Goal: Task Accomplishment & Management: Complete application form

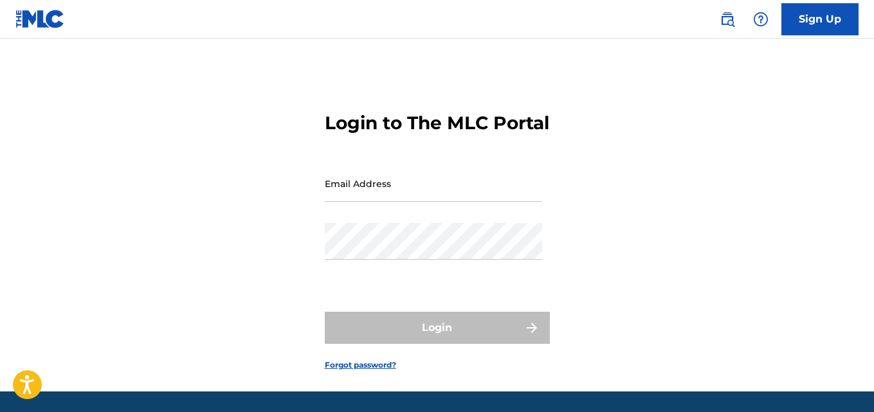
type input "[EMAIL_ADDRESS][DOMAIN_NAME]"
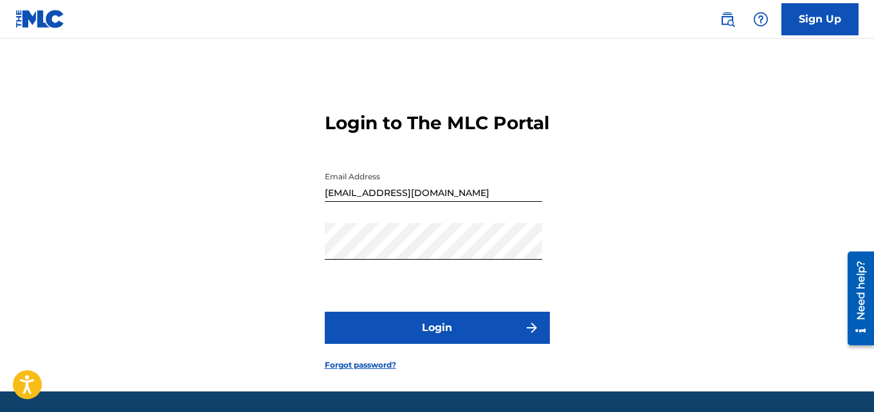
click at [428, 343] on button "Login" at bounding box center [437, 328] width 225 height 32
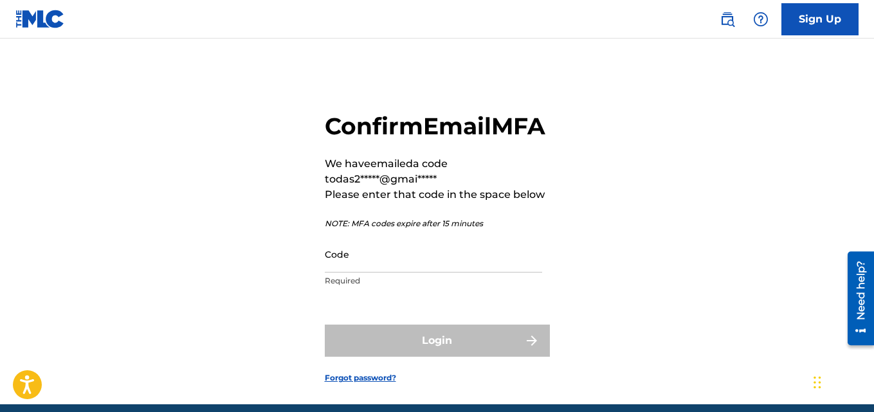
click at [385, 273] on input "Code" at bounding box center [433, 254] width 217 height 37
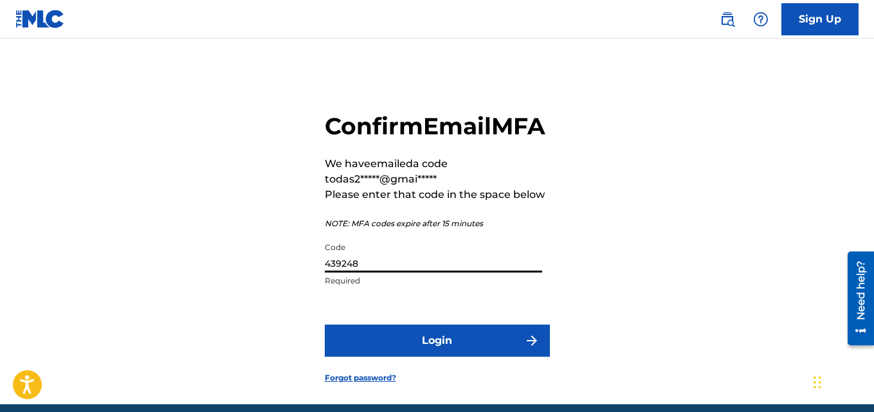
type input "439248"
click at [475, 357] on button "Login" at bounding box center [437, 341] width 225 height 32
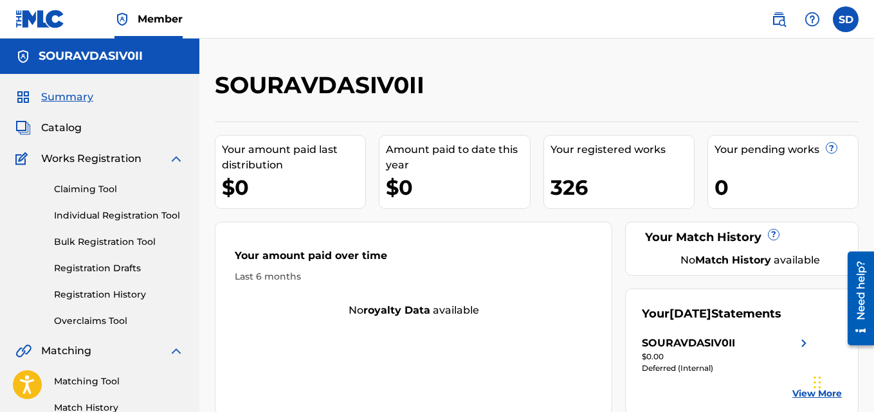
click at [170, 214] on link "Individual Registration Tool" at bounding box center [119, 216] width 130 height 14
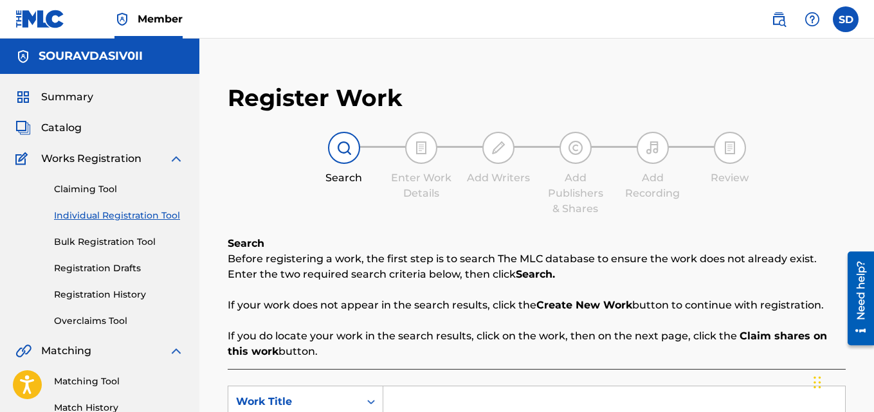
scroll to position [176, 0]
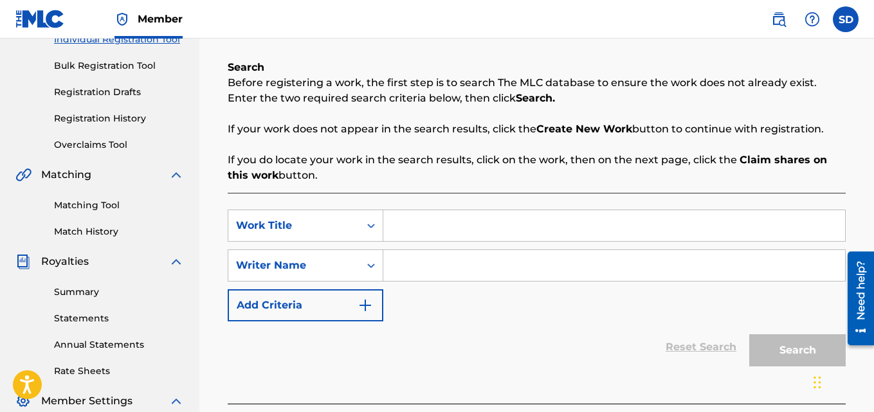
click at [439, 221] on input "Search Form" at bounding box center [614, 225] width 462 height 31
paste input "Speaker On Pt -II"
type input "Speaker On Pt -II"
click at [425, 259] on input "Search Form" at bounding box center [614, 265] width 462 height 31
type input "[PERSON_NAME]"
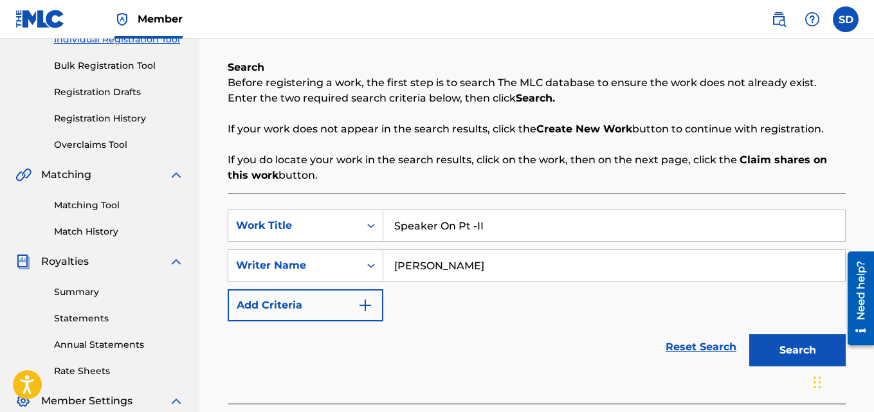
click at [783, 341] on button "Search" at bounding box center [797, 350] width 96 height 32
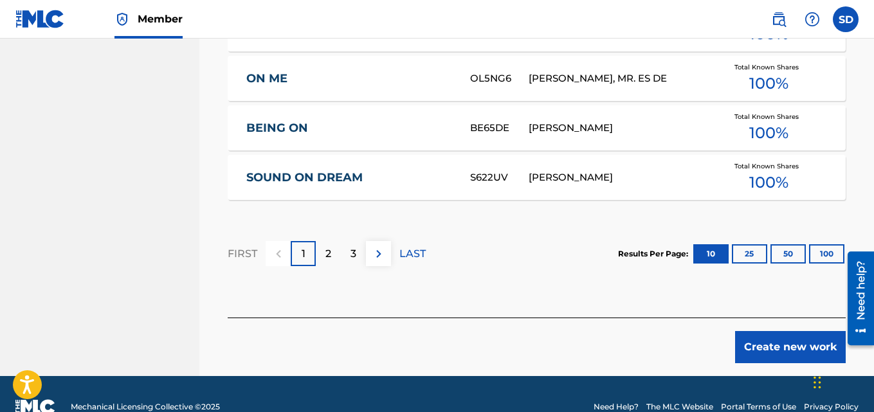
scroll to position [953, 0]
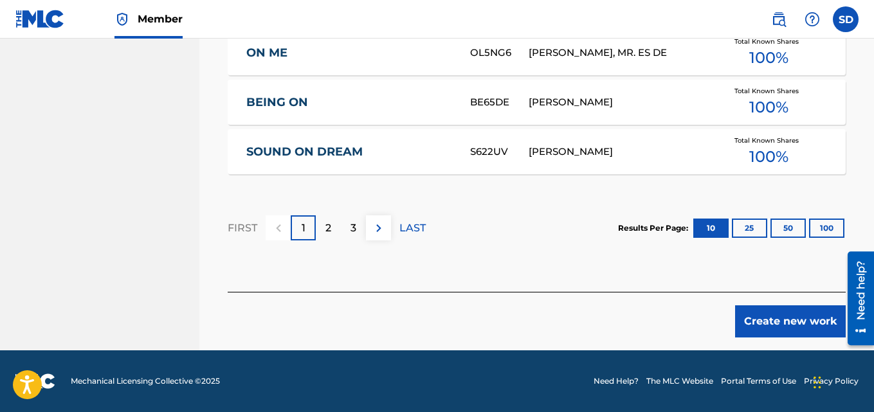
click at [773, 327] on button "Create new work" at bounding box center [790, 321] width 111 height 32
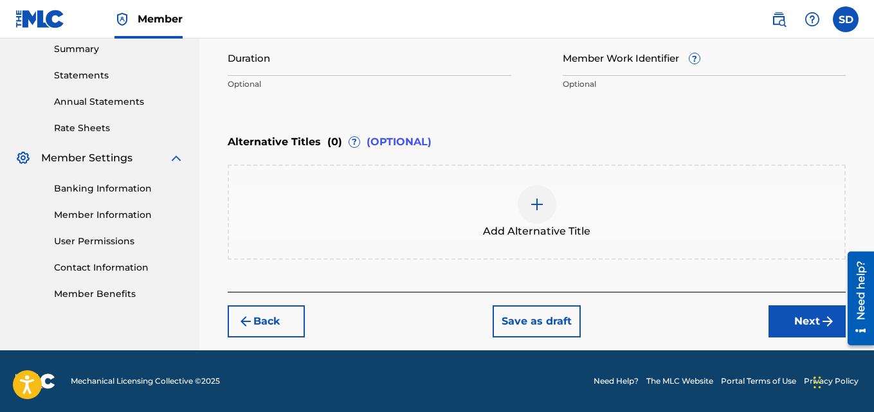
scroll to position [419, 0]
click at [610, 68] on input "Member Work Identifier ?" at bounding box center [705, 57] width 284 height 37
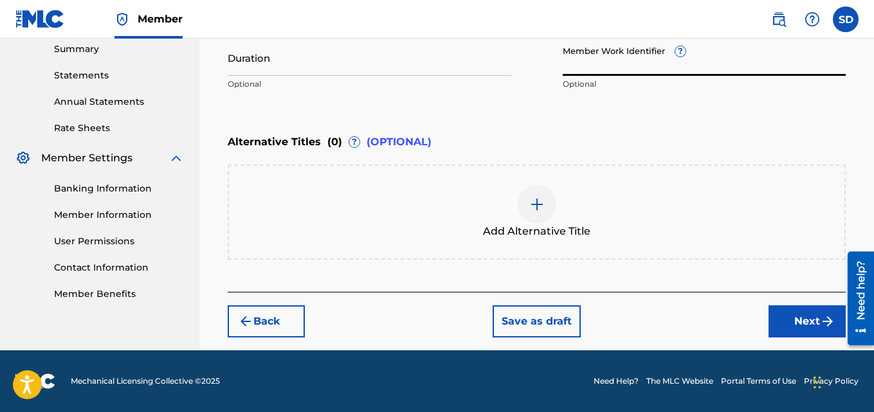
paste input "931474102"
type input "931474102"
click at [790, 313] on button "Next" at bounding box center [806, 321] width 77 height 32
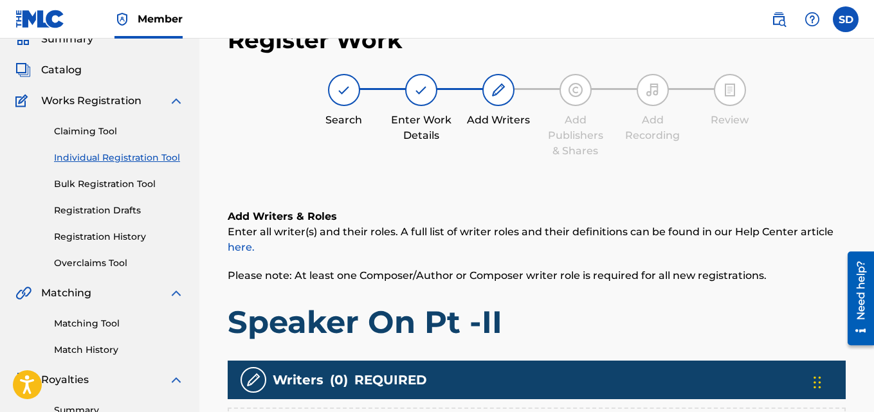
scroll to position [385, 0]
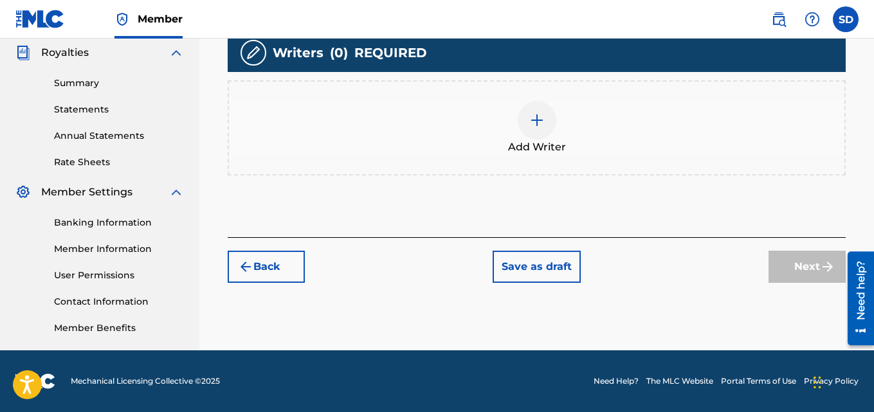
click at [525, 120] on div at bounding box center [537, 120] width 39 height 39
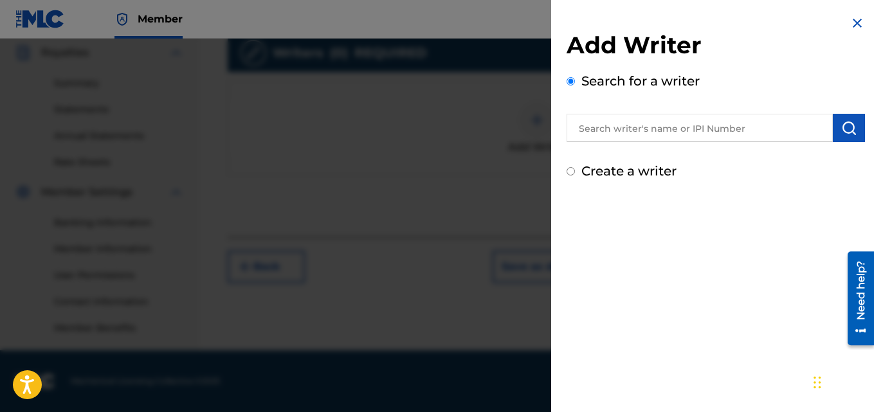
click at [637, 118] on input "text" at bounding box center [699, 128] width 266 height 28
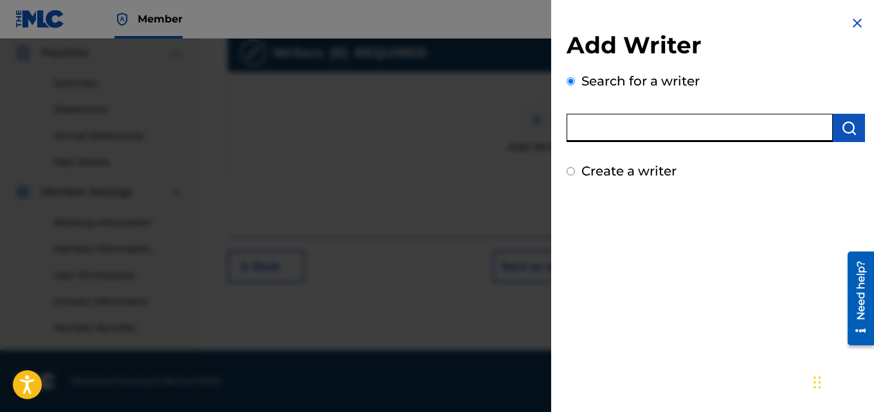
type input "[PERSON_NAME]"
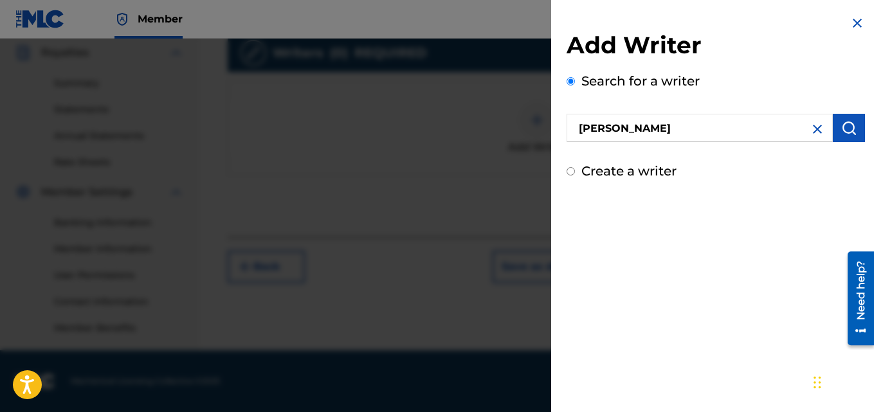
click at [843, 130] on img "submit" at bounding box center [848, 127] width 15 height 15
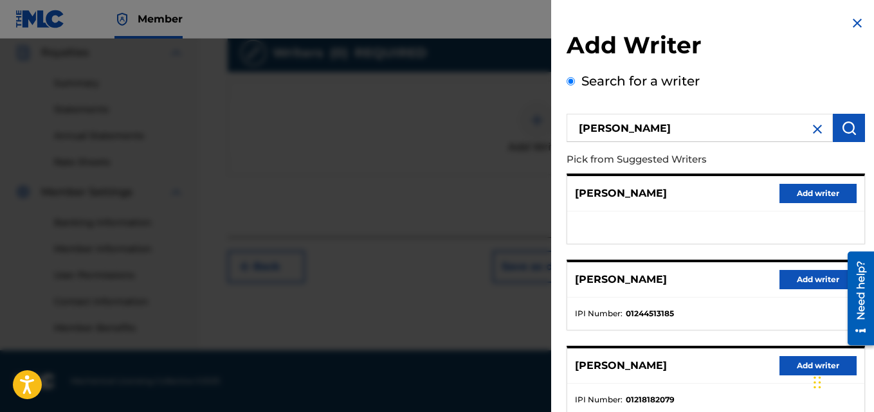
click at [800, 281] on button "Add writer" at bounding box center [817, 279] width 77 height 19
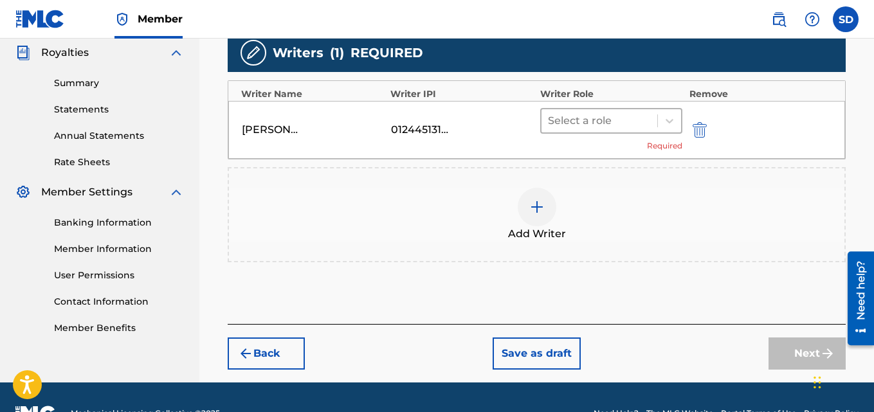
click at [621, 125] on div at bounding box center [600, 121] width 104 height 18
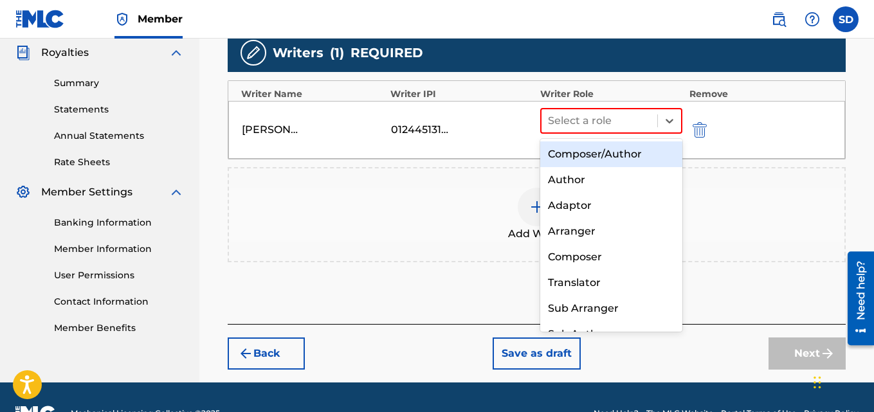
click at [605, 151] on div "Composer/Author" at bounding box center [611, 154] width 143 height 26
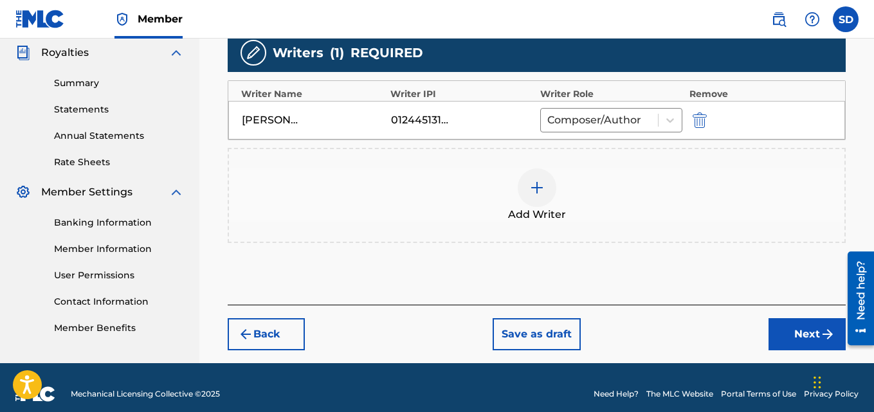
click at [804, 332] on button "Next" at bounding box center [806, 334] width 77 height 32
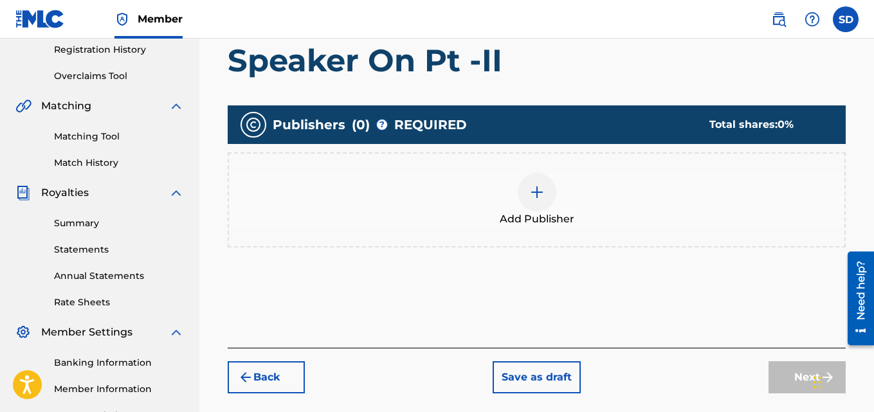
scroll to position [246, 0]
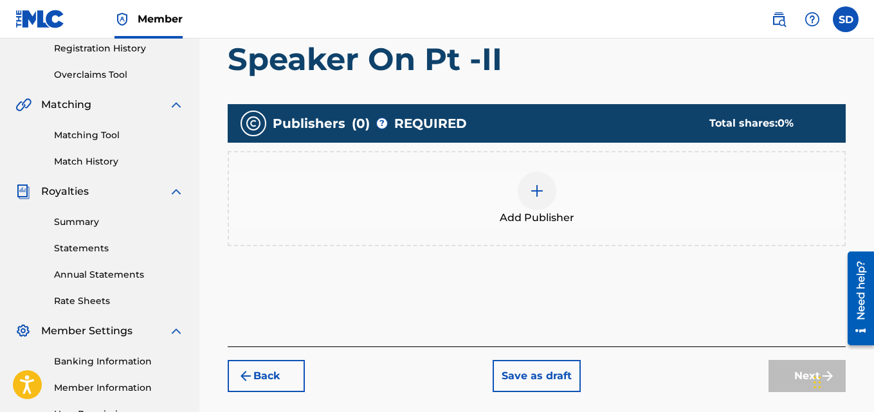
click at [543, 188] on img at bounding box center [536, 190] width 15 height 15
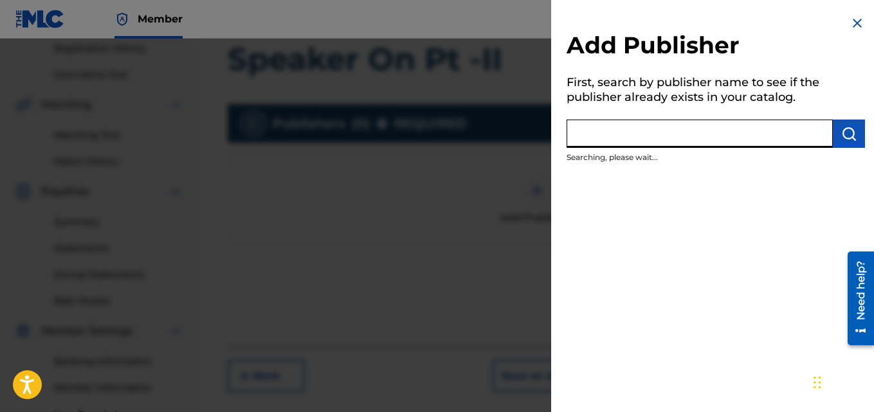
click at [633, 146] on input "text" at bounding box center [699, 134] width 266 height 28
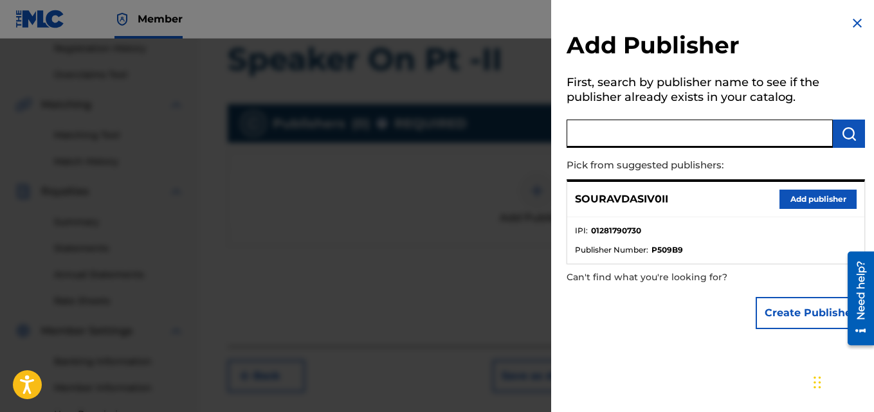
click at [797, 197] on button "Add publisher" at bounding box center [817, 199] width 77 height 19
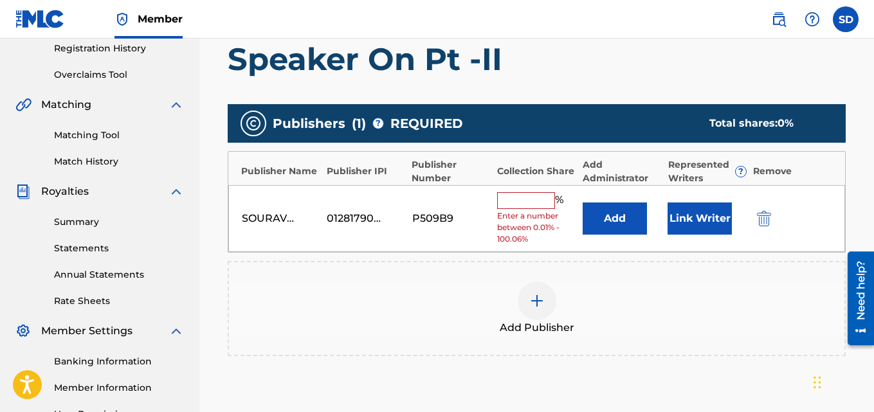
click at [523, 204] on input "text" at bounding box center [526, 200] width 58 height 17
type input "100"
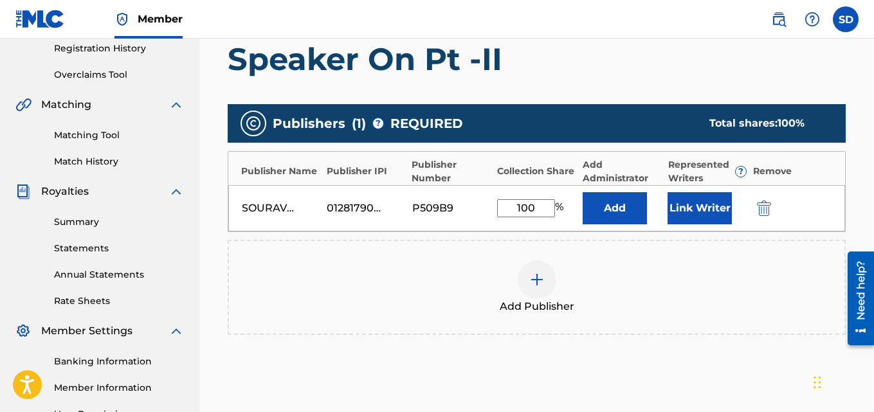
click at [705, 210] on button "Link Writer" at bounding box center [699, 208] width 64 height 32
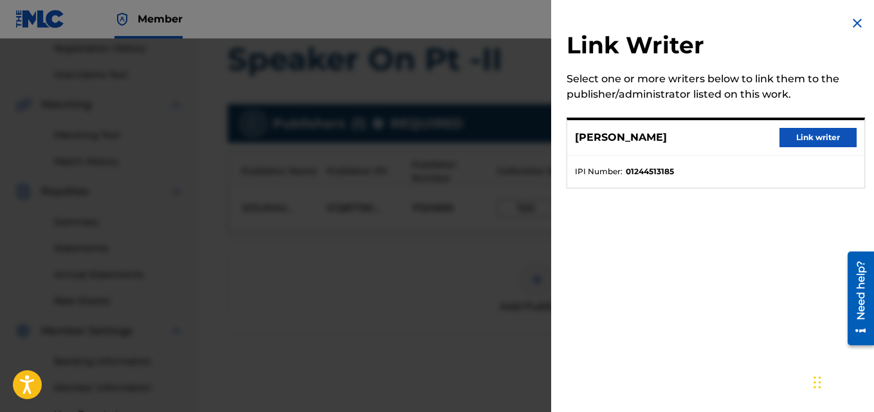
click at [806, 134] on button "Link writer" at bounding box center [817, 137] width 77 height 19
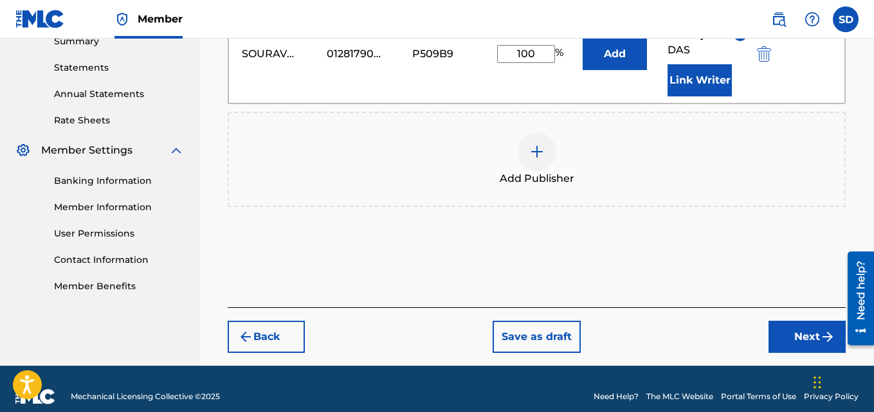
click at [804, 322] on button "Next" at bounding box center [806, 337] width 77 height 32
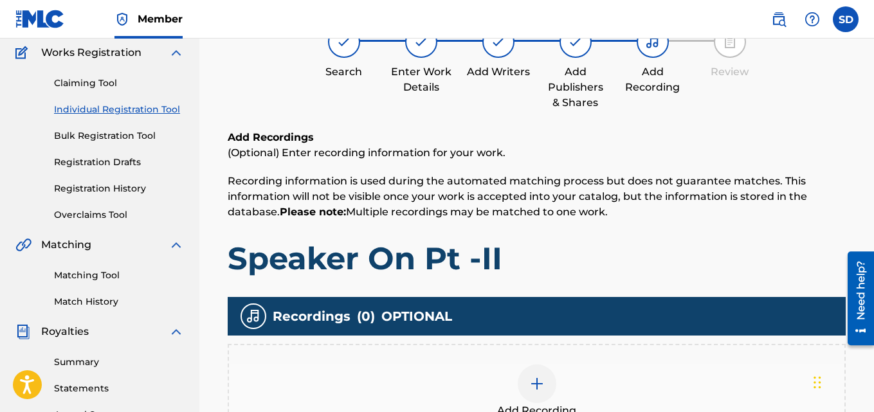
scroll to position [58, 0]
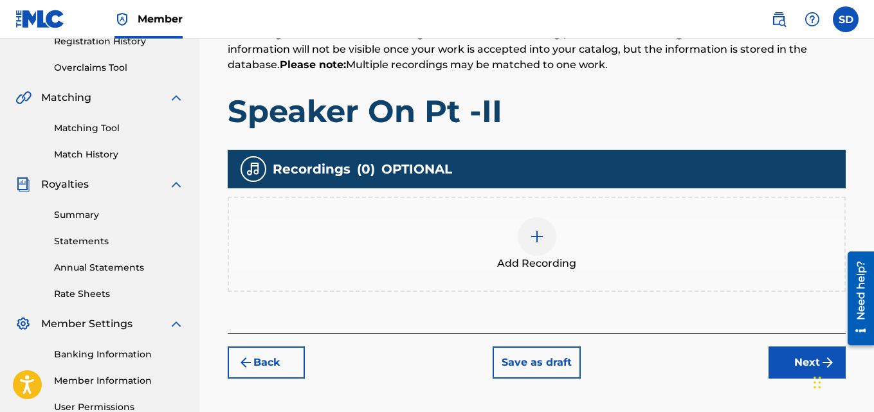
drag, startPoint x: 878, startPoint y: 202, endPoint x: 30, endPoint y: 66, distance: 858.3
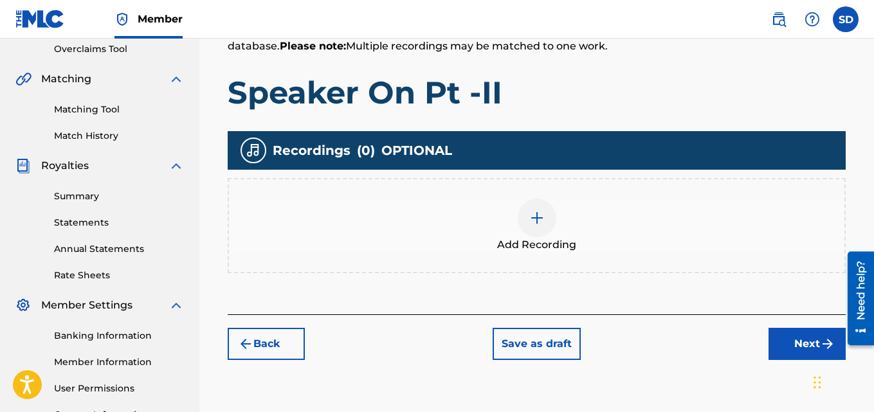
click at [544, 200] on div at bounding box center [537, 218] width 39 height 39
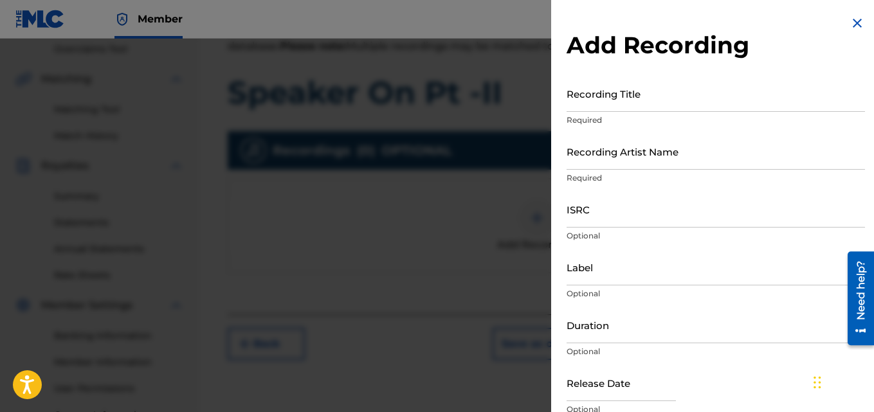
click at [608, 152] on input "Recording Artist Name" at bounding box center [715, 151] width 298 height 37
type input "[PERSON_NAME] (IX0II)"
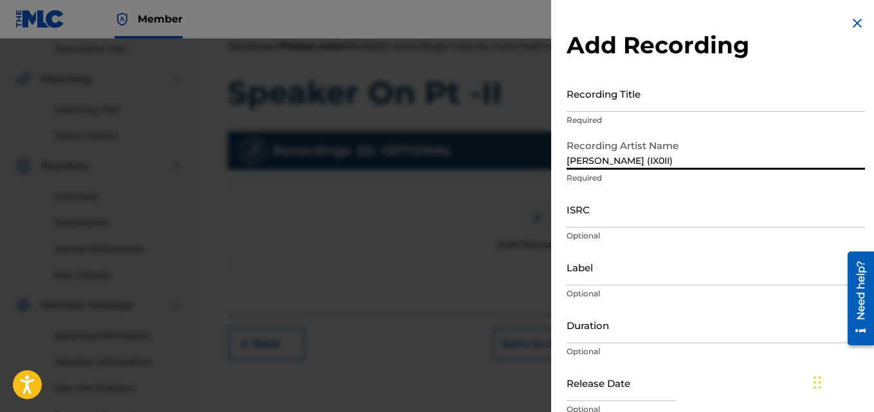
click at [636, 100] on input "Recording Title" at bounding box center [715, 93] width 298 height 37
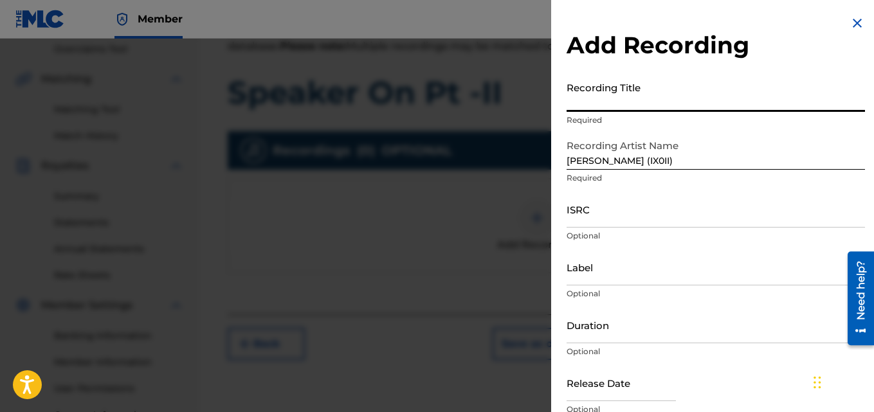
paste input "Speaker On Pt -II"
type input "Speaker On Pt -II"
click at [607, 209] on input "ISRC" at bounding box center [715, 209] width 298 height 37
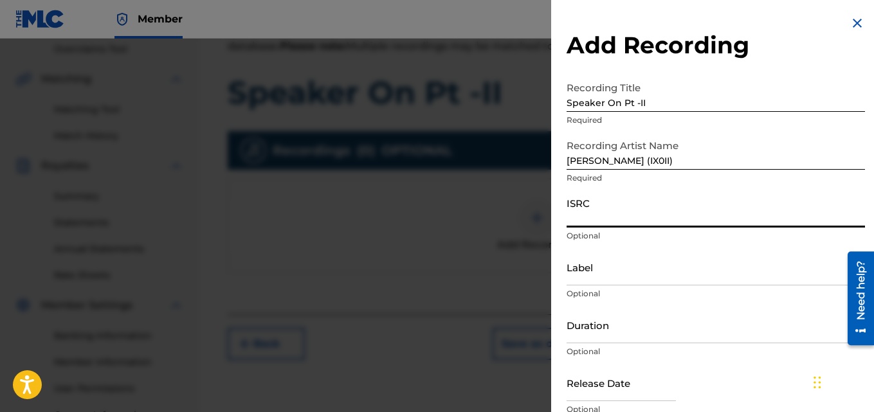
paste input "INI802567150"
type input "INI802567150"
click at [587, 265] on input "Label" at bounding box center [715, 267] width 298 height 37
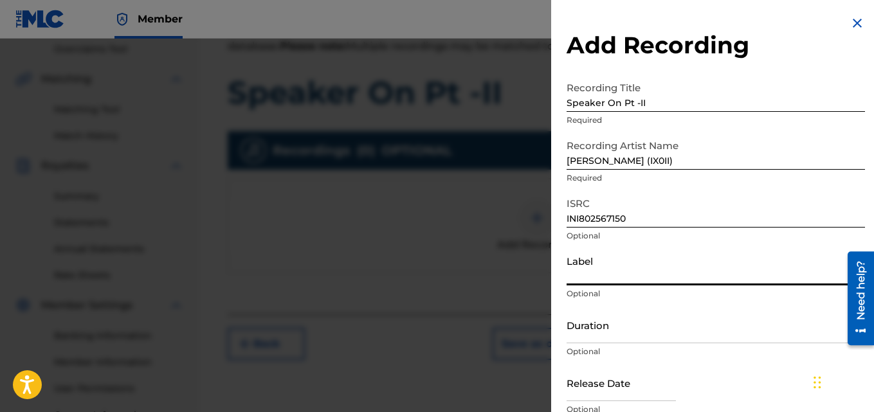
type input "IX0II"
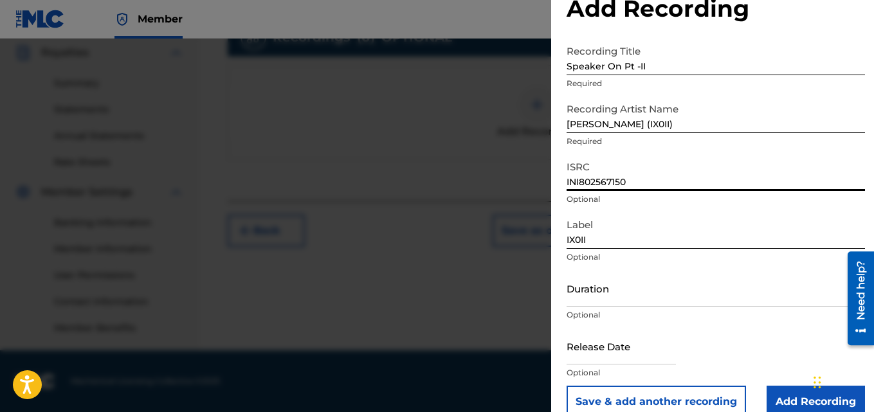
scroll to position [58, 0]
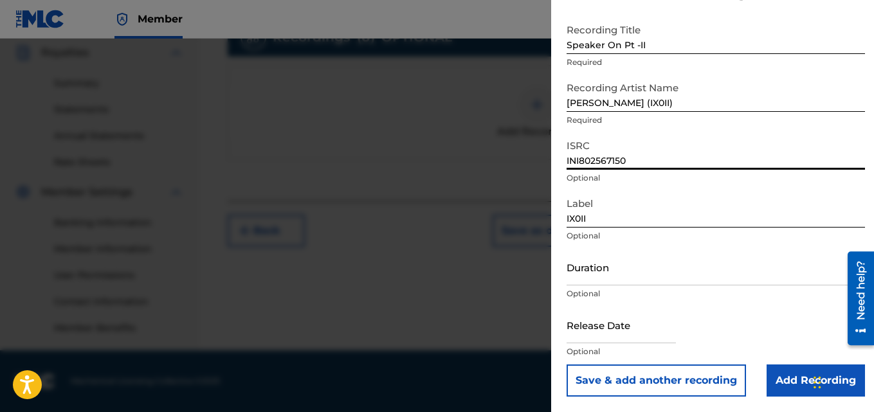
drag, startPoint x: 570, startPoint y: 217, endPoint x: 680, endPoint y: 413, distance: 224.6
click at [775, 381] on input "Add Recording" at bounding box center [815, 381] width 98 height 32
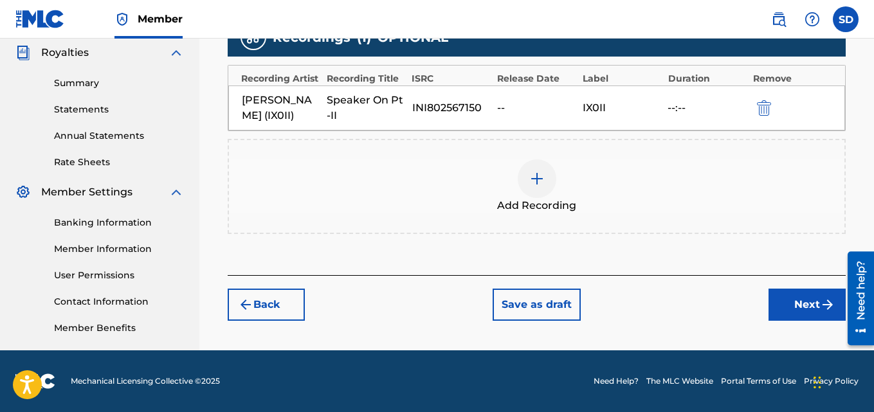
click at [800, 290] on button "Next" at bounding box center [806, 305] width 77 height 32
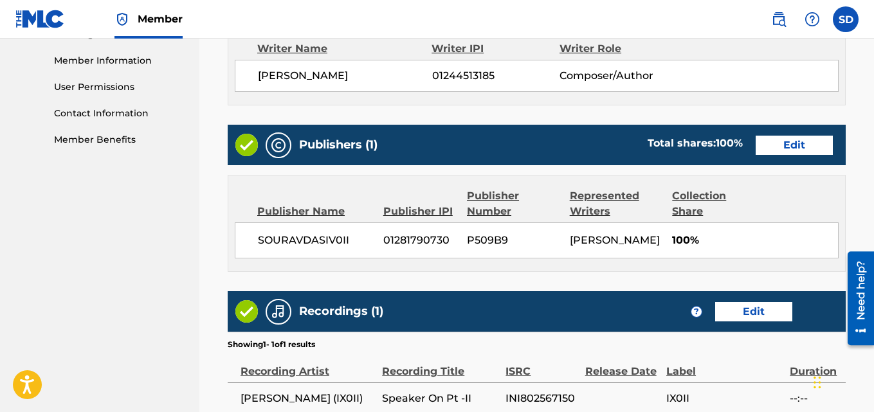
scroll to position [716, 0]
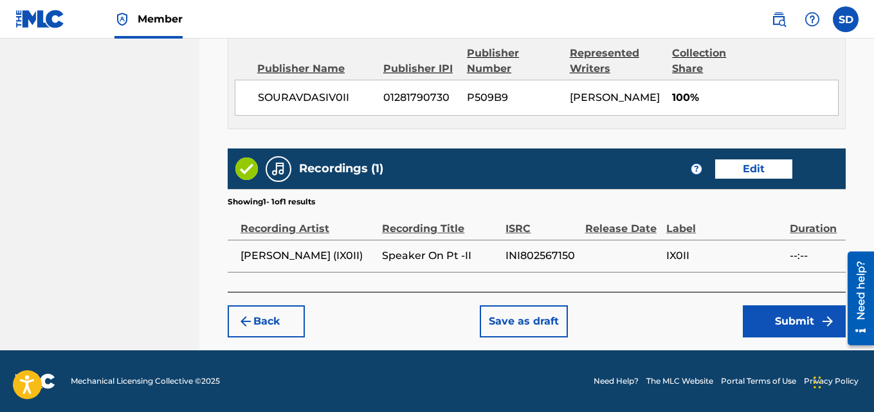
click at [783, 327] on button "Submit" at bounding box center [794, 321] width 103 height 32
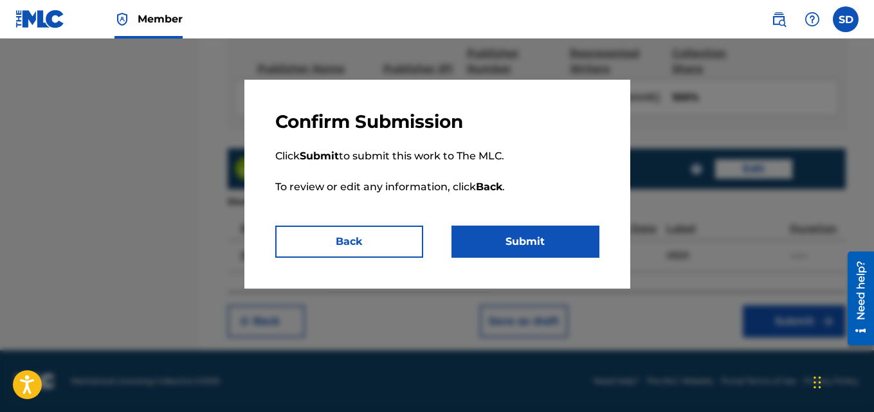
click at [560, 240] on button "Submit" at bounding box center [525, 242] width 148 height 32
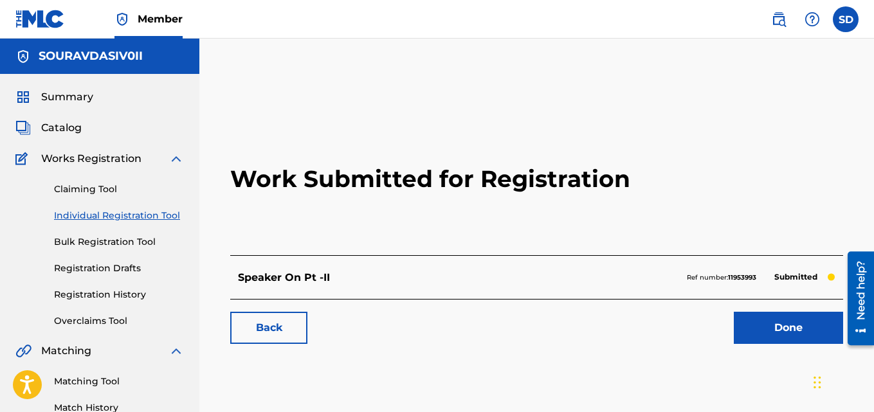
click at [154, 212] on link "Individual Registration Tool" at bounding box center [119, 216] width 130 height 14
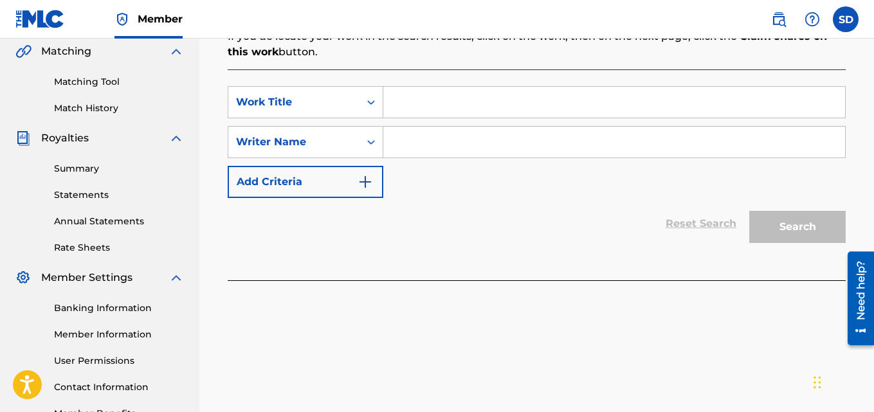
scroll to position [301, 0]
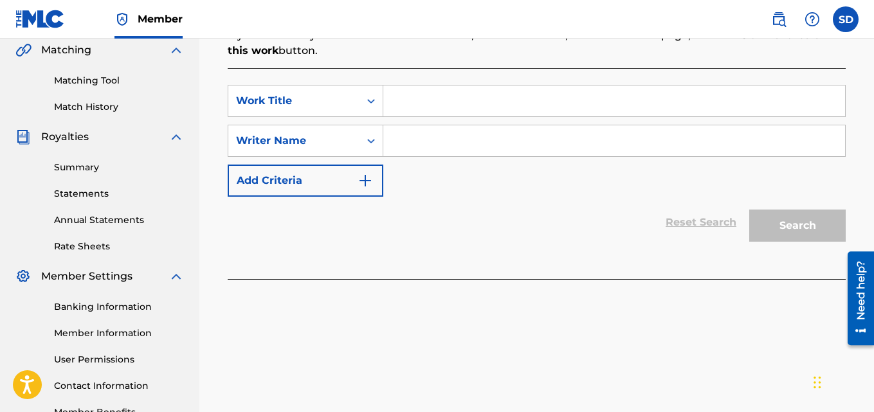
click at [447, 112] on input "Search Form" at bounding box center [614, 101] width 462 height 31
paste input "Leave Me- Alone"
type input "Leave Me- Alone"
click at [437, 155] on input "Search Form" at bounding box center [614, 140] width 462 height 31
type input "[PERSON_NAME]"
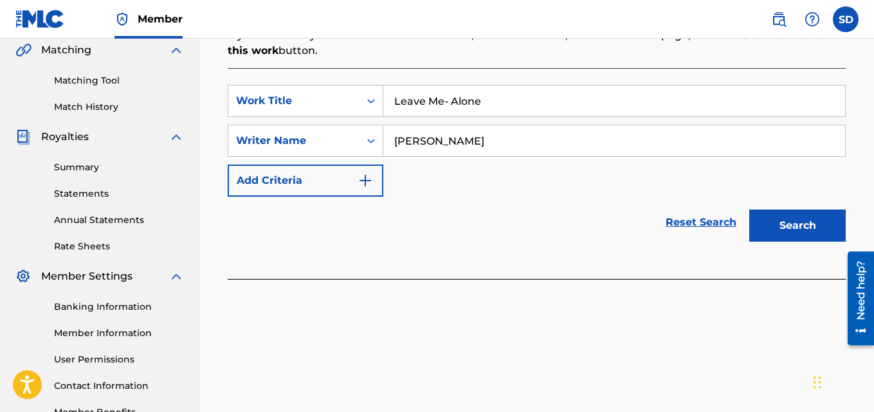
click at [801, 222] on button "Search" at bounding box center [797, 226] width 96 height 32
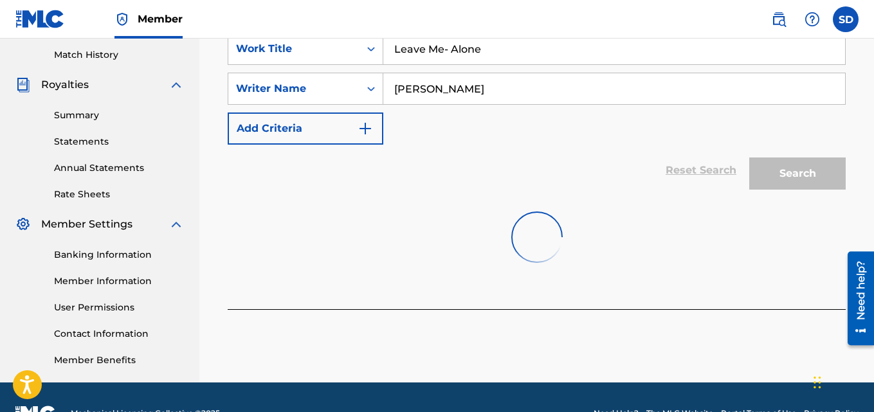
scroll to position [385, 0]
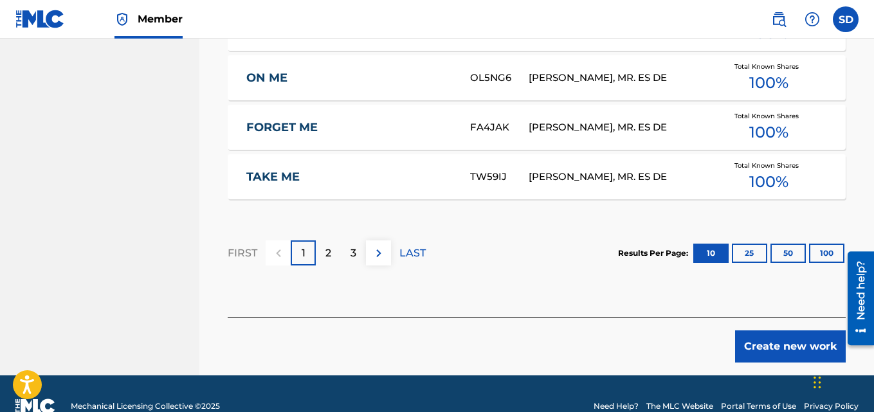
click at [776, 350] on button "Create new work" at bounding box center [790, 347] width 111 height 32
click at [776, 376] on footer "Mechanical Licensing Collective © 2025 Need Help? The MLC Website Portal Terms …" at bounding box center [437, 407] width 874 height 62
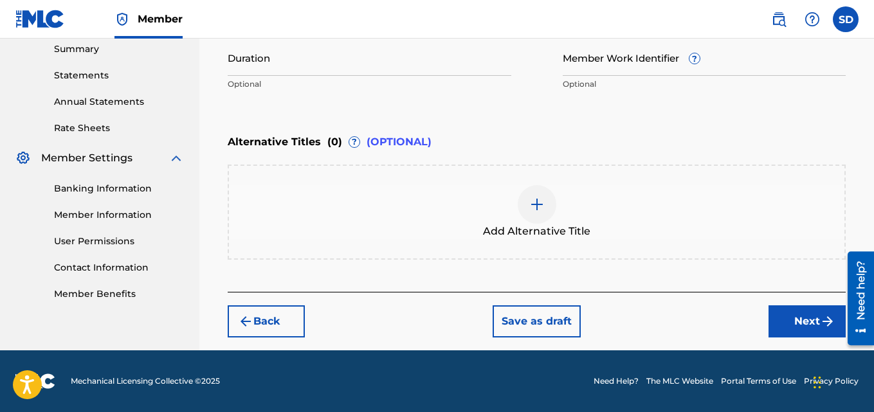
scroll to position [419, 0]
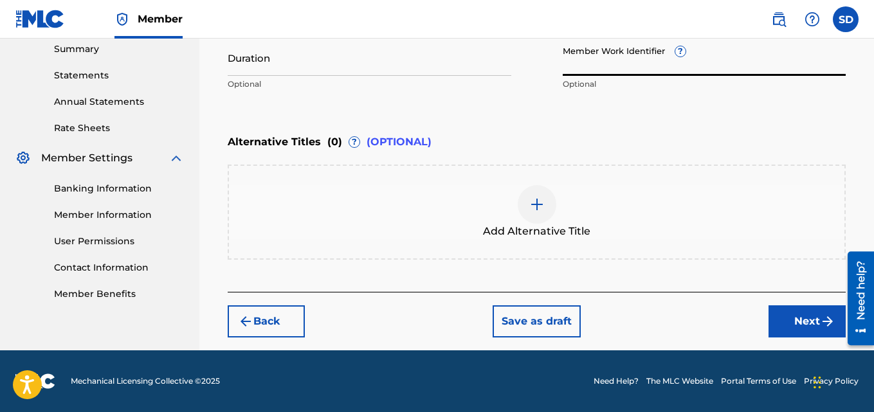
click at [585, 55] on input "Member Work Identifier ?" at bounding box center [705, 57] width 284 height 37
paste input "931474105"
type input "931474105"
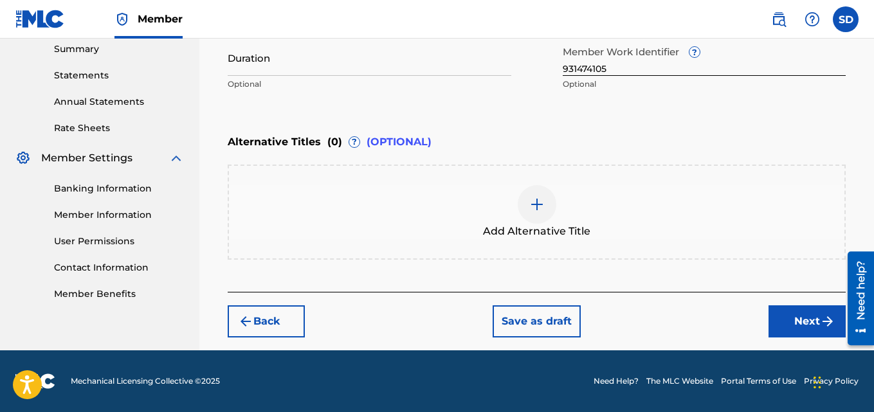
click at [773, 313] on button "Next" at bounding box center [806, 321] width 77 height 32
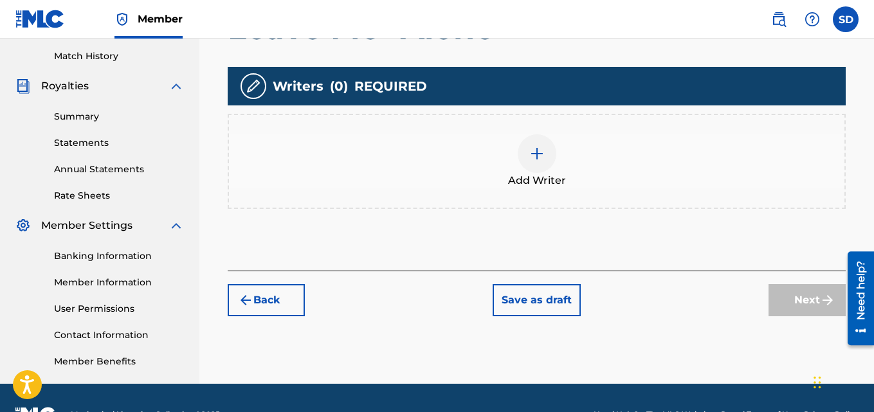
scroll to position [385, 0]
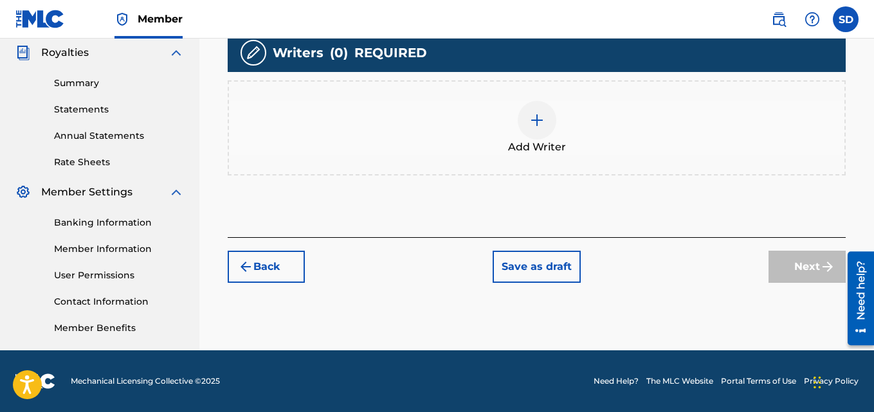
click at [537, 132] on div at bounding box center [537, 120] width 39 height 39
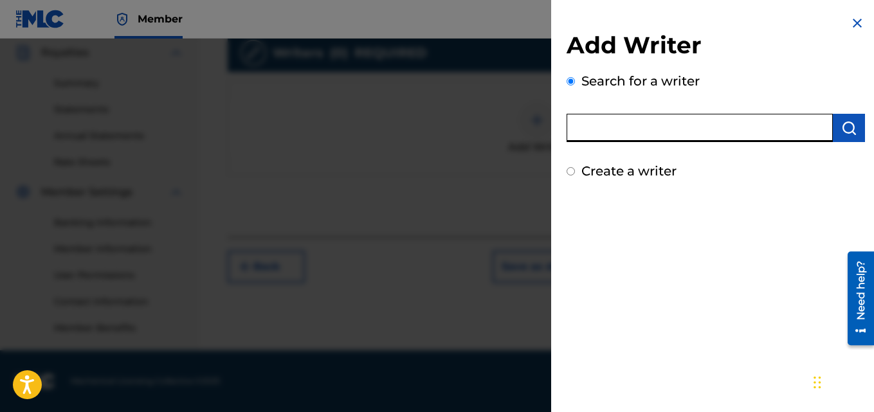
click at [687, 137] on input "text" at bounding box center [699, 128] width 266 height 28
type input "[PERSON_NAME]"
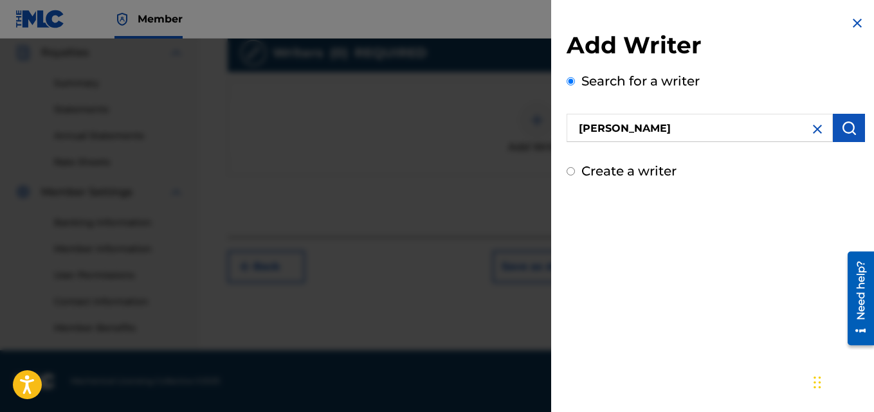
click at [846, 130] on img "submit" at bounding box center [848, 127] width 15 height 15
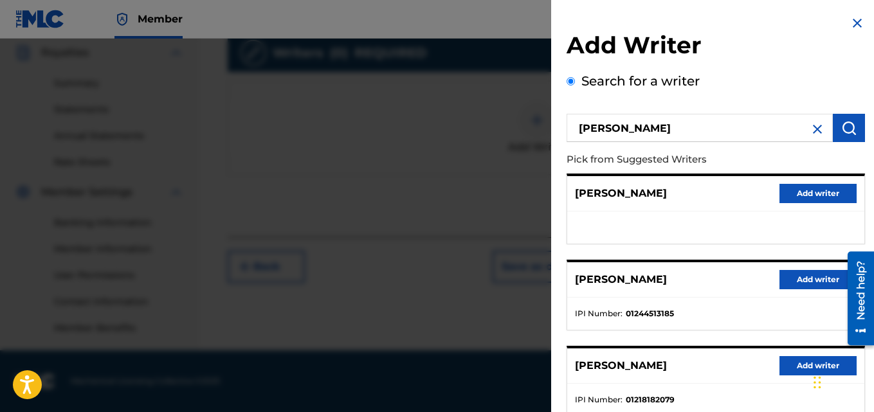
click at [815, 271] on button "Add writer" at bounding box center [817, 279] width 77 height 19
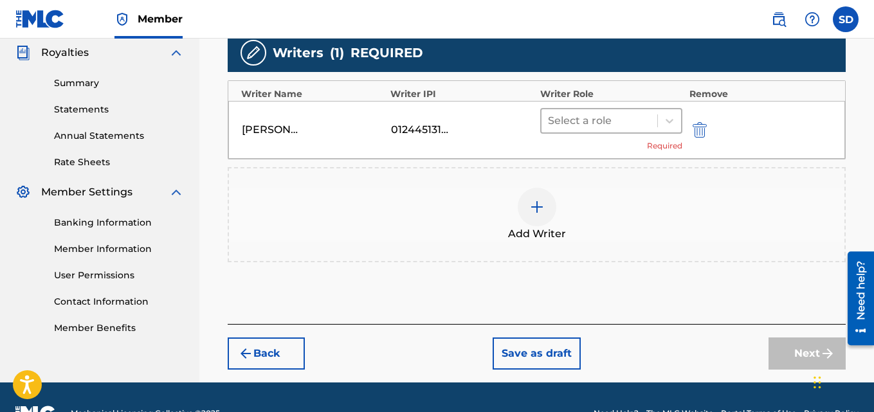
click at [626, 125] on div at bounding box center [600, 121] width 104 height 18
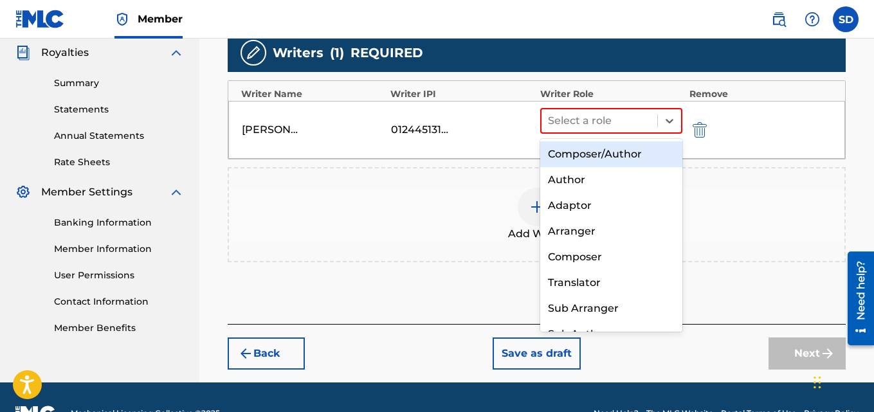
click at [597, 151] on div "Composer/Author" at bounding box center [611, 154] width 143 height 26
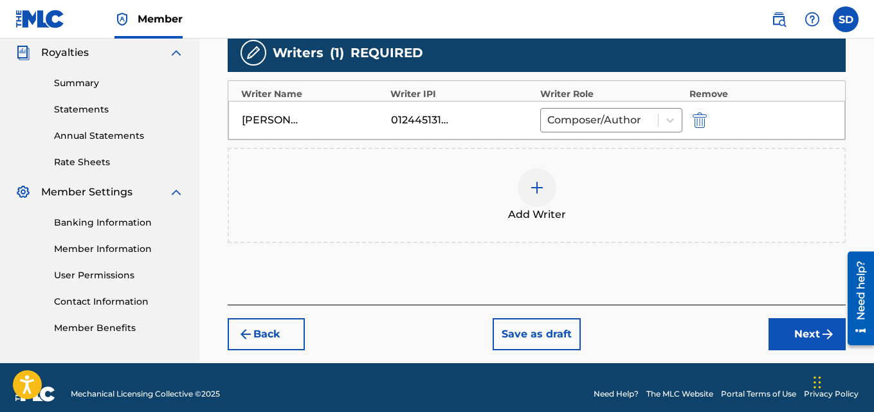
click at [792, 335] on button "Next" at bounding box center [806, 334] width 77 height 32
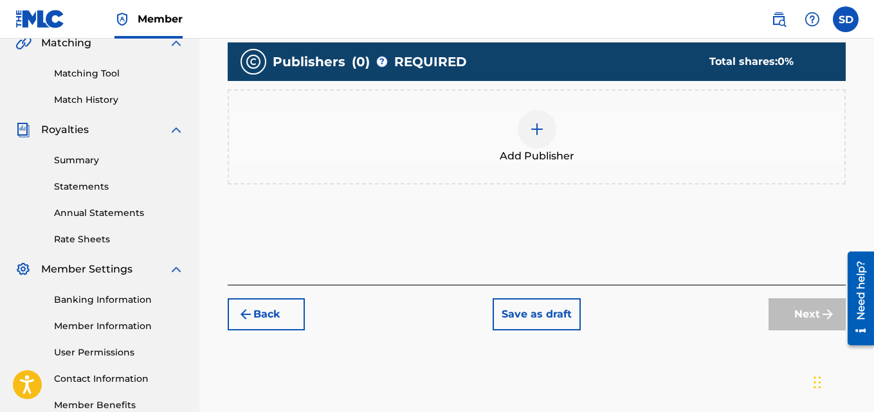
scroll to position [320, 0]
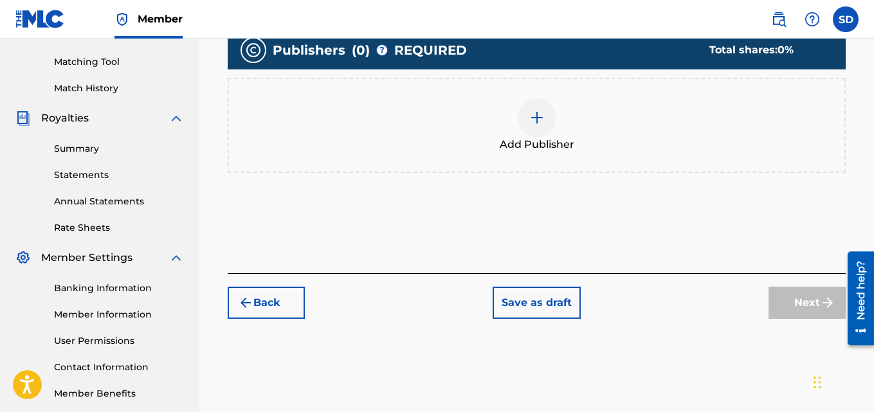
click at [536, 120] on img at bounding box center [536, 117] width 15 height 15
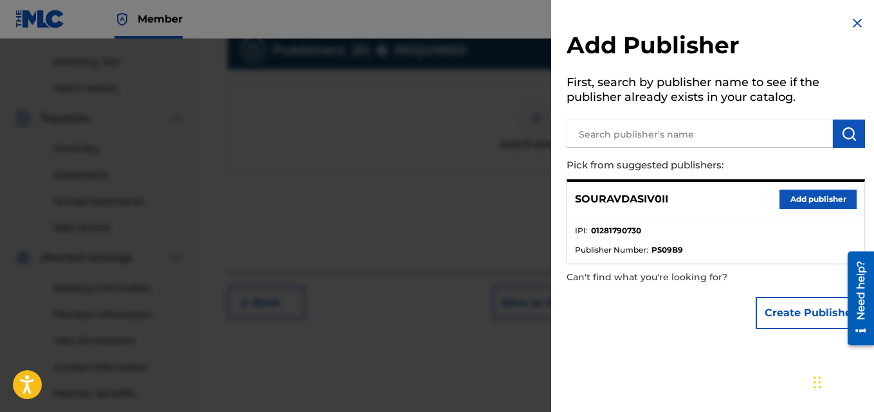
click at [793, 196] on button "Add publisher" at bounding box center [817, 199] width 77 height 19
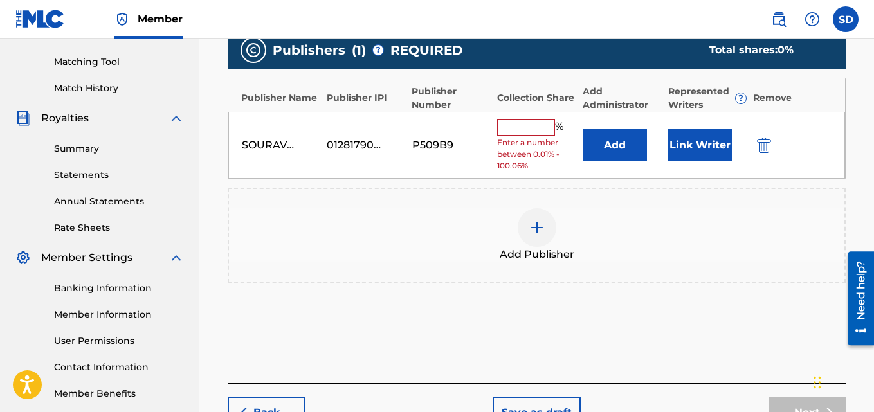
click at [531, 123] on input "text" at bounding box center [526, 127] width 58 height 17
type input "100"
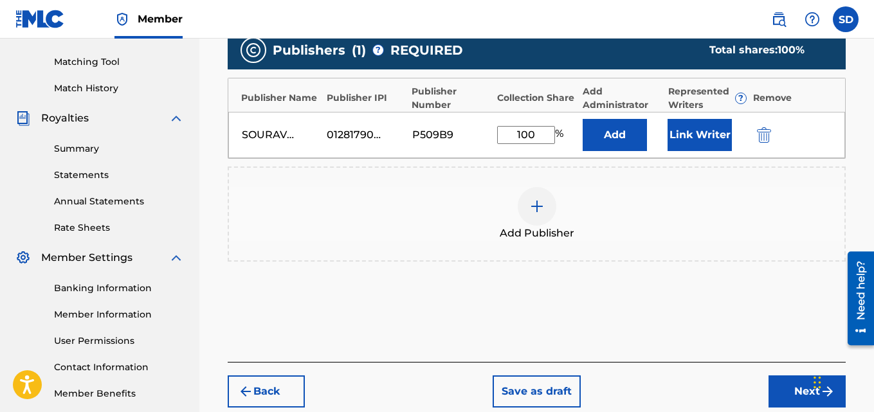
click at [694, 140] on button "Link Writer" at bounding box center [699, 135] width 64 height 32
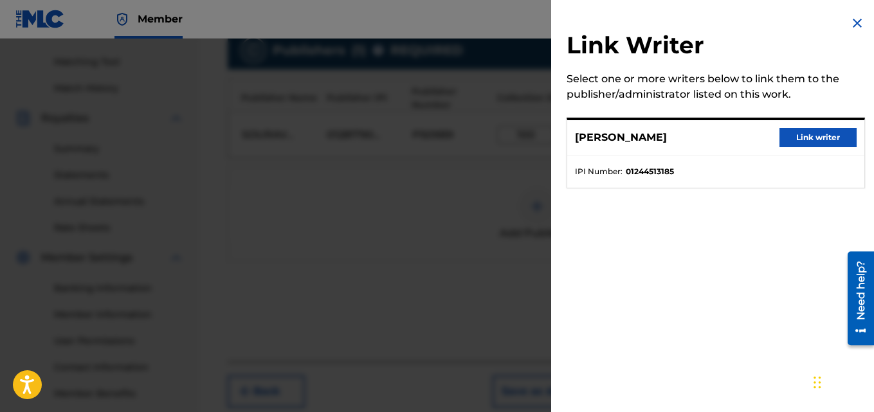
click at [803, 135] on button "Link writer" at bounding box center [817, 137] width 77 height 19
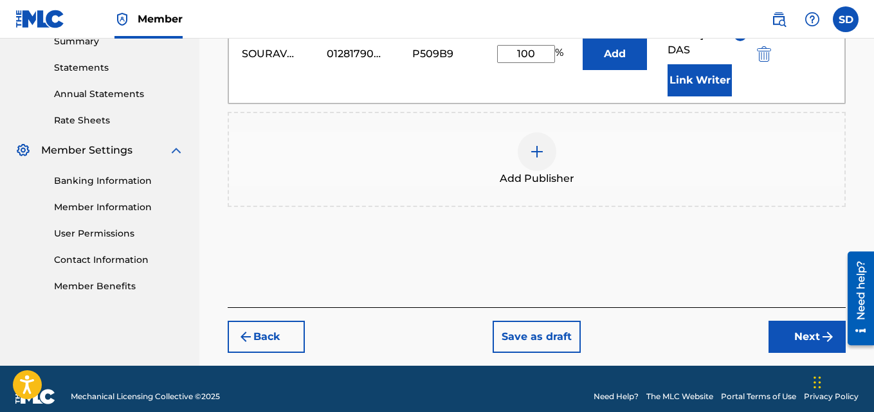
click at [804, 321] on button "Next" at bounding box center [806, 337] width 77 height 32
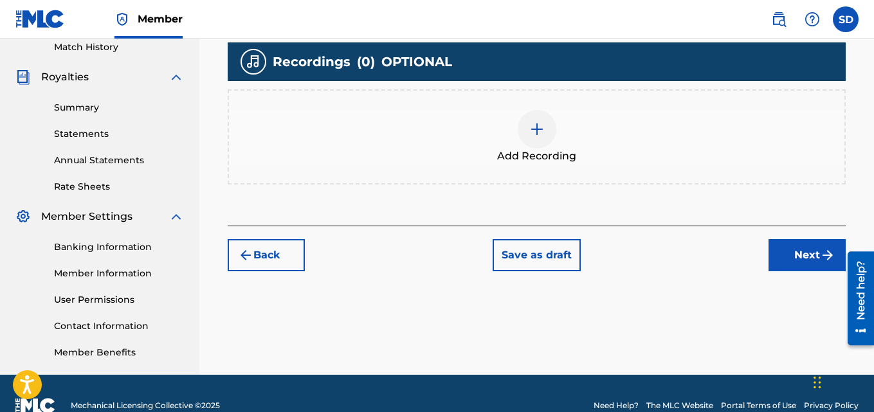
scroll to position [369, 0]
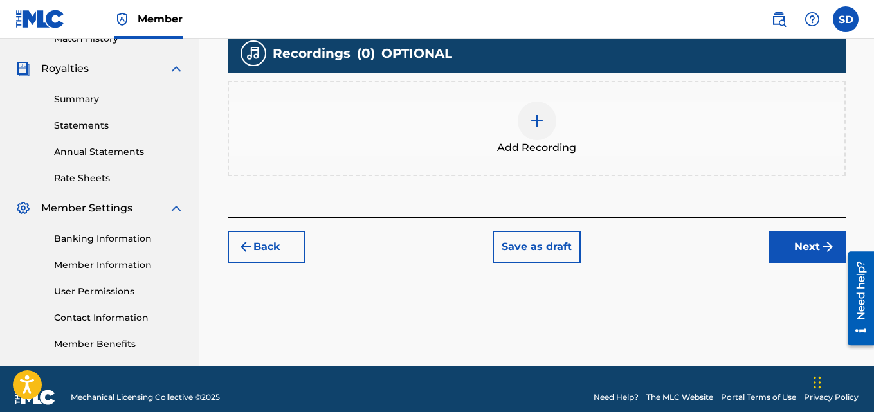
click at [532, 104] on div at bounding box center [537, 121] width 39 height 39
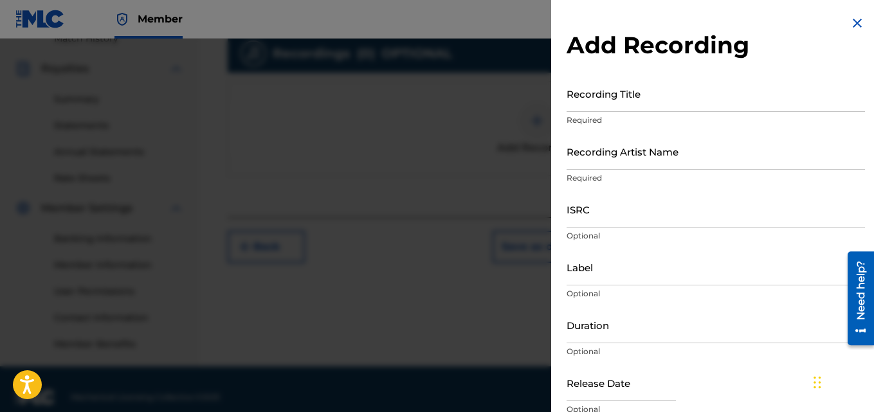
click at [606, 168] on input "Recording Artist Name" at bounding box center [715, 151] width 298 height 37
type input "[PERSON_NAME] (IX0II)"
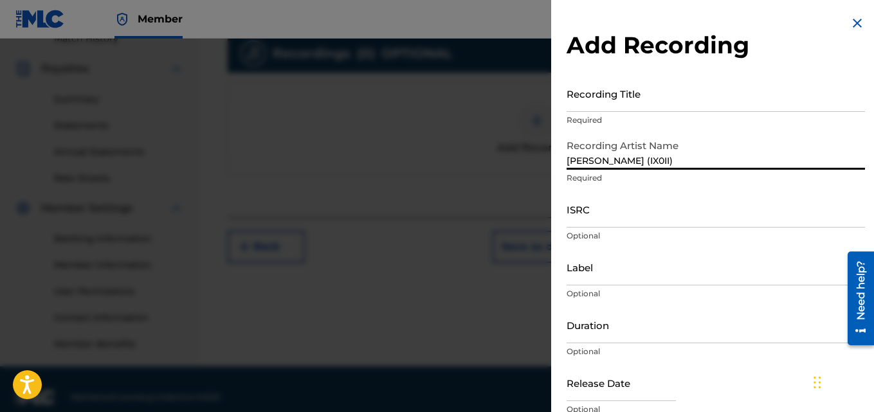
click at [584, 264] on input "Label" at bounding box center [715, 267] width 298 height 37
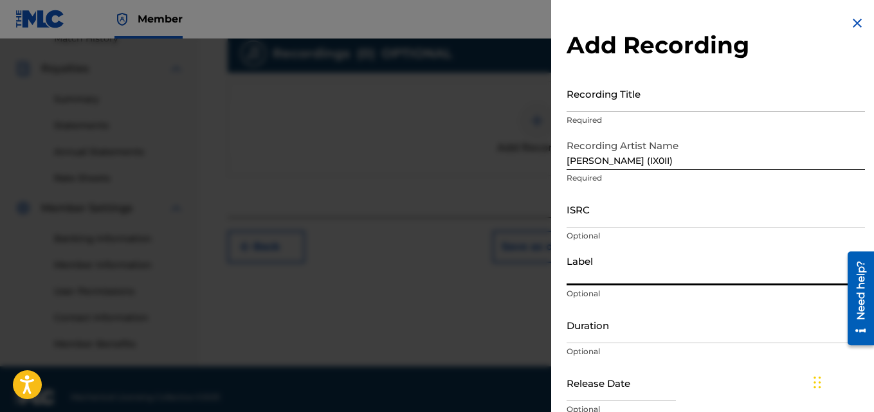
type input "IX0II"
click at [603, 215] on input "ISRC" at bounding box center [715, 209] width 298 height 37
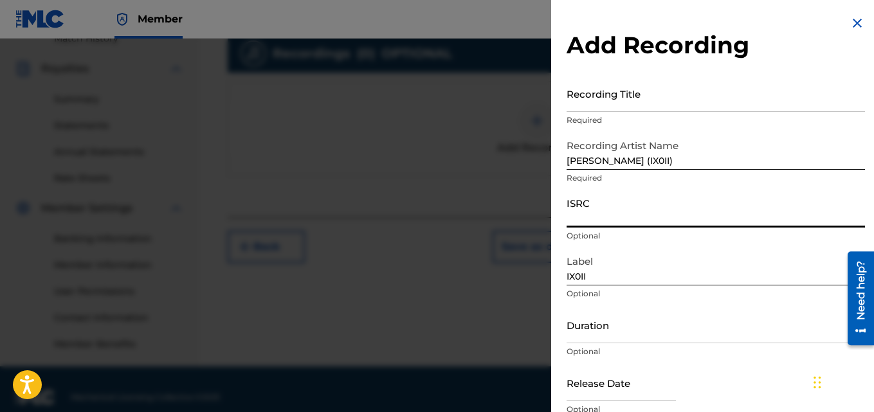
paste input "INI802568151"
type input "INI802568151"
click at [583, 102] on input "Recording Title" at bounding box center [715, 93] width 298 height 37
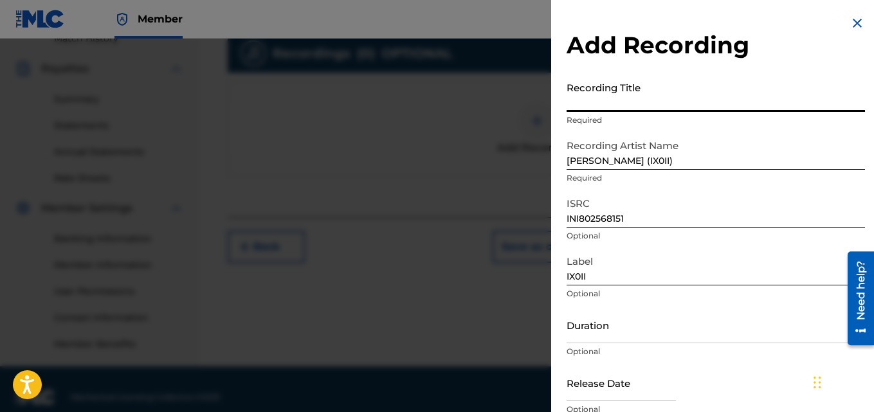
paste input "Leave Me- Alone"
type input "Leave Me- Alone"
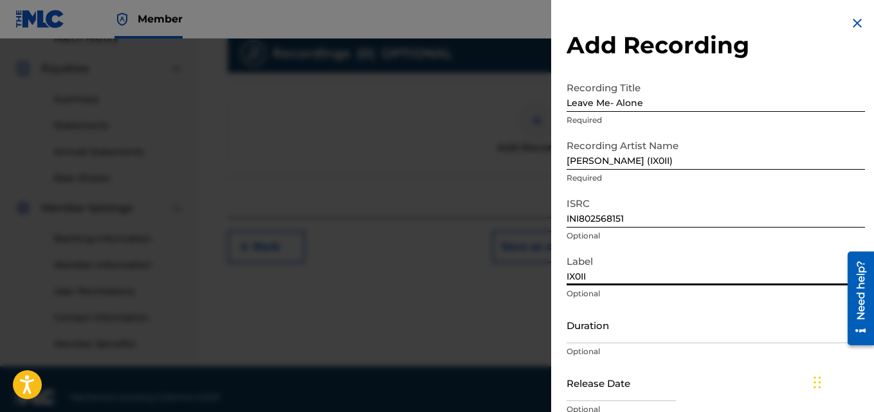
scroll to position [58, 0]
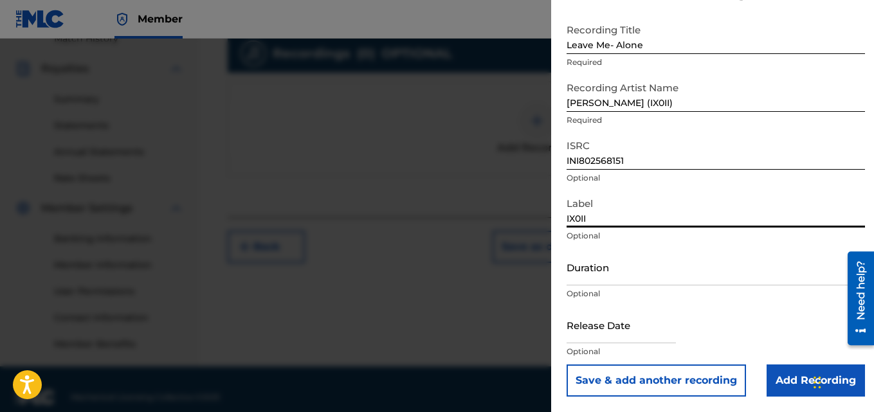
drag, startPoint x: 566, startPoint y: 281, endPoint x: 643, endPoint y: 420, distance: 158.6
click at [781, 383] on input "Add Recording" at bounding box center [815, 381] width 98 height 32
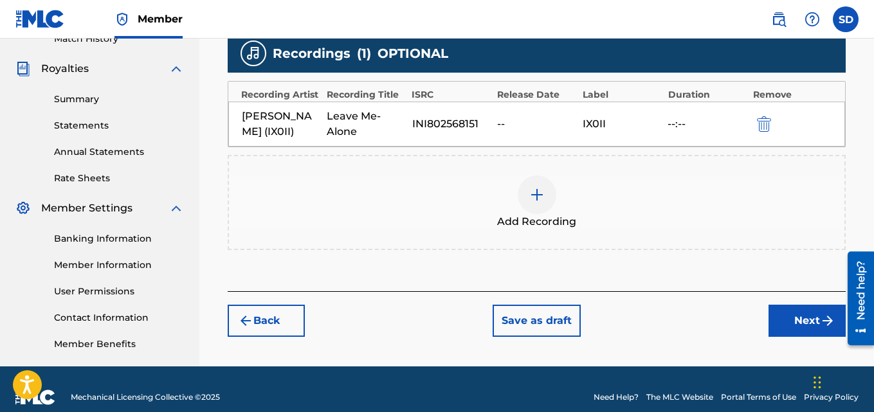
click at [781, 162] on div "Add Recording" at bounding box center [537, 202] width 618 height 95
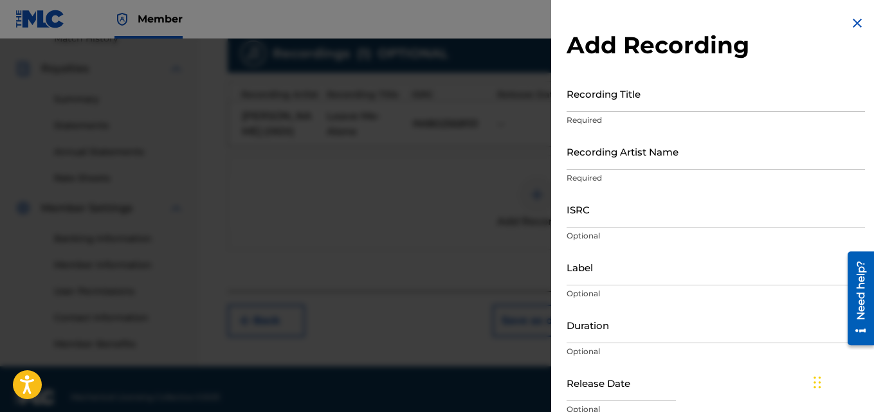
click at [442, 171] on div at bounding box center [437, 245] width 874 height 412
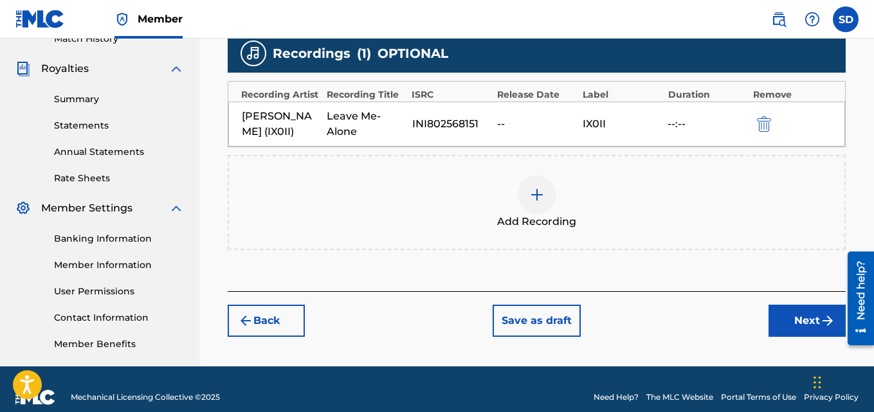
click at [804, 318] on button "Next" at bounding box center [806, 321] width 77 height 32
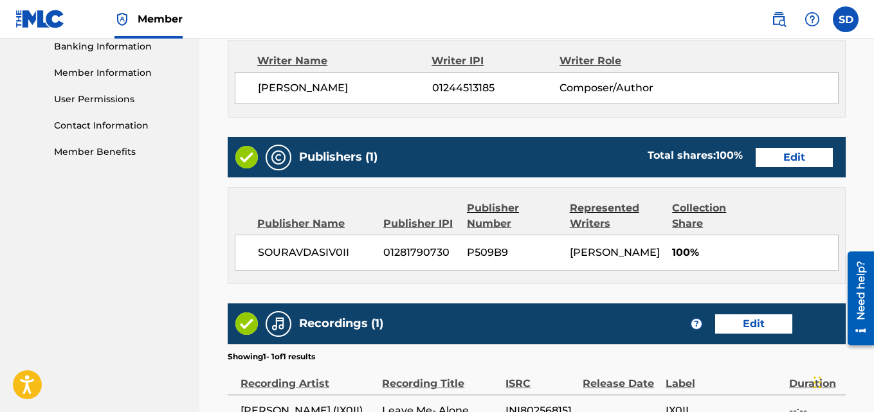
scroll to position [716, 0]
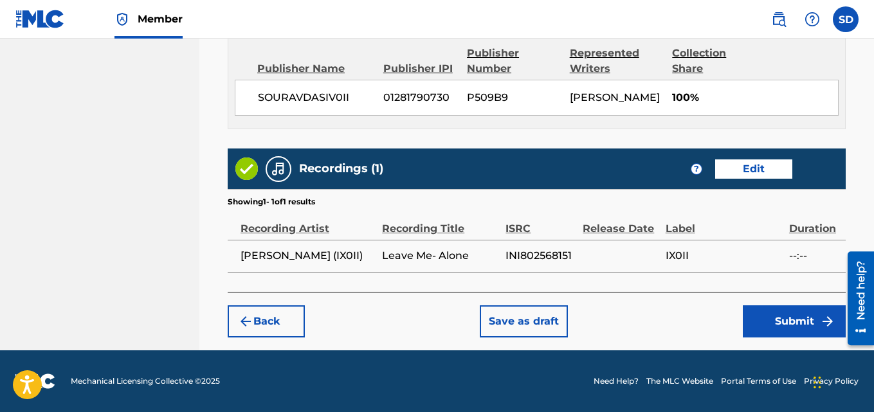
click at [794, 316] on button "Submit" at bounding box center [794, 321] width 103 height 32
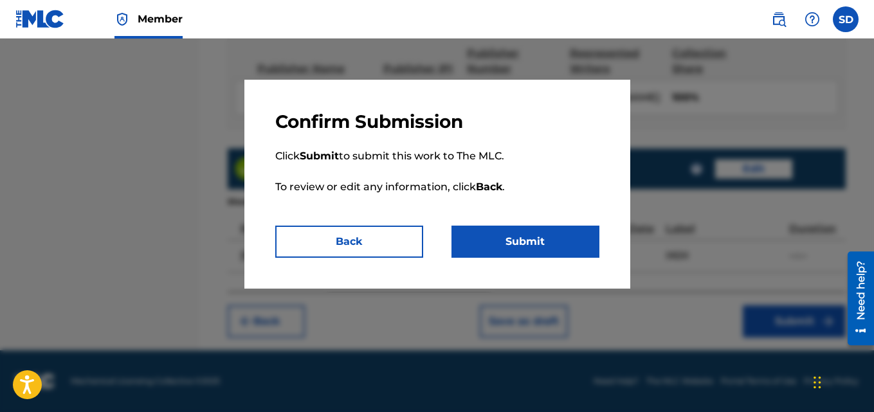
click at [547, 233] on button "Submit" at bounding box center [525, 242] width 148 height 32
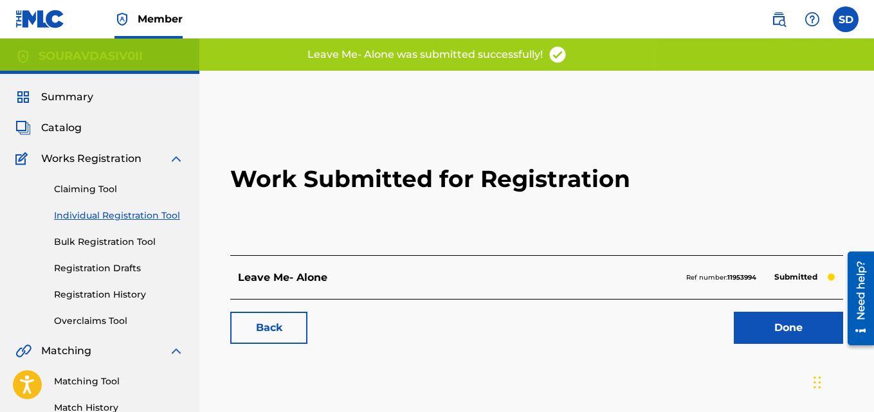
click at [144, 219] on link "Individual Registration Tool" at bounding box center [119, 216] width 130 height 14
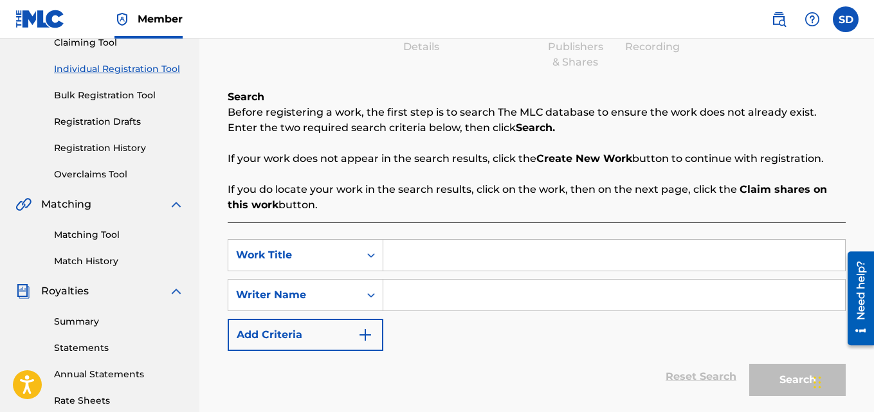
scroll to position [156, 0]
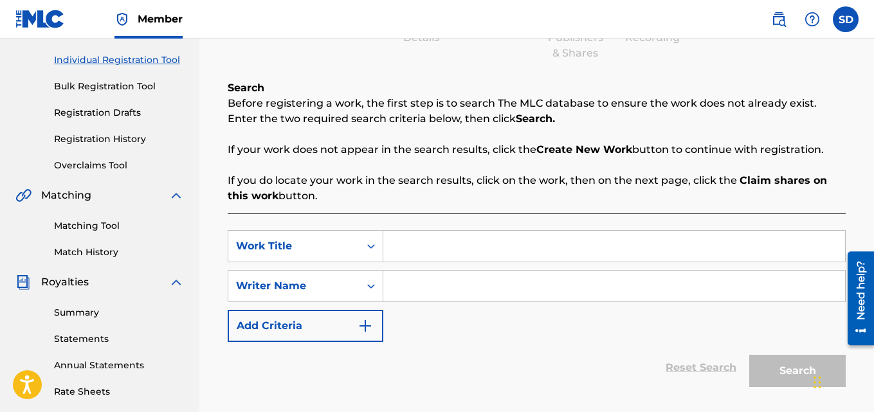
click at [428, 245] on input "Search Form" at bounding box center [614, 246] width 462 height 31
paste input "Moon -Sun"
type input "Moon -Sun"
click at [468, 291] on input "Search Form" at bounding box center [614, 286] width 462 height 31
type input "[PERSON_NAME]"
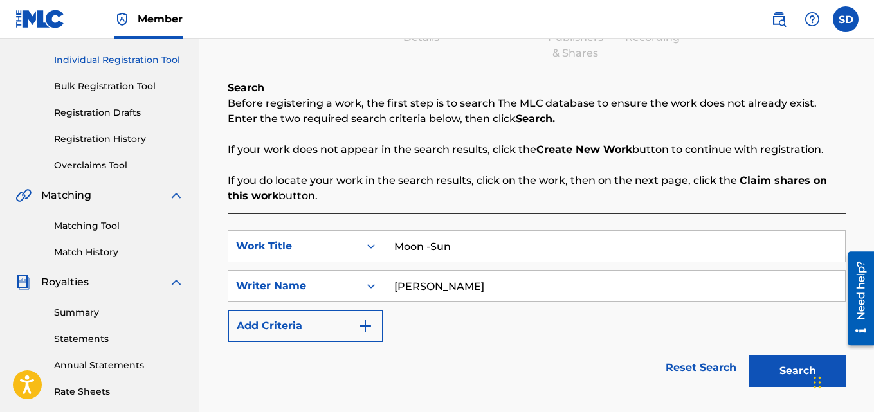
click at [784, 370] on button "Search" at bounding box center [797, 371] width 96 height 32
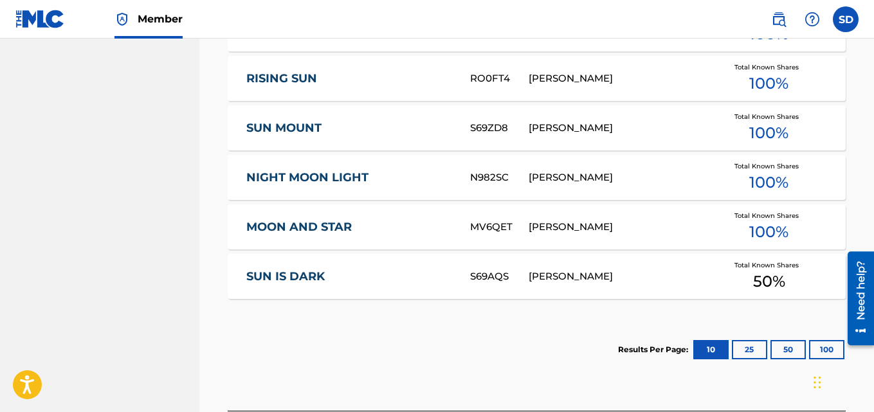
scroll to position [784, 0]
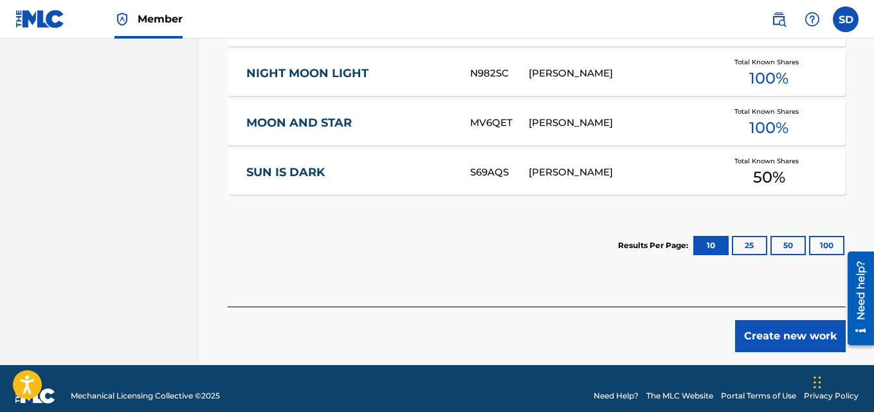
click at [778, 329] on button "Create new work" at bounding box center [790, 336] width 111 height 32
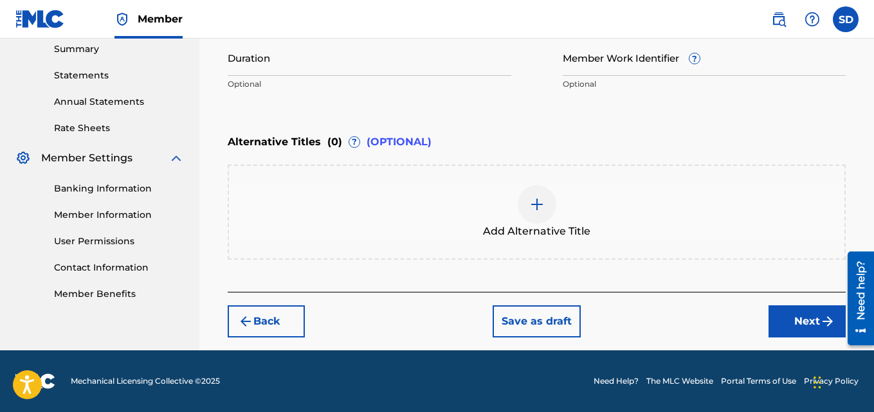
scroll to position [419, 0]
click at [617, 66] on input "Member Work Identifier ?" at bounding box center [705, 57] width 284 height 37
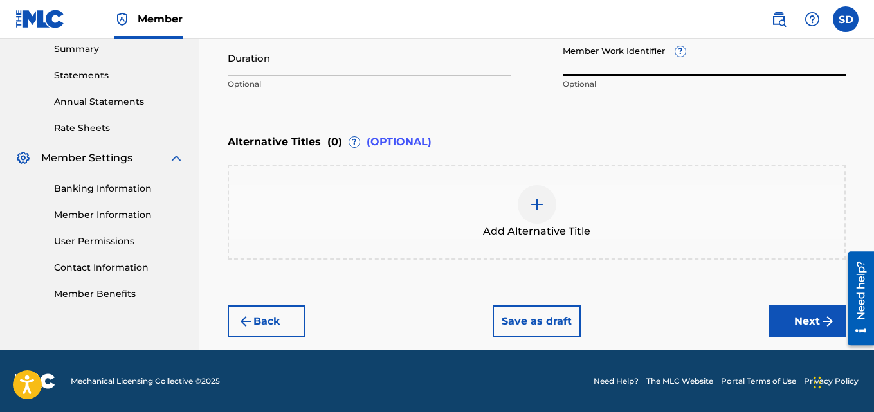
paste input "931552759"
type input "931552759"
click at [790, 323] on button "Next" at bounding box center [806, 321] width 77 height 32
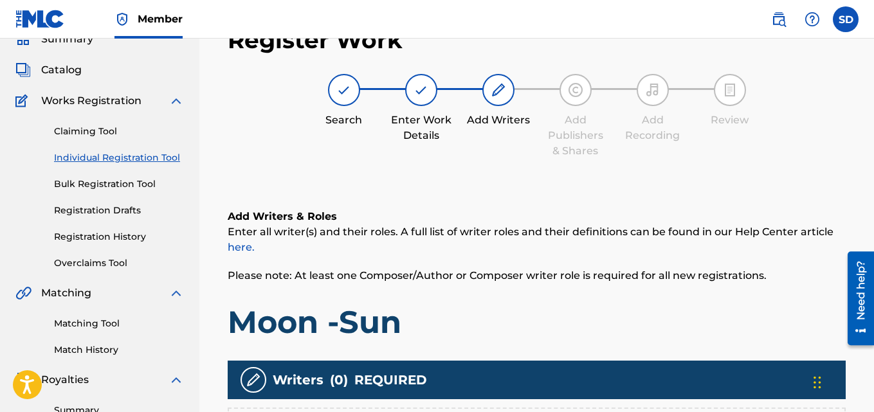
scroll to position [385, 0]
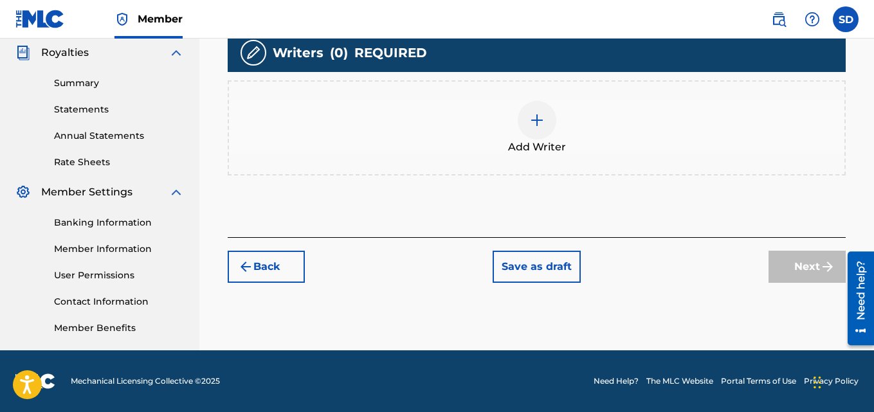
click at [559, 123] on div "Add Writer" at bounding box center [536, 128] width 615 height 54
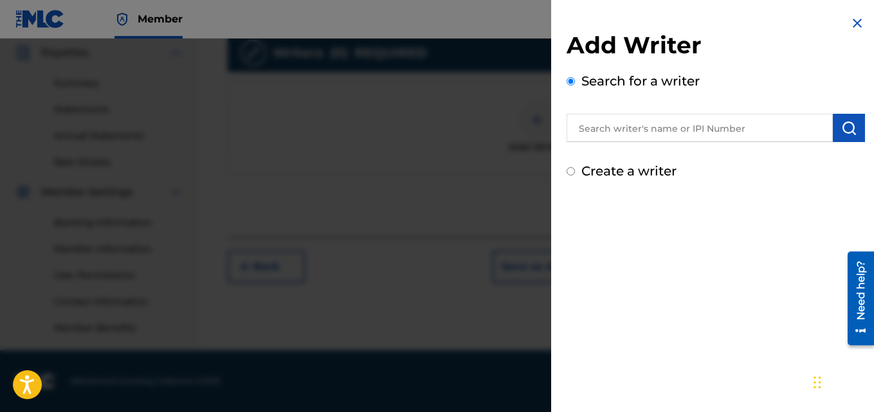
click at [713, 126] on input "text" at bounding box center [699, 128] width 266 height 28
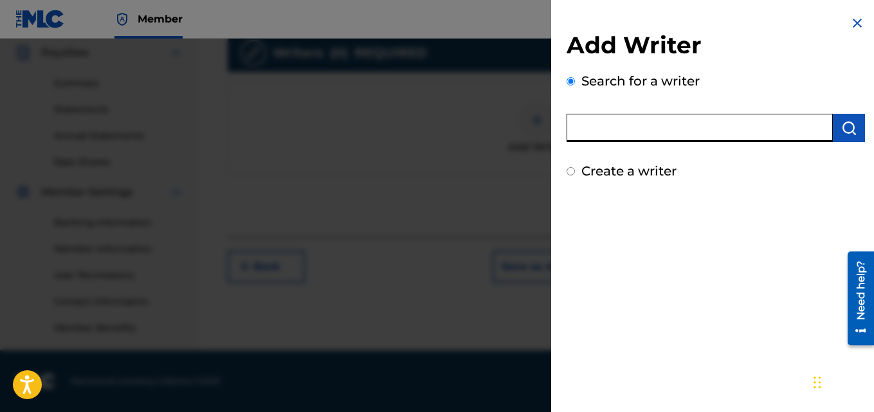
type input "[PERSON_NAME]"
click at [841, 129] on img "submit" at bounding box center [848, 127] width 15 height 15
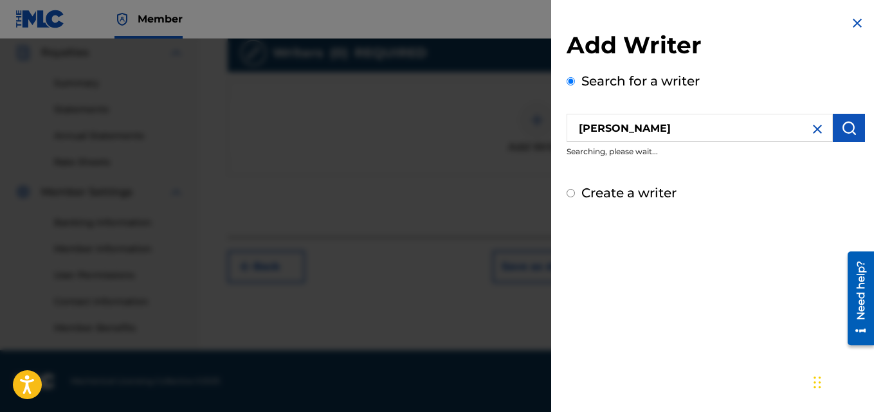
click at [810, 128] on img at bounding box center [817, 129] width 15 height 15
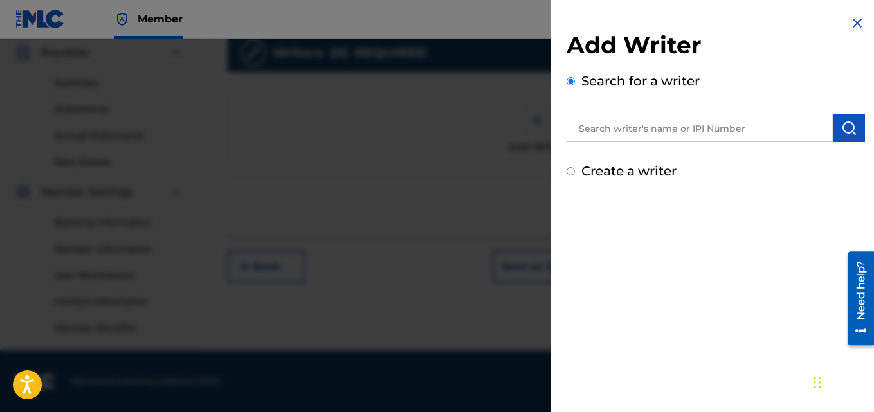
click at [675, 132] on input "text" at bounding box center [699, 128] width 266 height 28
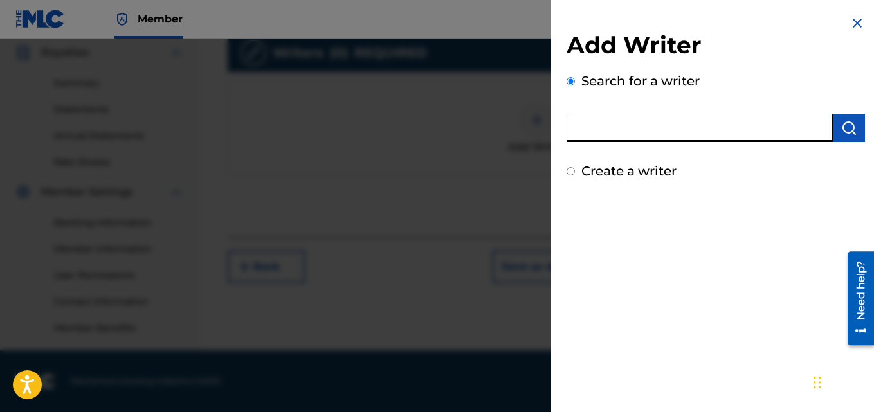
type input "[PERSON_NAME]"
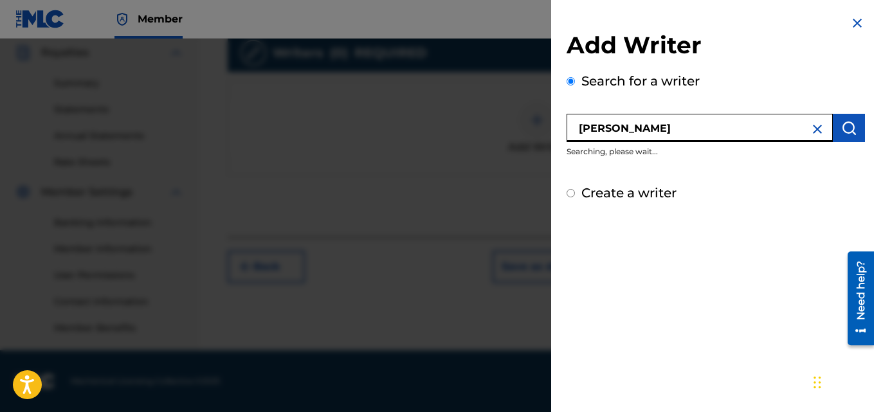
click at [817, 129] on img at bounding box center [817, 129] width 15 height 15
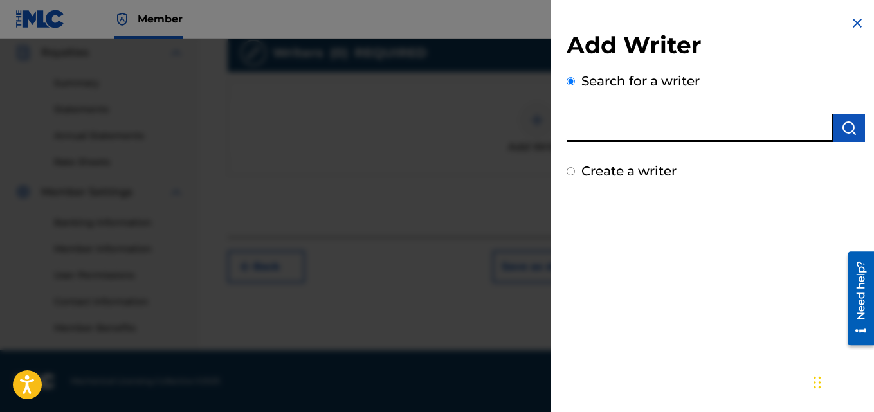
click at [631, 123] on input "text" at bounding box center [699, 128] width 266 height 28
type input "[PERSON_NAME]"
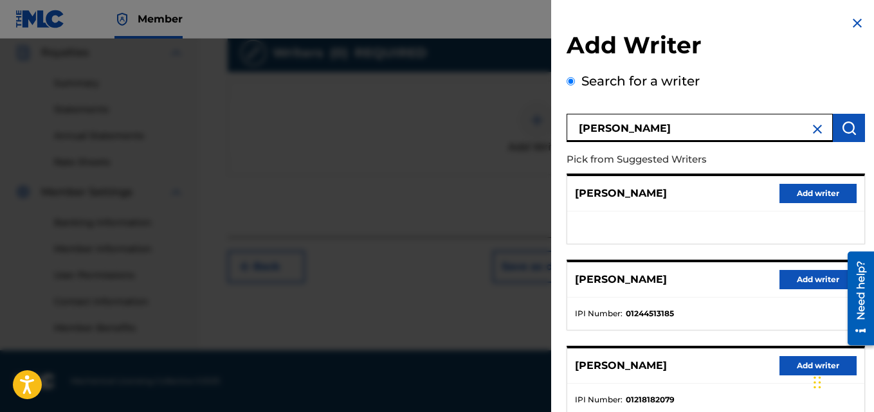
click at [824, 276] on button "Add writer" at bounding box center [817, 279] width 77 height 19
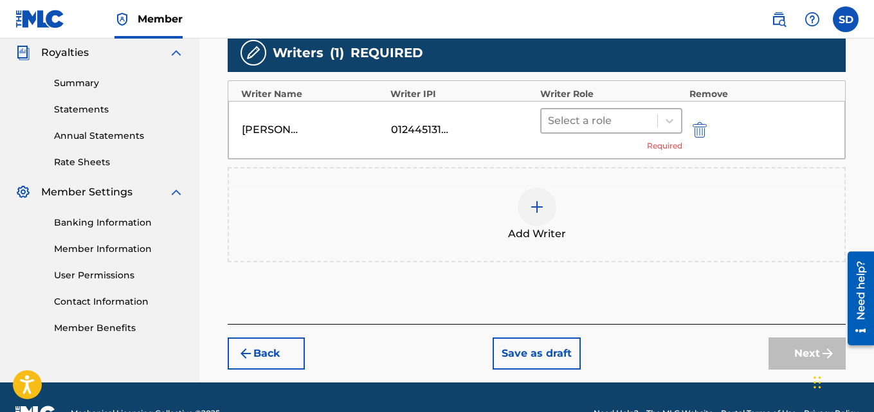
click at [641, 129] on div at bounding box center [600, 121] width 104 height 18
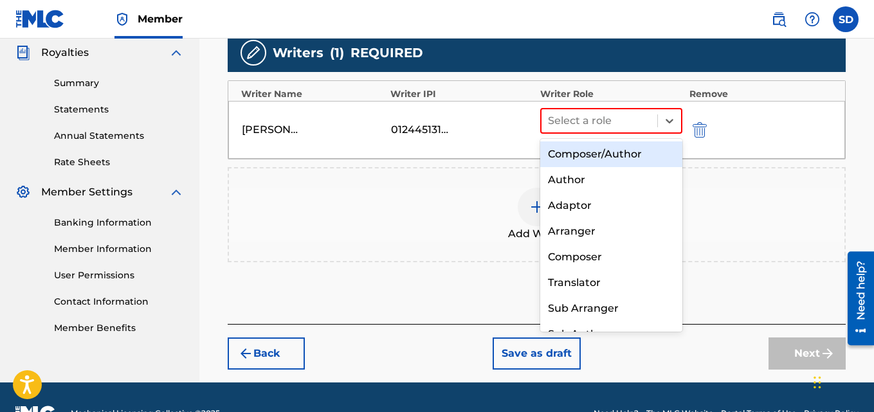
click at [621, 149] on div "Composer/Author" at bounding box center [611, 154] width 143 height 26
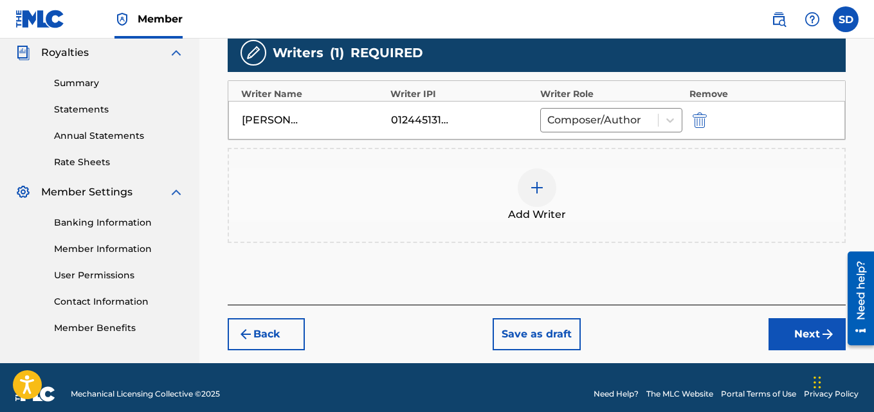
click at [794, 327] on button "Next" at bounding box center [806, 334] width 77 height 32
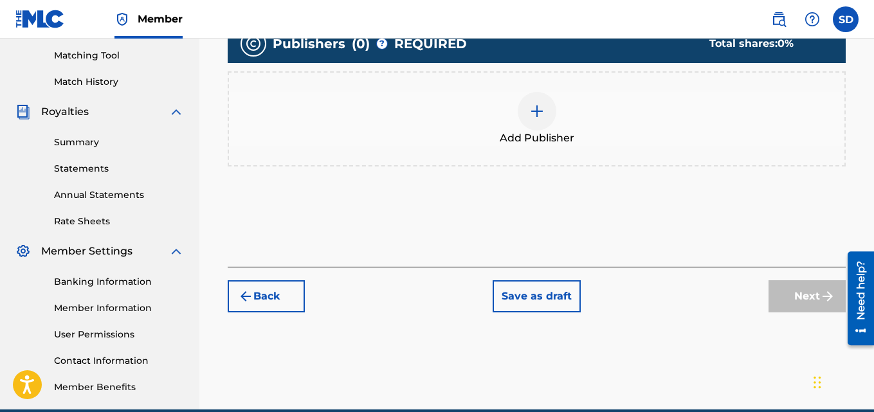
scroll to position [340, 0]
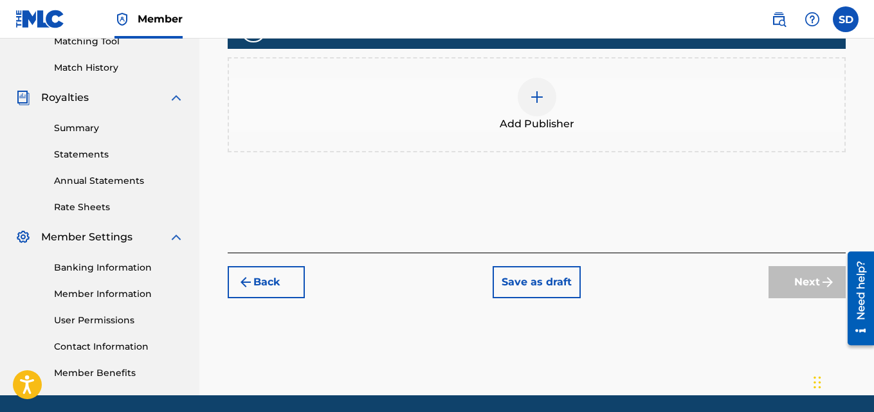
click at [532, 96] on img at bounding box center [536, 96] width 15 height 15
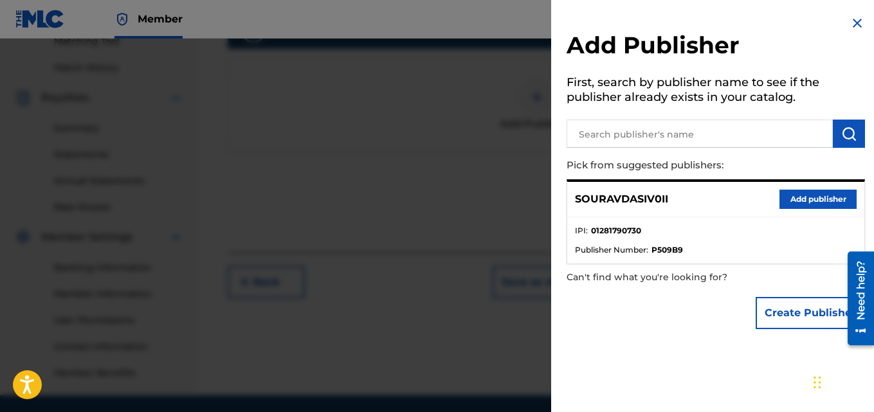
click at [852, 127] on button "submit" at bounding box center [849, 134] width 32 height 28
click at [817, 202] on button "Add publisher" at bounding box center [817, 199] width 77 height 19
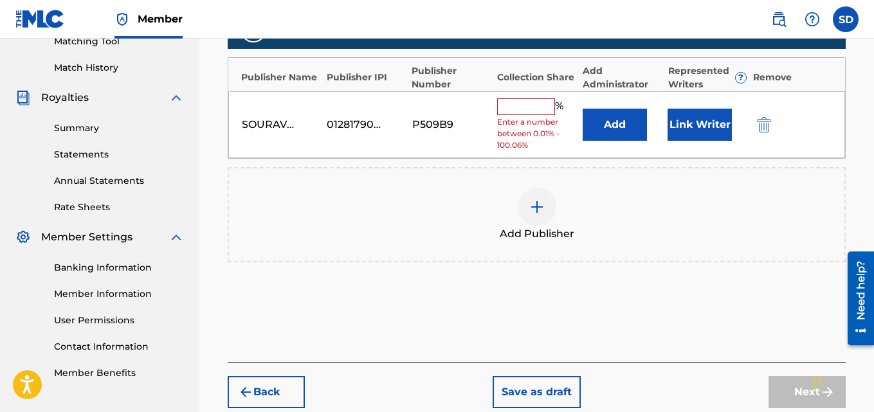
click at [523, 100] on input "text" at bounding box center [526, 106] width 58 height 17
type input "100"
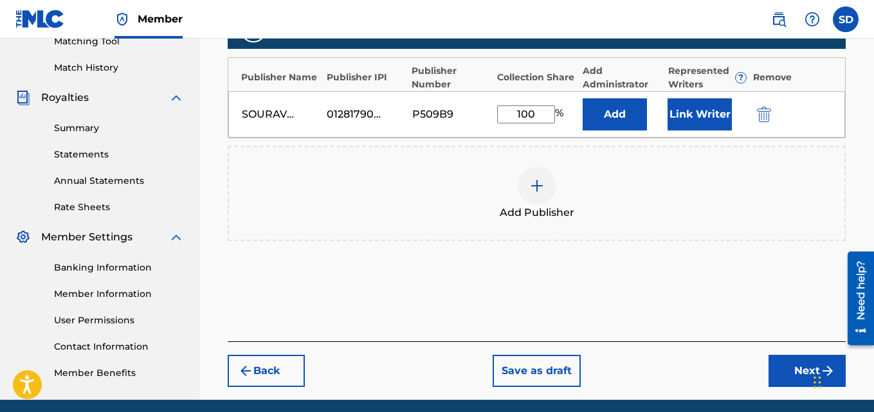
click at [714, 122] on button "Link Writer" at bounding box center [699, 114] width 64 height 32
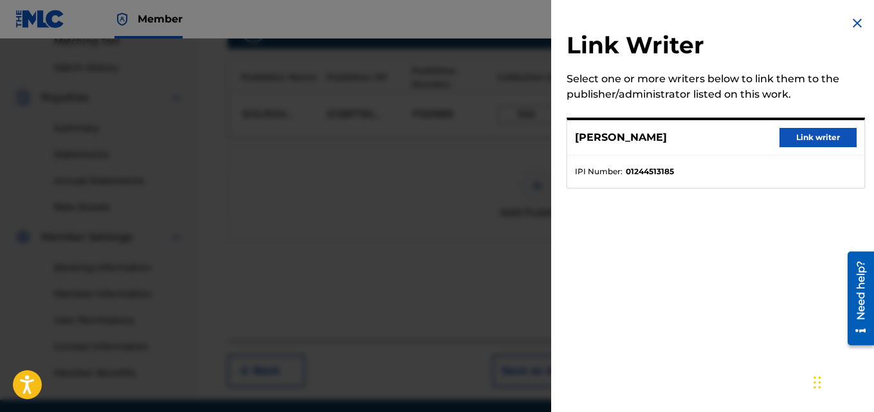
scroll to position [390, 0]
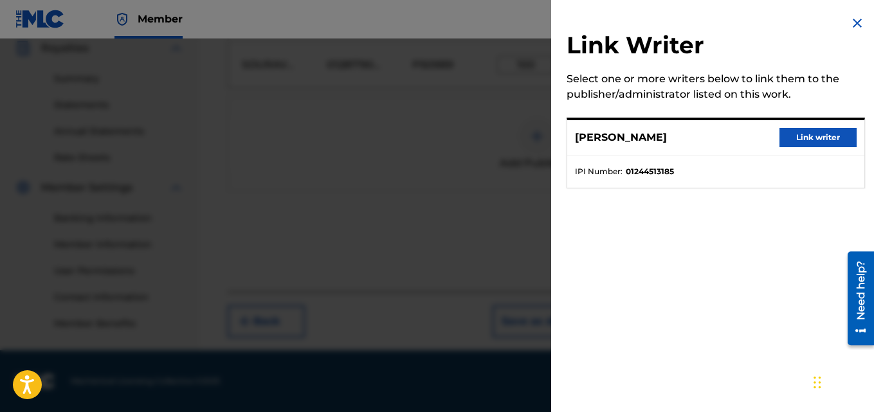
click at [748, 312] on div "Link Writer Select one or more writers below to link them to the publisher/admi…" at bounding box center [715, 206] width 329 height 412
drag, startPoint x: 802, startPoint y: 139, endPoint x: 802, endPoint y: 149, distance: 10.3
click at [802, 149] on div "[PERSON_NAME] Link writer" at bounding box center [715, 137] width 297 height 35
click at [805, 140] on button "Link writer" at bounding box center [817, 137] width 77 height 19
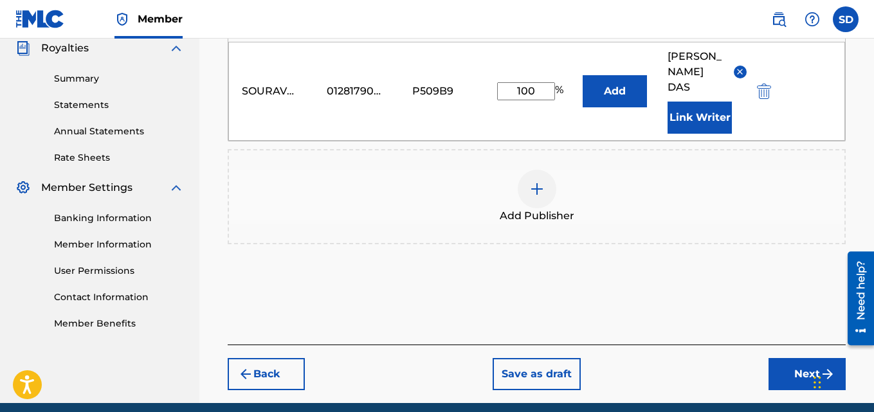
click at [805, 365] on button "Next" at bounding box center [806, 374] width 77 height 32
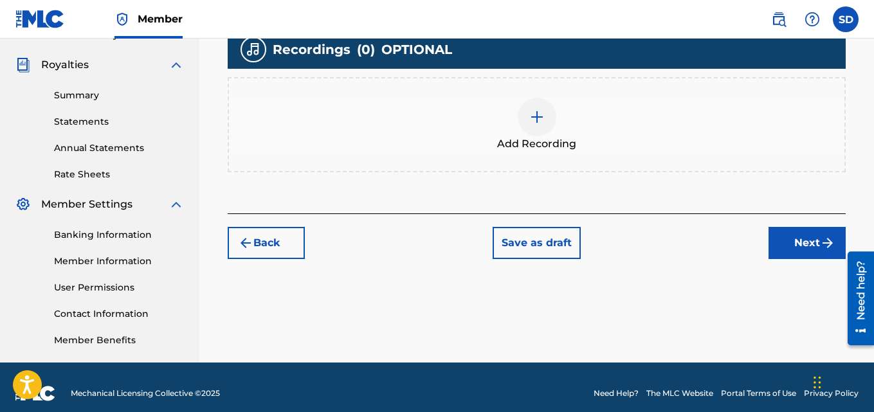
scroll to position [377, 0]
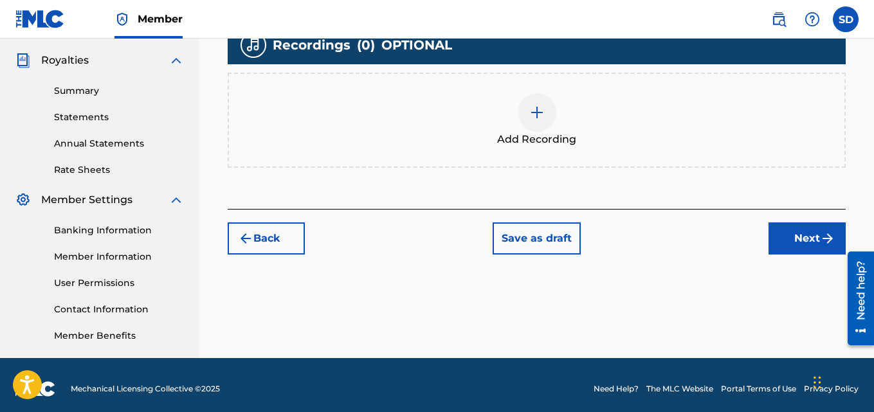
click at [538, 116] on img at bounding box center [536, 112] width 15 height 15
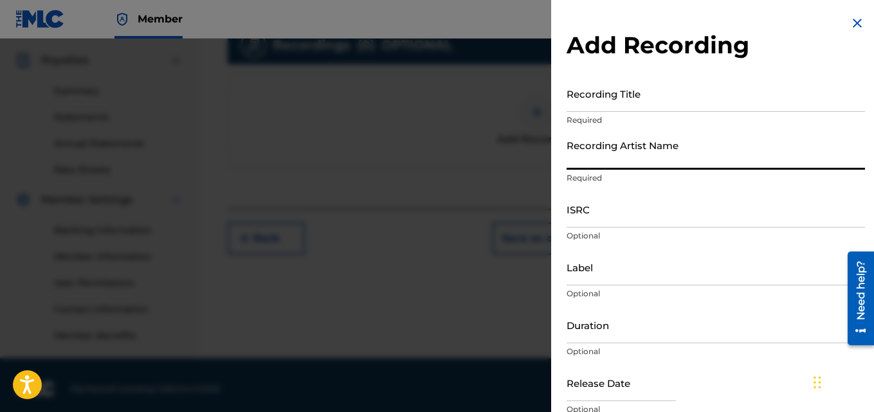
click at [610, 152] on input "Recording Artist Name" at bounding box center [715, 151] width 298 height 37
type input "[PERSON_NAME] (IX0II)"
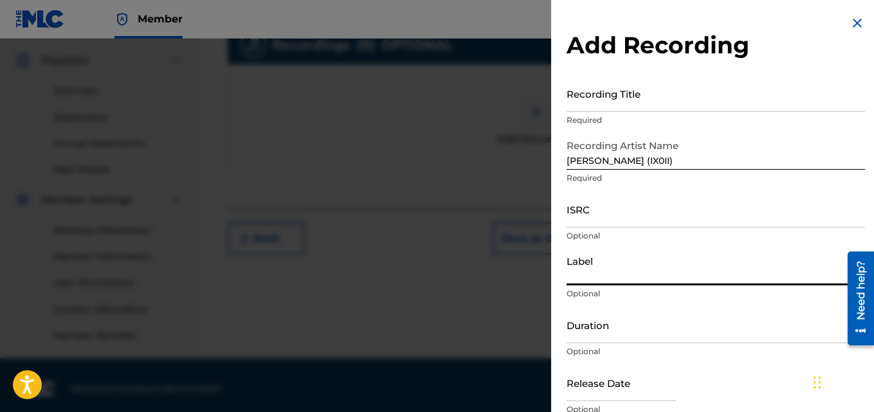
click at [573, 283] on input "Label" at bounding box center [715, 267] width 298 height 37
type input "IX0II"
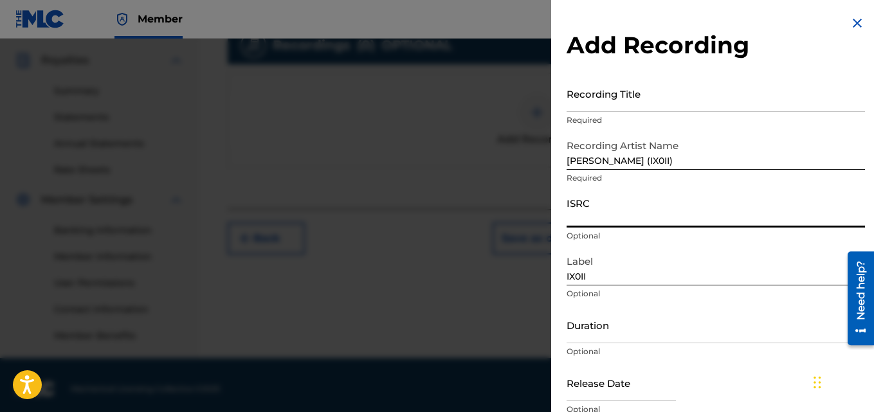
click at [597, 217] on input "ISRC" at bounding box center [715, 209] width 298 height 37
paste input "INI802569152"
type input "INI802569152"
click at [624, 102] on input "Recording Title" at bounding box center [715, 93] width 298 height 37
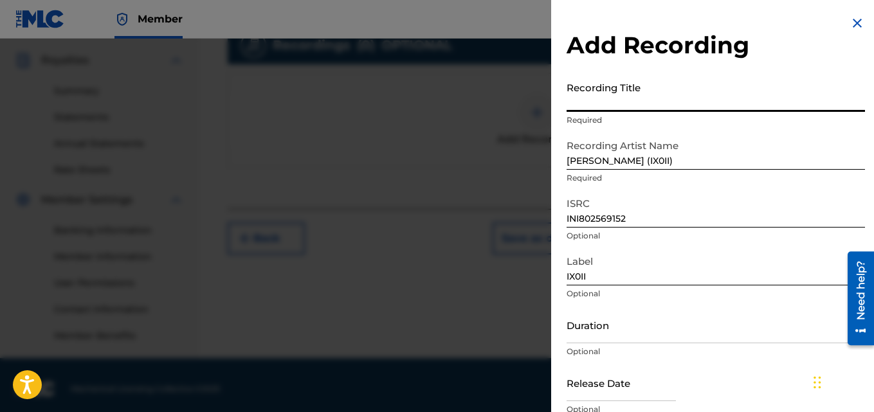
paste input "Moon -Sun"
type input "Moon -Sun"
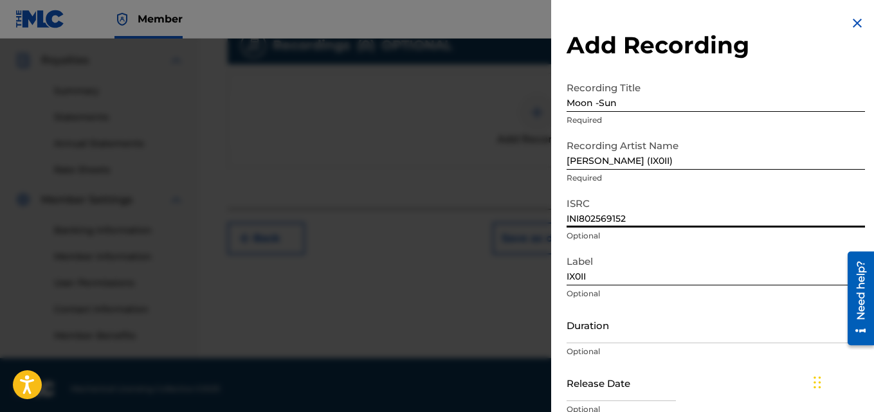
scroll to position [58, 0]
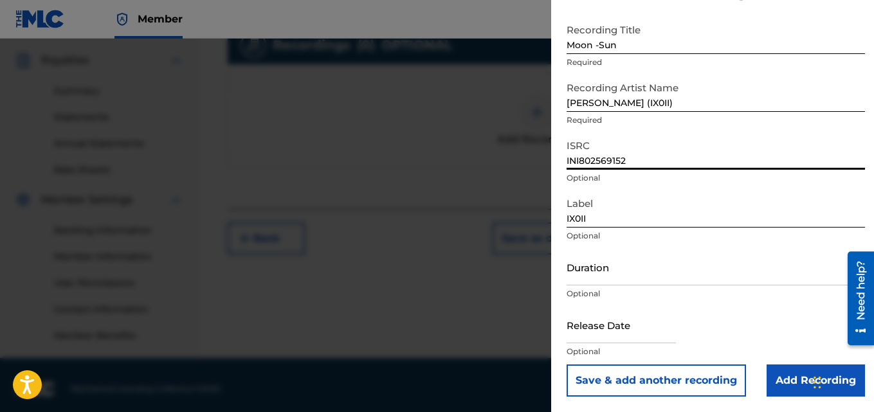
drag, startPoint x: 568, startPoint y: 221, endPoint x: 761, endPoint y: 433, distance: 287.2
click at [780, 380] on input "Add Recording" at bounding box center [815, 381] width 98 height 32
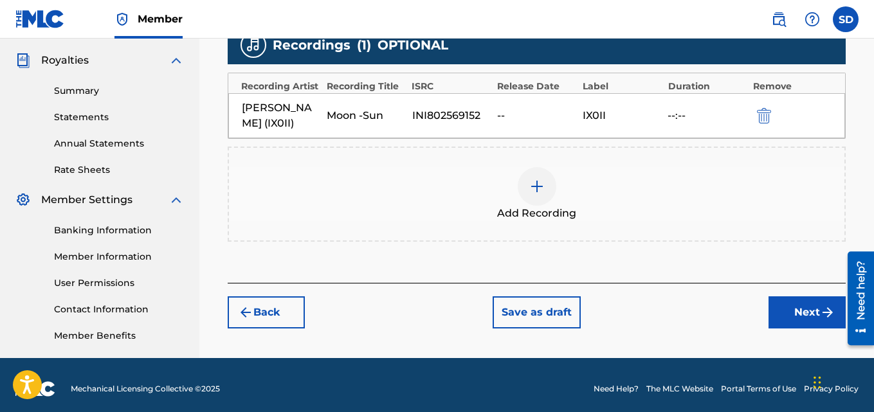
click at [782, 315] on button "Next" at bounding box center [806, 312] width 77 height 32
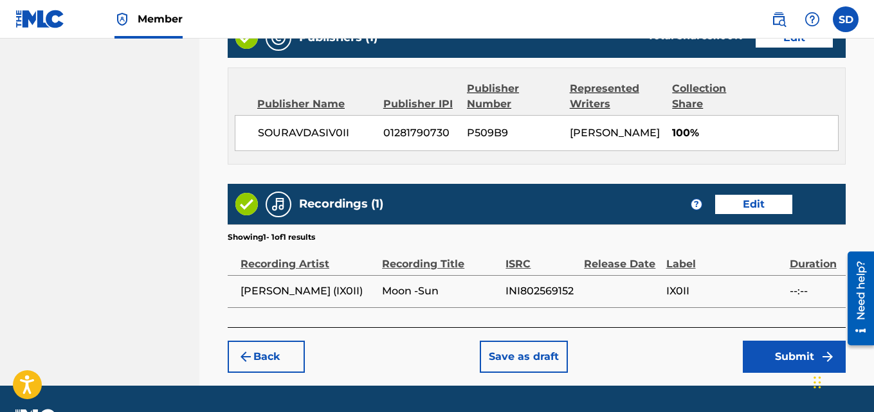
scroll to position [716, 0]
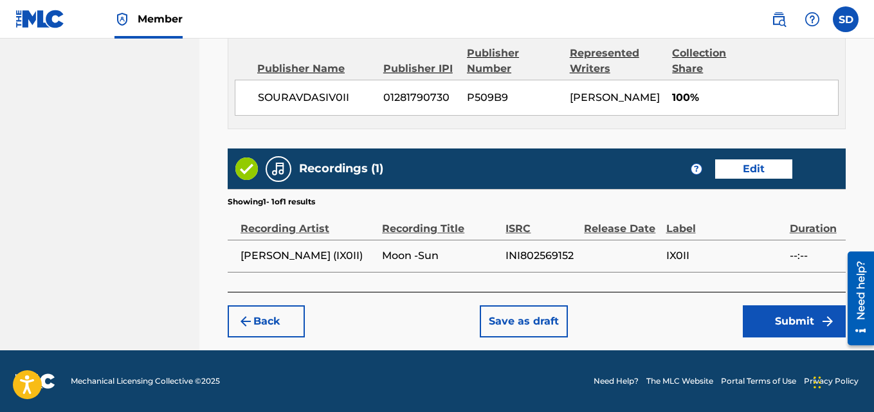
click at [785, 334] on button "Submit" at bounding box center [794, 321] width 103 height 32
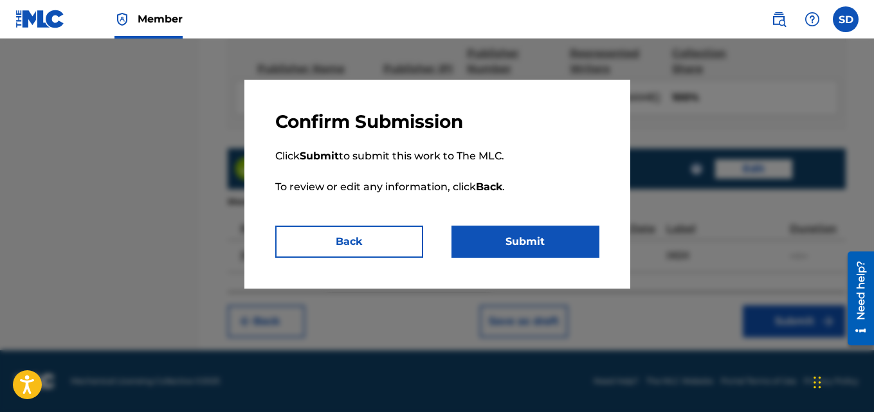
click at [498, 233] on button "Submit" at bounding box center [525, 242] width 148 height 32
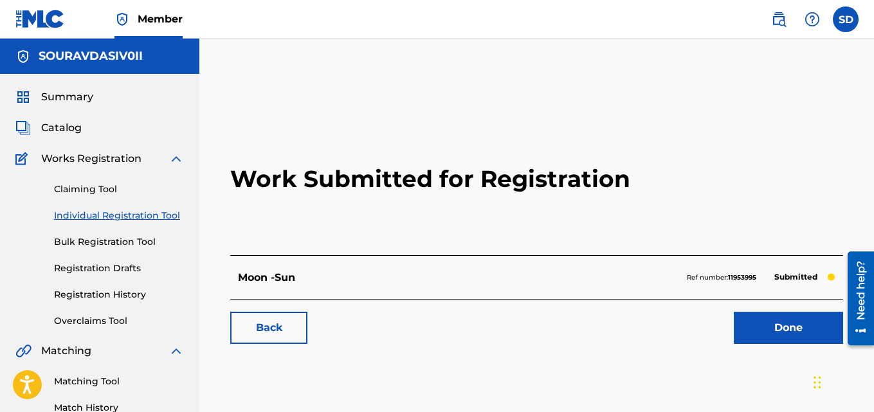
click at [105, 215] on link "Individual Registration Tool" at bounding box center [119, 216] width 130 height 14
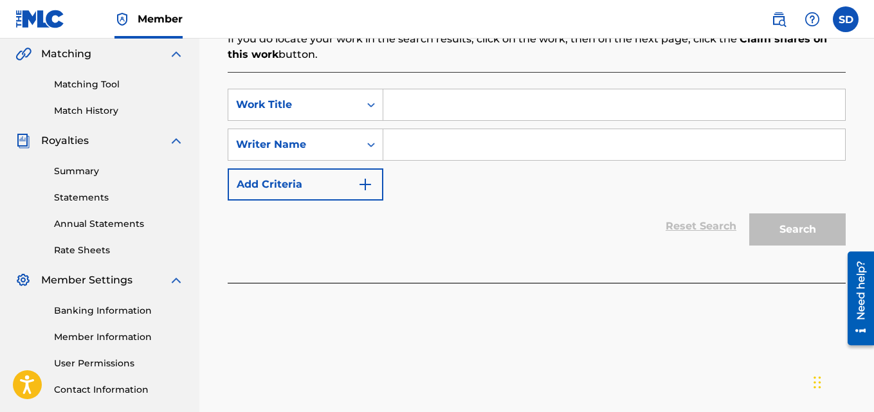
scroll to position [320, 0]
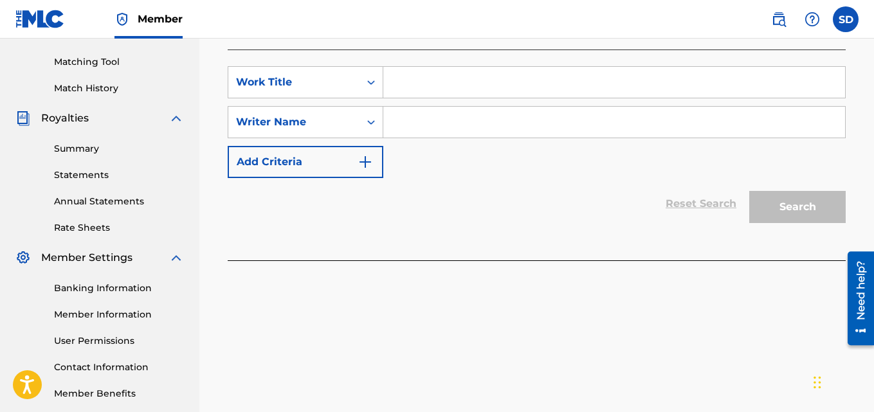
click at [462, 94] on input "Search Form" at bounding box center [614, 82] width 462 height 31
paste input "Covert In"
type input "Covert In"
click at [429, 110] on input "Search Form" at bounding box center [614, 122] width 462 height 31
type input "[PERSON_NAME]"
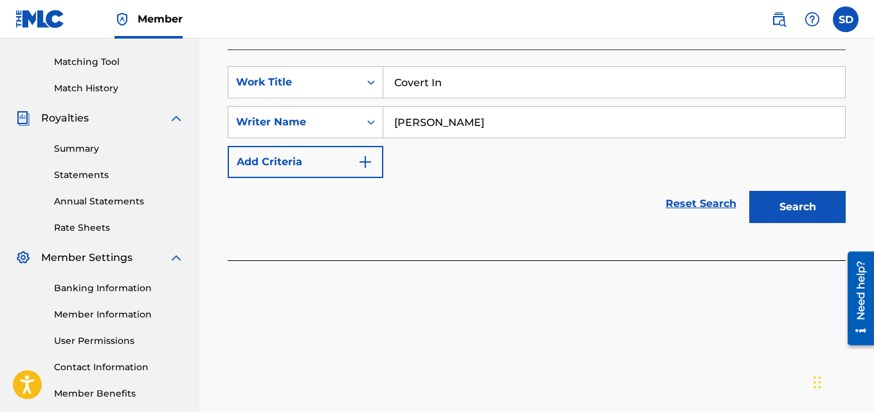
click at [788, 208] on button "Search" at bounding box center [797, 207] width 96 height 32
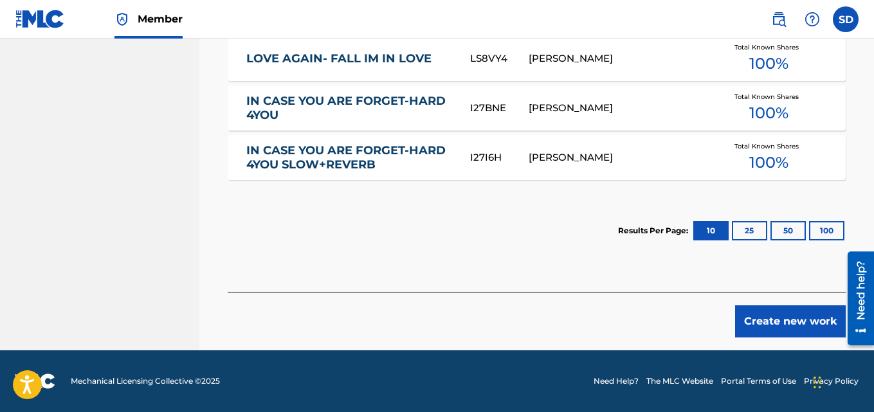
click at [793, 327] on button "Create new work" at bounding box center [790, 321] width 111 height 32
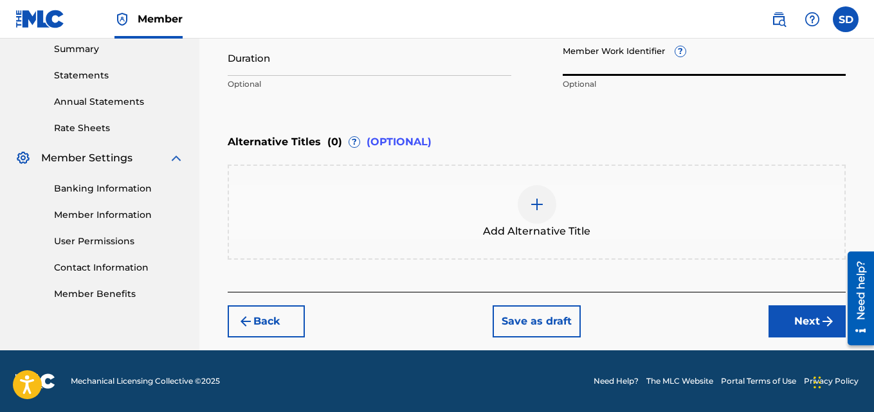
click at [614, 74] on input "Member Work Identifier ?" at bounding box center [705, 57] width 284 height 37
paste input "931552761"
type input "931552761"
click at [815, 330] on button "Next" at bounding box center [806, 321] width 77 height 32
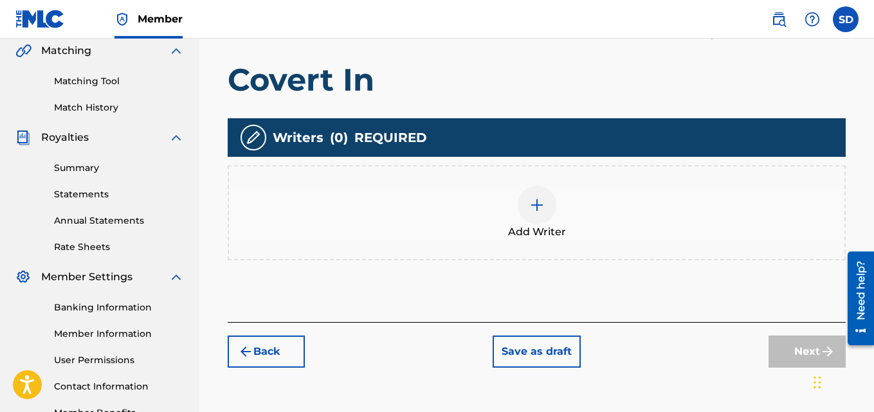
scroll to position [322, 0]
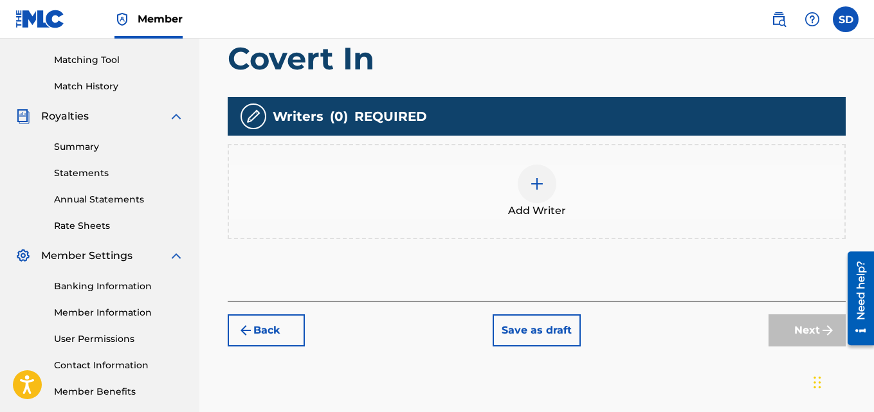
click at [537, 185] on img at bounding box center [536, 183] width 15 height 15
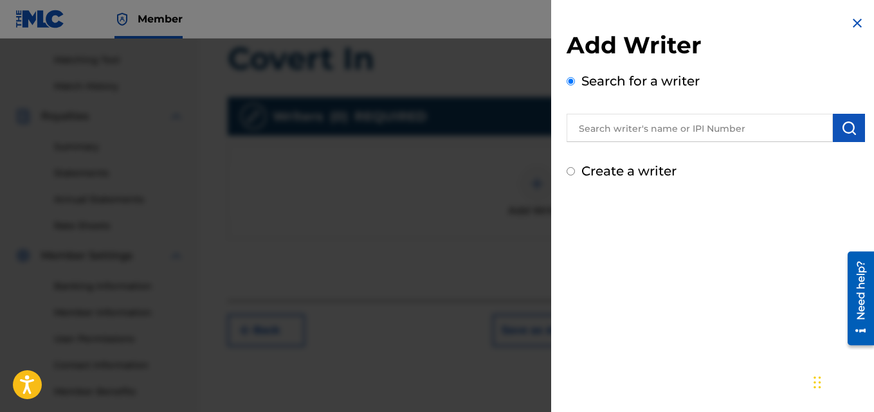
click at [667, 129] on input "text" at bounding box center [699, 128] width 266 height 28
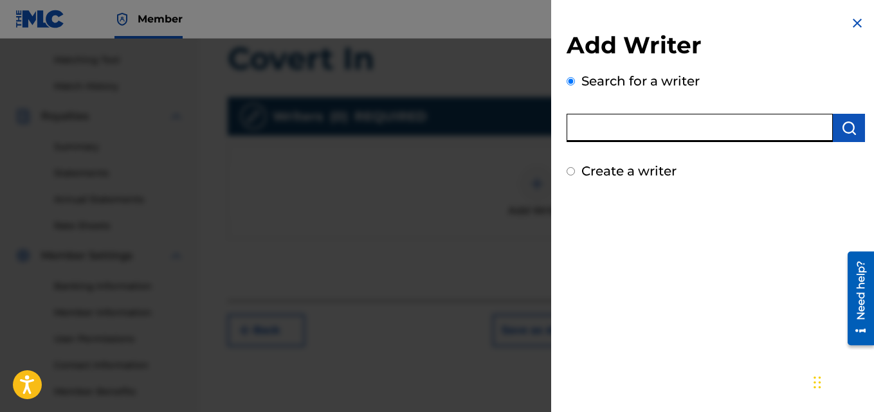
type input "[PERSON_NAME]"
click at [850, 120] on img "submit" at bounding box center [848, 127] width 15 height 15
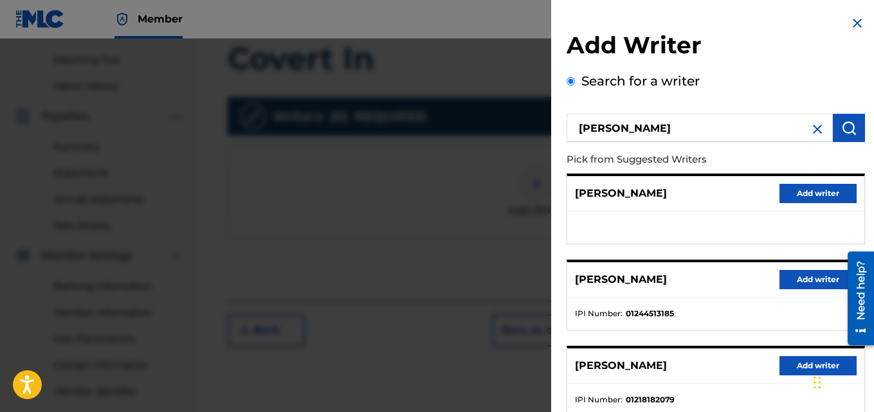
click at [809, 277] on button "Add writer" at bounding box center [817, 279] width 77 height 19
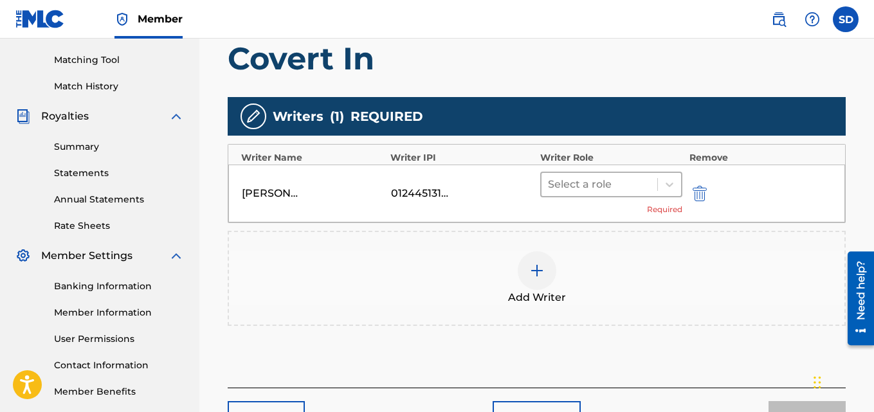
click at [630, 186] on div at bounding box center [600, 185] width 104 height 18
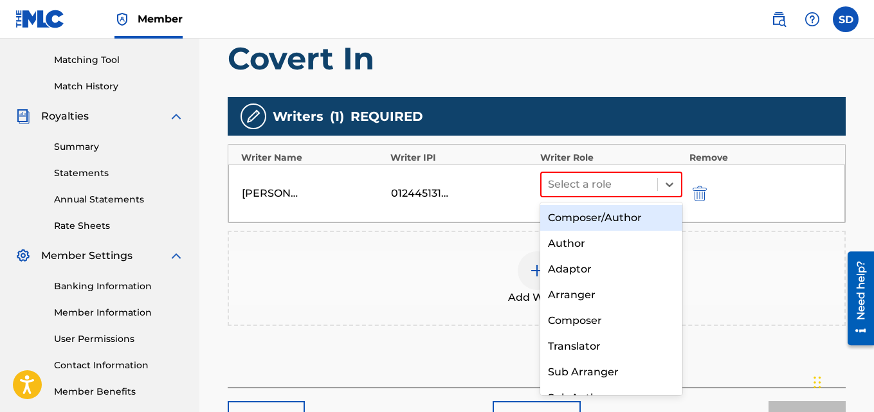
click at [613, 212] on div "Composer/Author" at bounding box center [611, 218] width 143 height 26
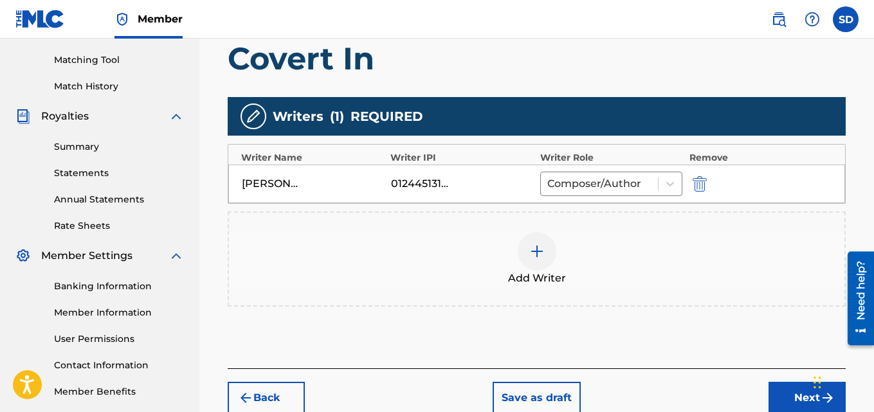
click at [797, 399] on button "Next" at bounding box center [806, 398] width 77 height 32
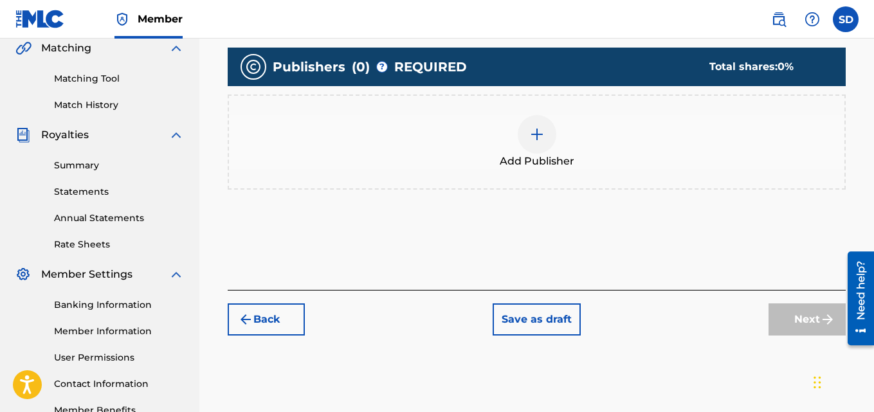
scroll to position [308, 0]
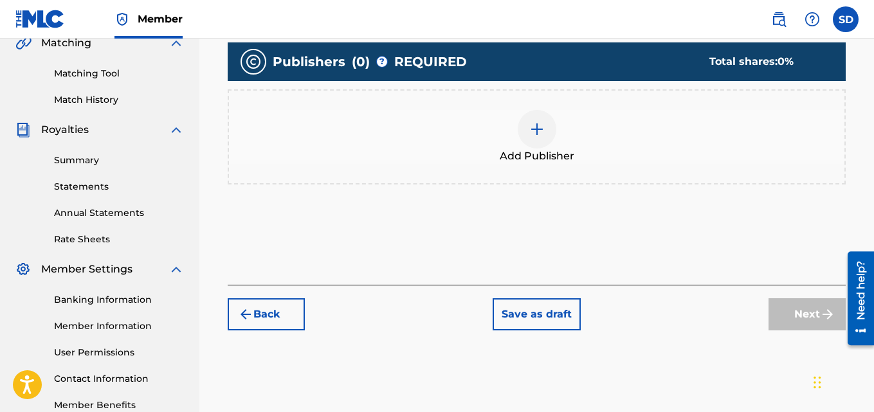
click at [529, 125] on img at bounding box center [536, 129] width 15 height 15
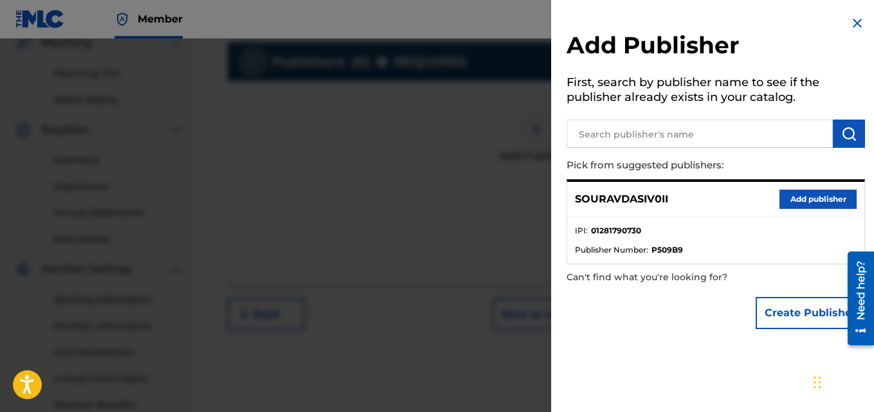
click at [793, 201] on button "Add publisher" at bounding box center [817, 199] width 77 height 19
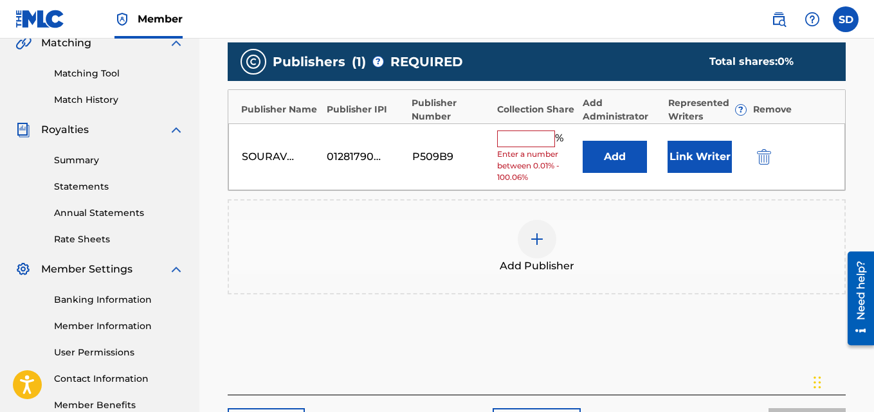
click at [516, 145] on input "text" at bounding box center [526, 139] width 58 height 17
type input "100"
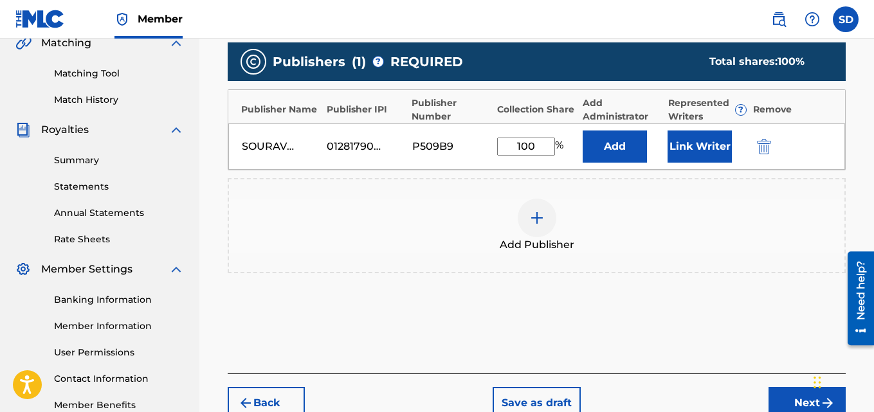
click at [686, 154] on button "Link Writer" at bounding box center [699, 147] width 64 height 32
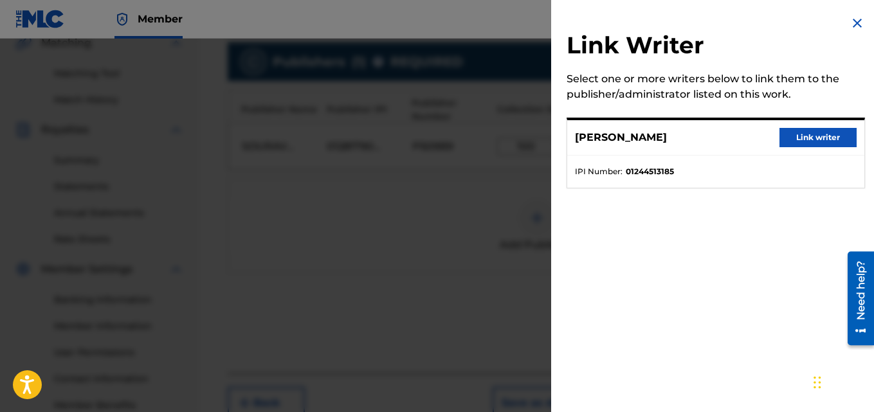
scroll to position [371, 0]
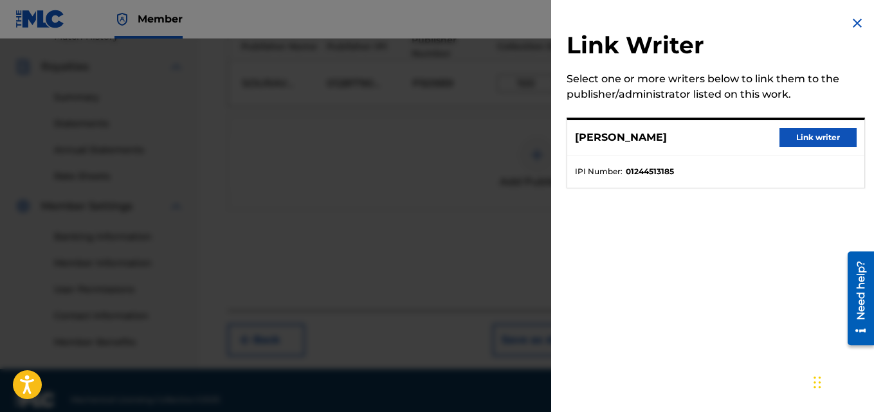
click at [808, 138] on button "Link writer" at bounding box center [817, 137] width 77 height 19
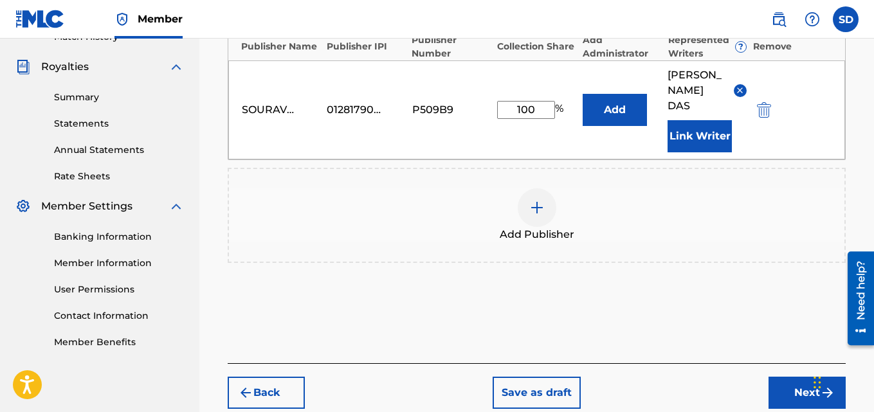
scroll to position [427, 0]
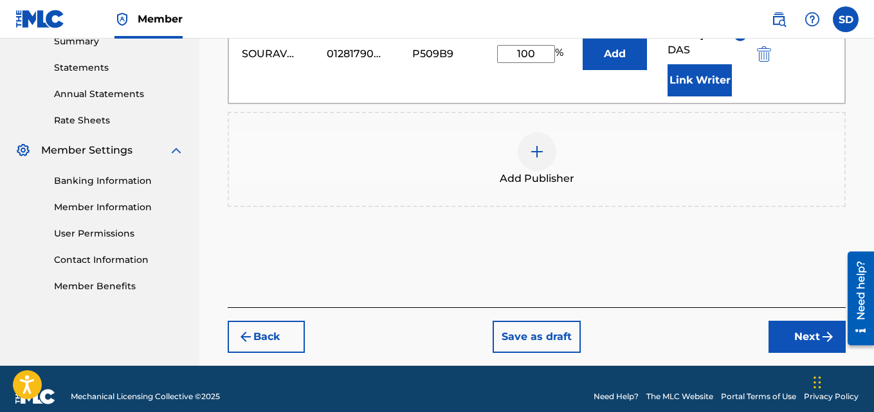
click at [792, 329] on button "Next" at bounding box center [806, 337] width 77 height 32
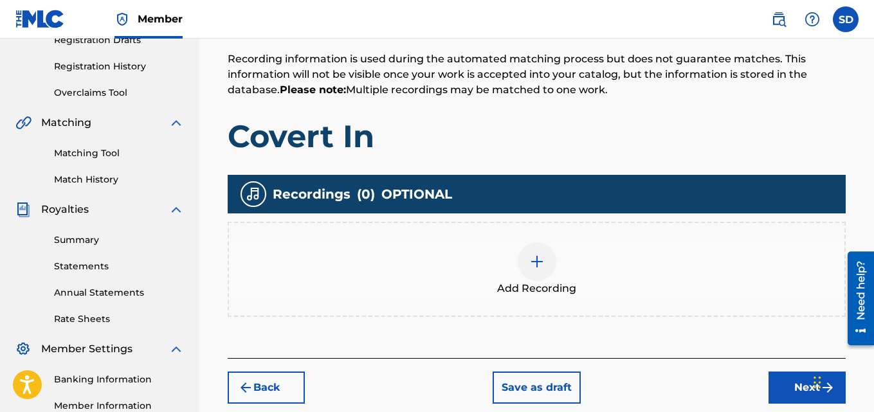
scroll to position [248, 0]
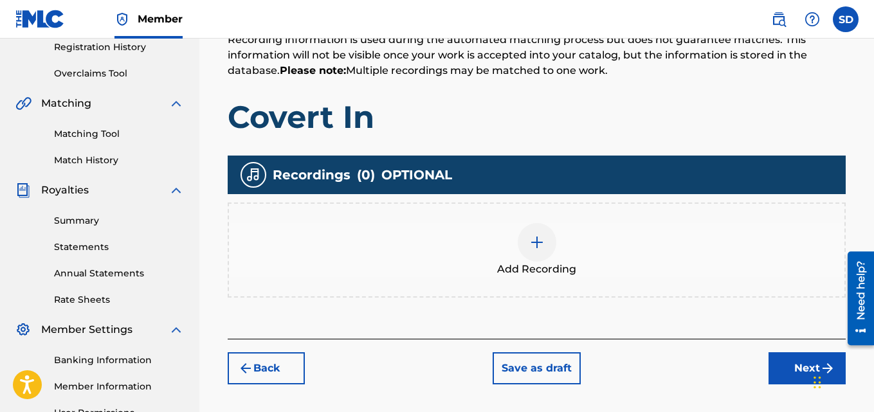
click at [539, 235] on img at bounding box center [536, 242] width 15 height 15
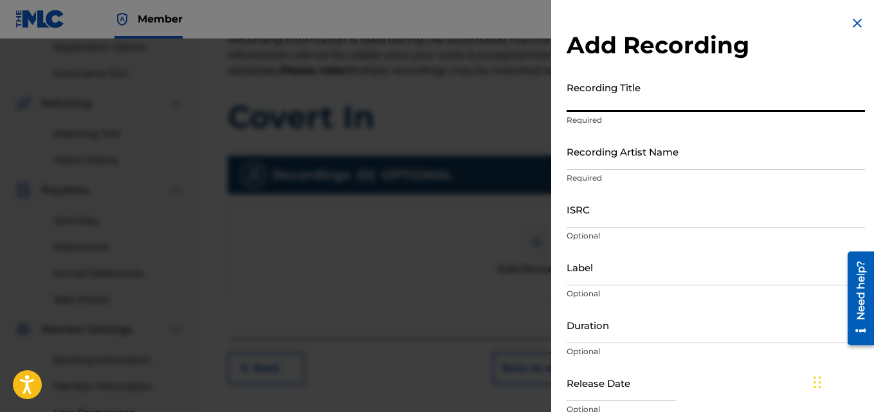
click at [648, 95] on input "Recording Title" at bounding box center [715, 93] width 298 height 37
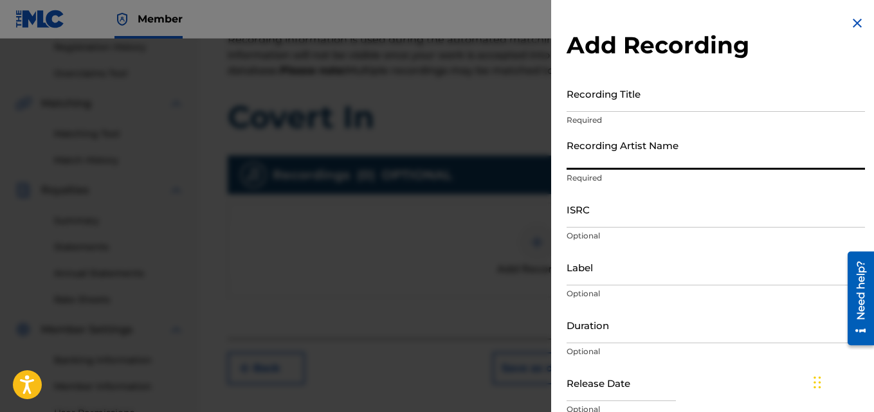
click at [625, 148] on input "Recording Artist Name" at bounding box center [715, 151] width 298 height 37
type input "[PERSON_NAME] (IX0II)"
click at [595, 268] on input "Label" at bounding box center [715, 267] width 298 height 37
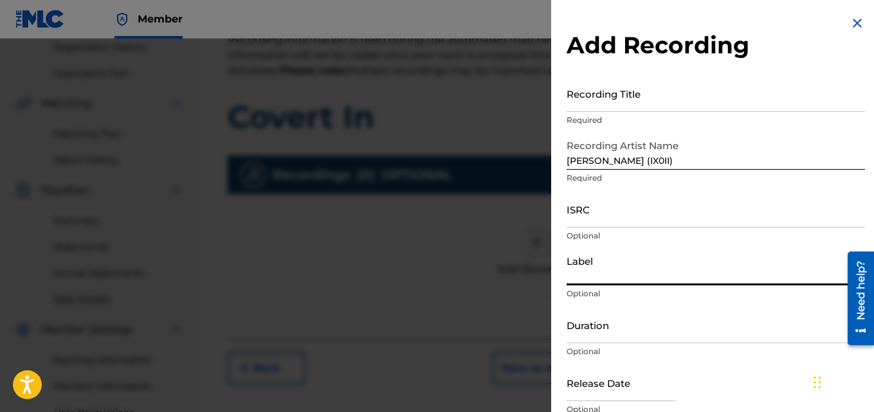
type input "IX0II"
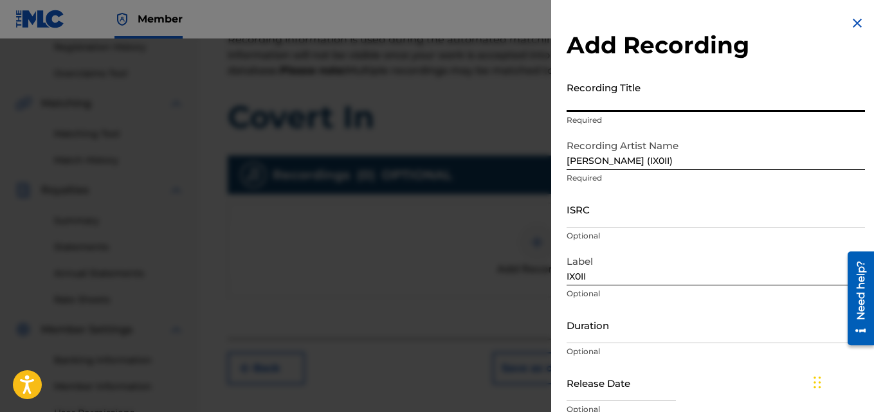
click at [584, 104] on input "Recording Title" at bounding box center [715, 93] width 298 height 37
paste input "Covert In"
type input "Covert In"
click at [619, 213] on input "ISRC" at bounding box center [715, 209] width 298 height 37
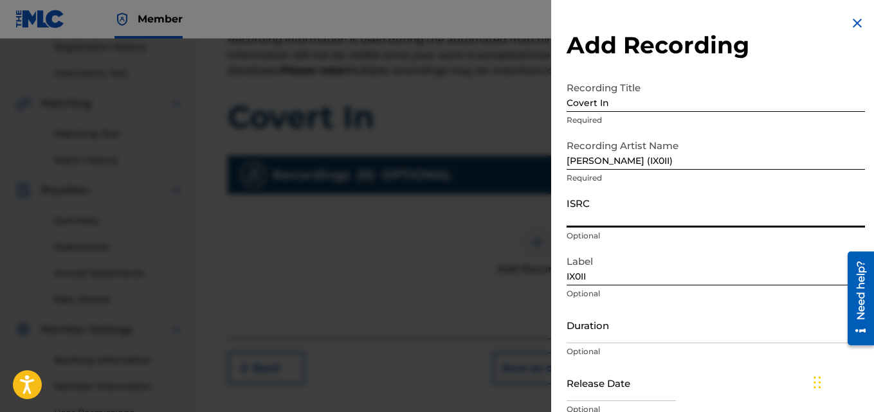
paste input "INI802570153"
type input "INI802570153"
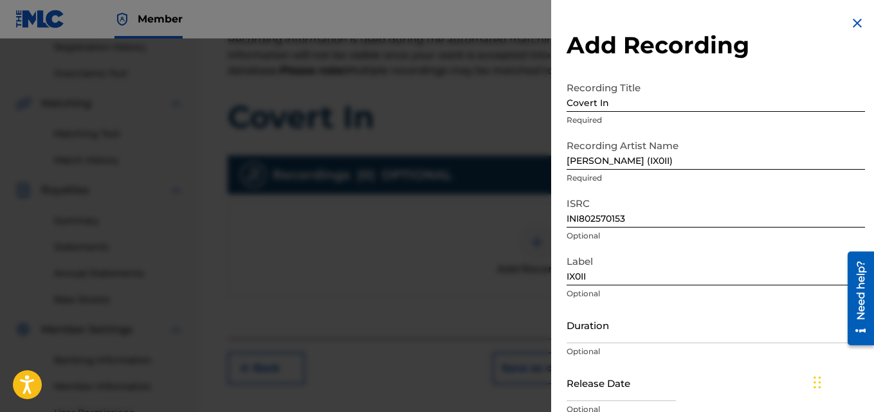
click at [566, 214] on div "Add Recording Recording Title Covert In Required Recording Artist Name [PERSON_…" at bounding box center [715, 235] width 329 height 470
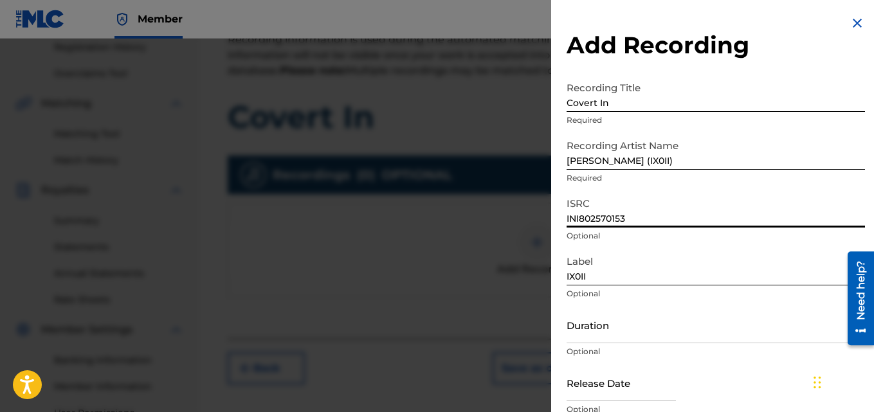
scroll to position [58, 0]
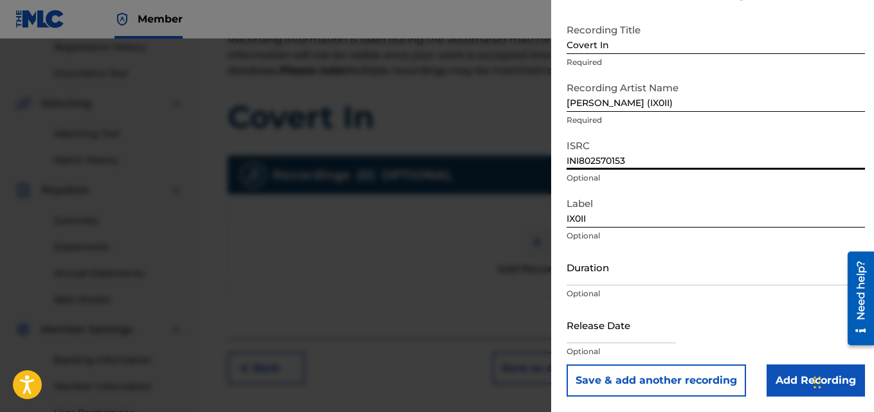
drag, startPoint x: 568, startPoint y: 221, endPoint x: 696, endPoint y: 420, distance: 236.9
click at [792, 379] on input "Add Recording" at bounding box center [815, 381] width 98 height 32
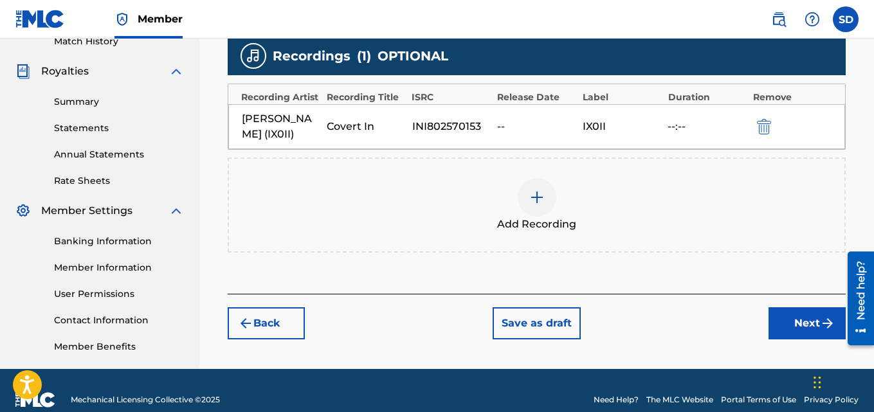
scroll to position [385, 0]
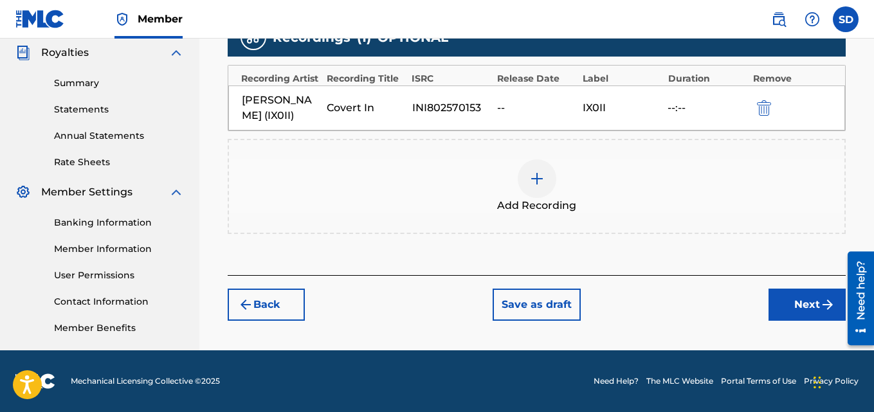
drag, startPoint x: 878, startPoint y: 216, endPoint x: 34, endPoint y: 42, distance: 861.4
click at [793, 299] on button "Next" at bounding box center [806, 305] width 77 height 32
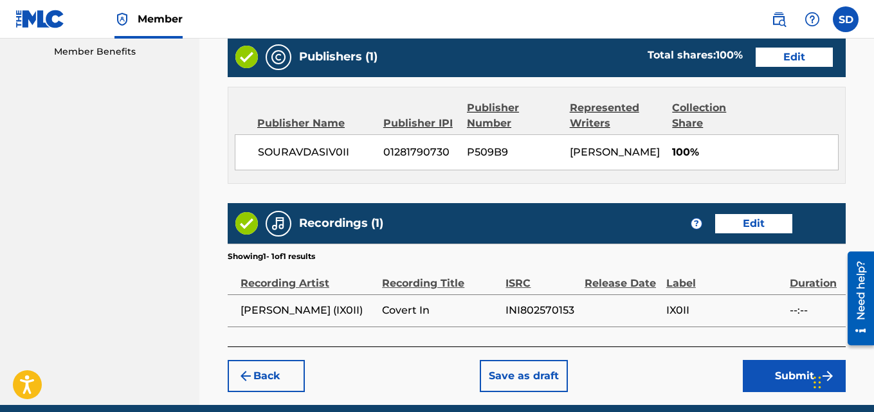
scroll to position [716, 0]
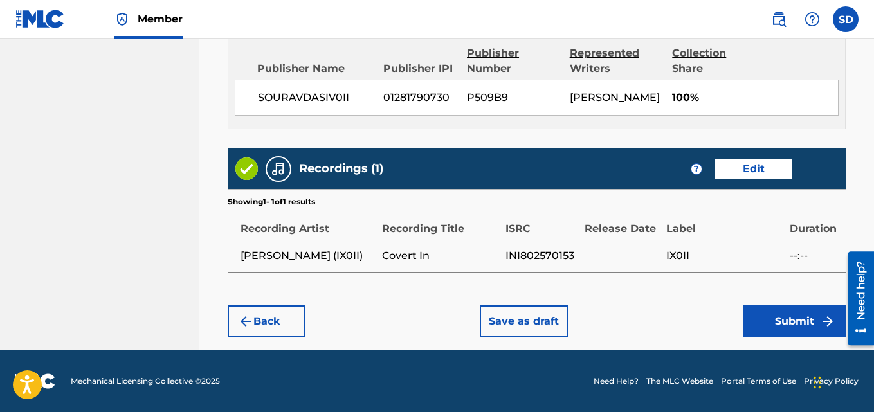
click at [802, 311] on button "Submit" at bounding box center [794, 321] width 103 height 32
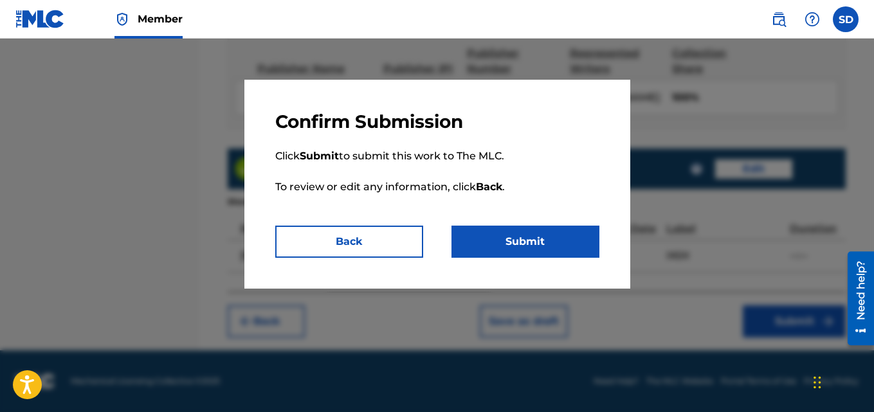
click at [562, 248] on button "Submit" at bounding box center [525, 242] width 148 height 32
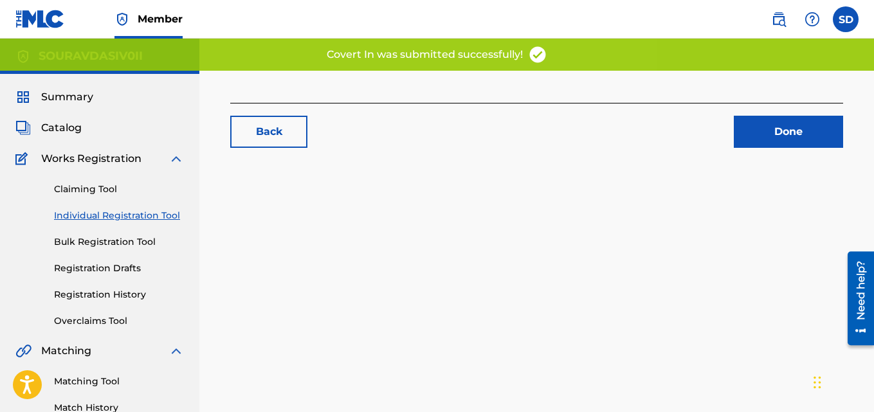
click at [551, 251] on div "Back Done" at bounding box center [536, 403] width 675 height 665
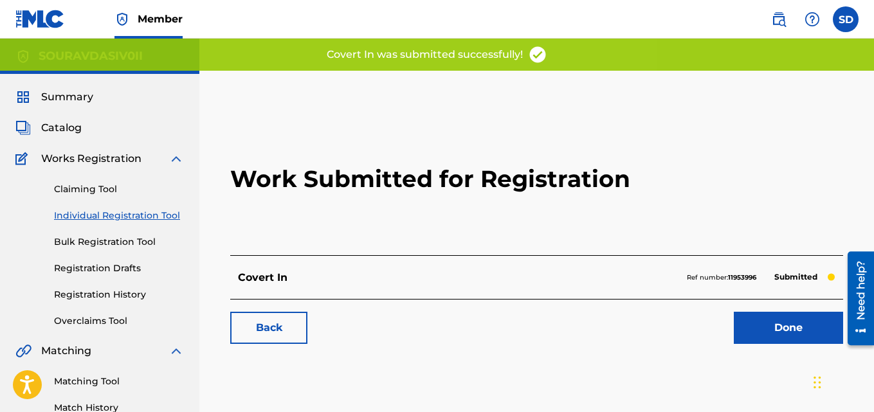
click at [551, 251] on h2 "Work Submitted for Registration" at bounding box center [536, 179] width 613 height 152
click at [138, 215] on link "Individual Registration Tool" at bounding box center [119, 216] width 130 height 14
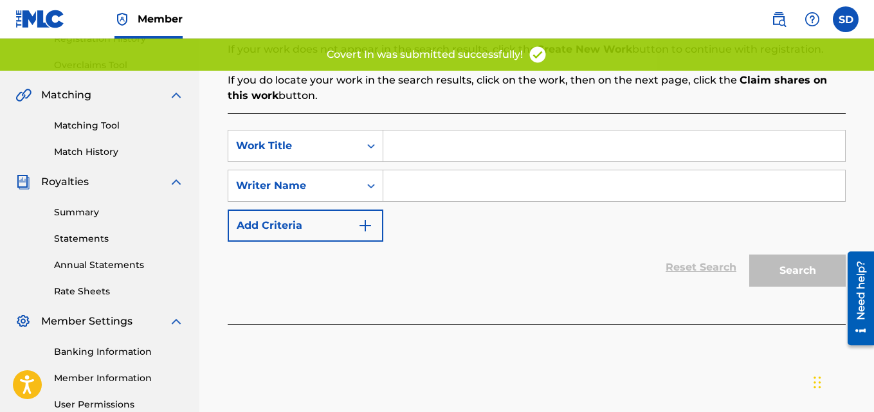
scroll to position [258, 0]
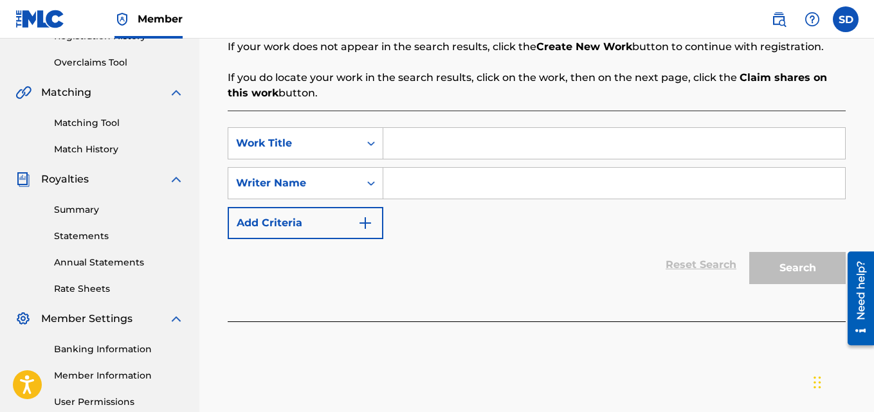
click at [463, 139] on input "Search Form" at bounding box center [614, 143] width 462 height 31
paste input "Night Vission"
type input "Night Vission"
click at [432, 177] on input "Search Form" at bounding box center [614, 183] width 462 height 31
type input "[PERSON_NAME]"
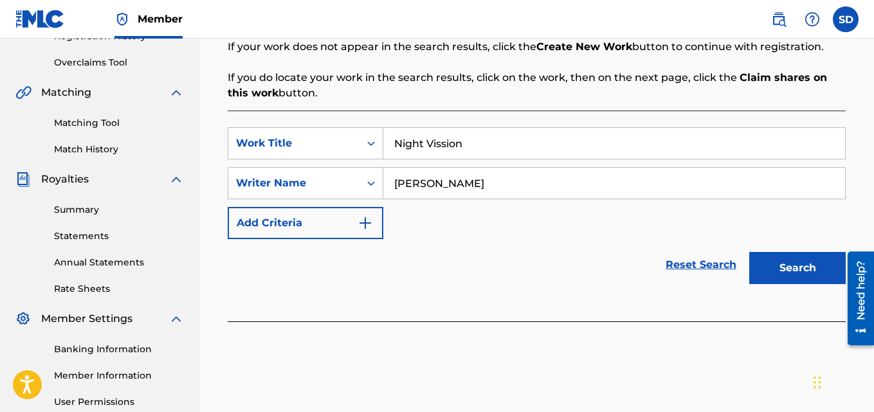
click at [802, 258] on button "Search" at bounding box center [797, 268] width 96 height 32
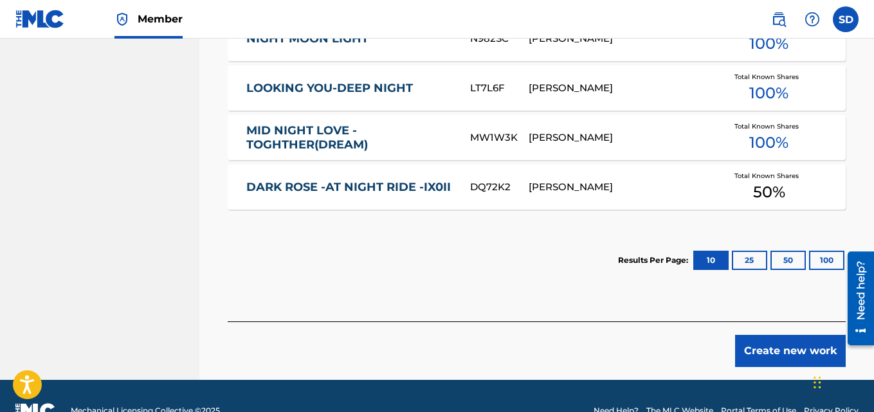
scroll to position [936, 0]
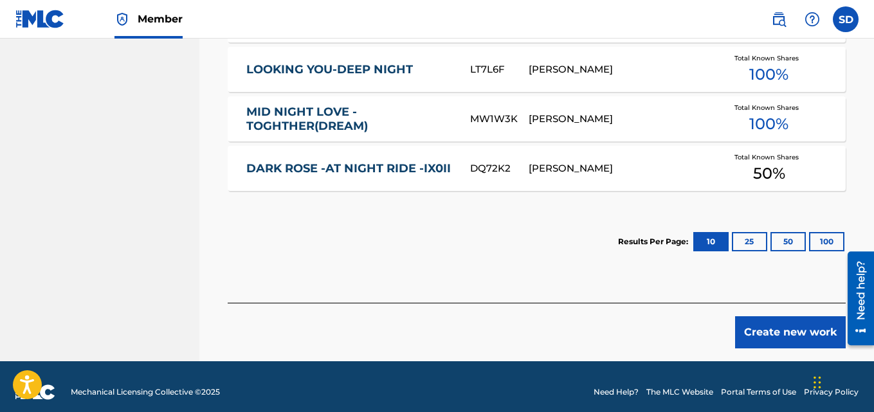
click at [766, 347] on button "Create new work" at bounding box center [790, 332] width 111 height 32
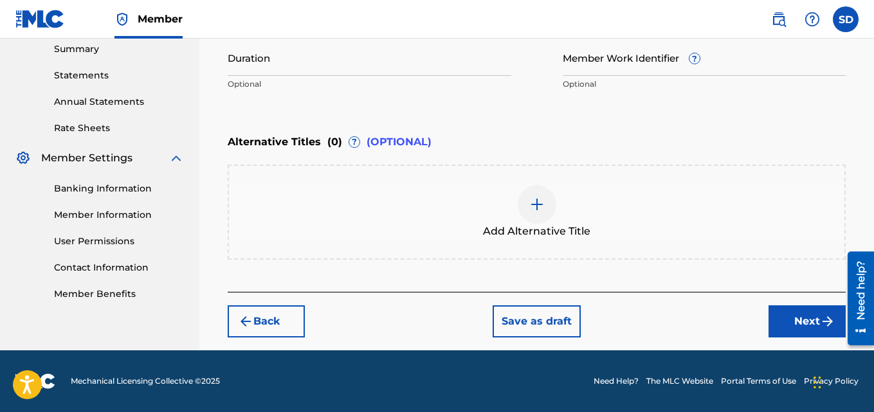
scroll to position [419, 0]
click at [641, 57] on input "Member Work Identifier ?" at bounding box center [705, 57] width 284 height 37
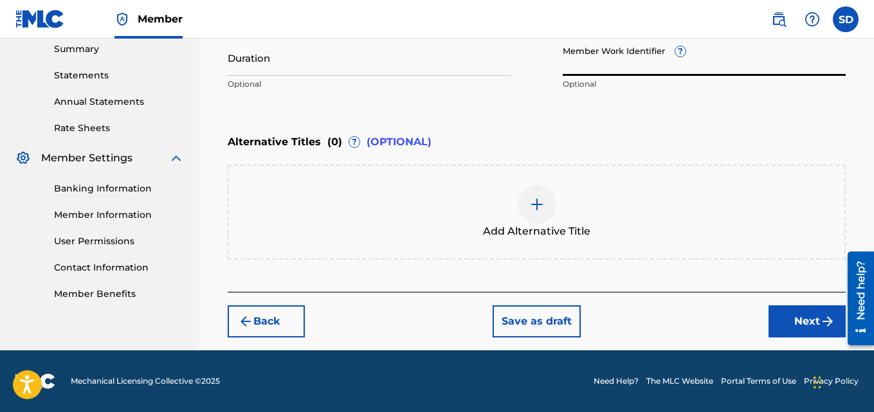
paste input "931552762"
type input "931552762"
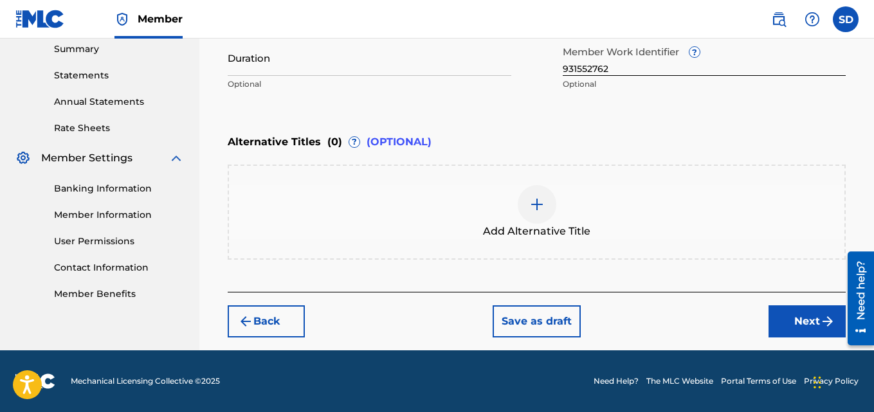
click at [798, 314] on button "Next" at bounding box center [806, 321] width 77 height 32
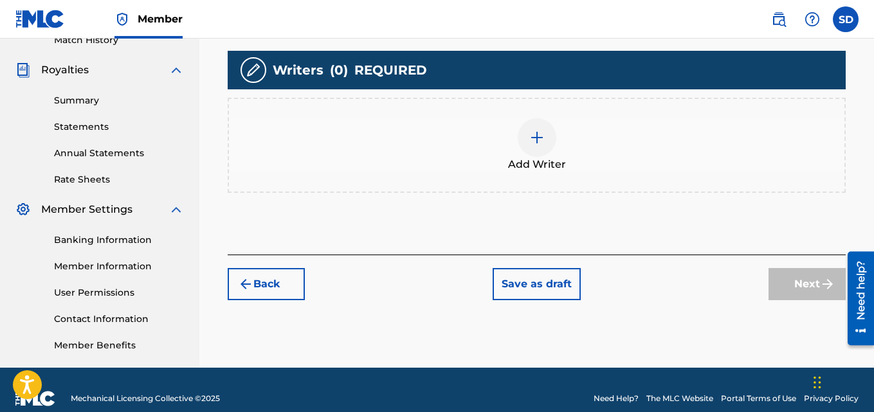
scroll to position [385, 0]
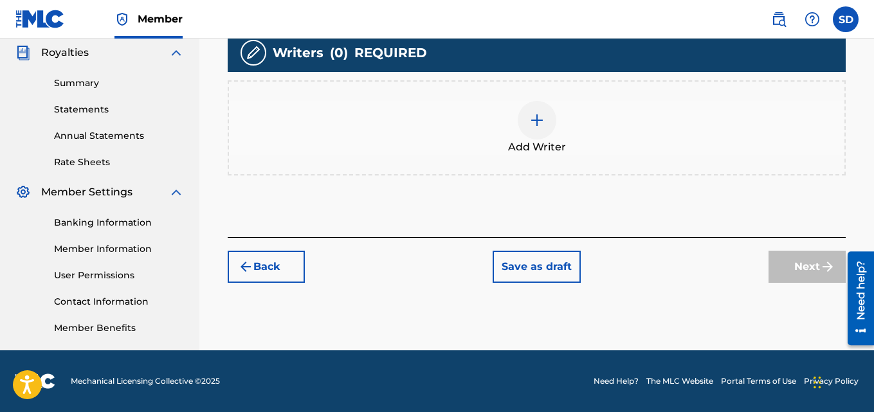
click at [530, 114] on img at bounding box center [536, 120] width 15 height 15
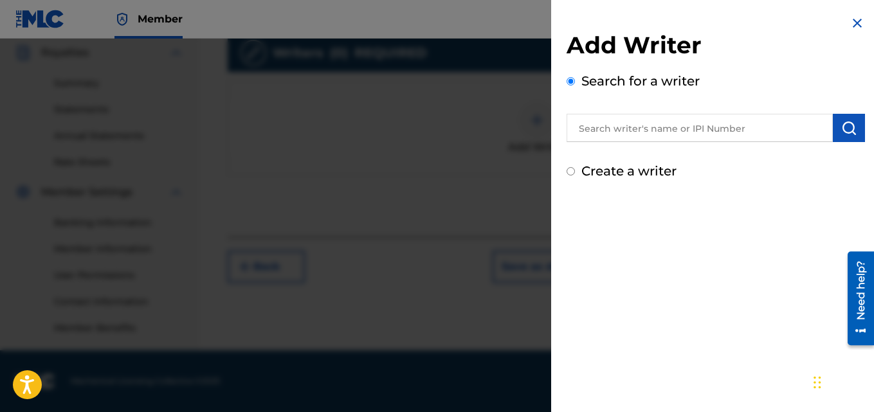
click at [705, 131] on input "text" at bounding box center [699, 128] width 266 height 28
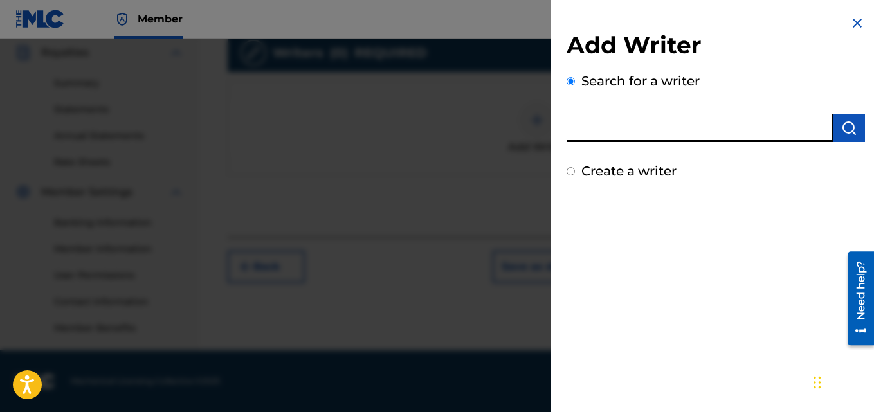
type input "[PERSON_NAME]"
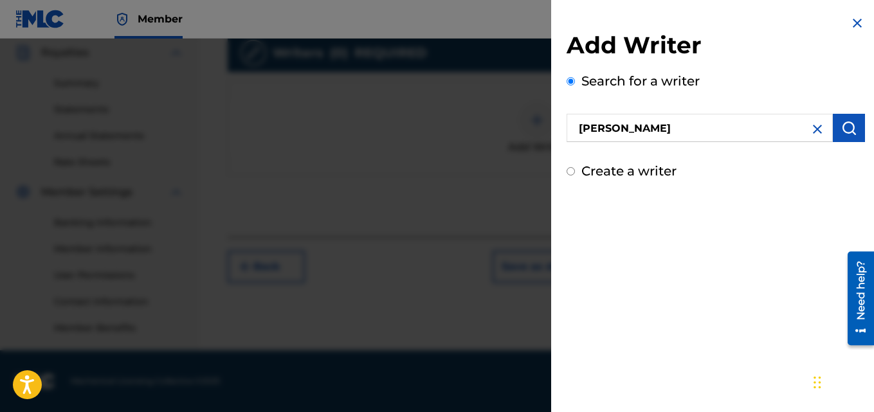
click at [847, 129] on img "submit" at bounding box center [848, 127] width 15 height 15
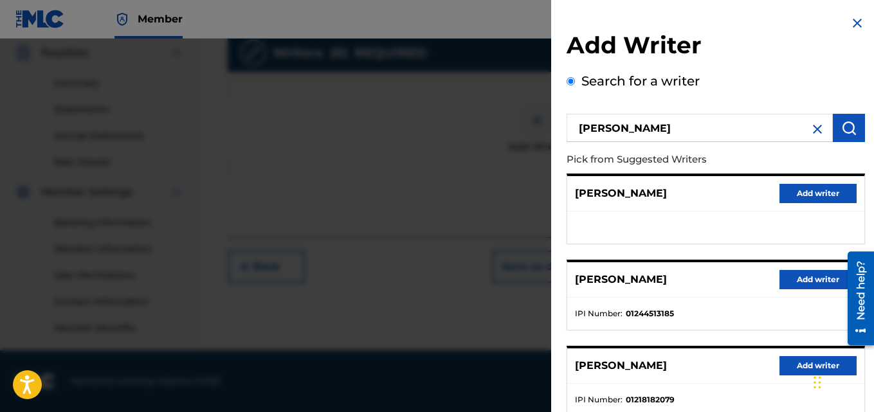
click at [816, 278] on button "Add writer" at bounding box center [817, 279] width 77 height 19
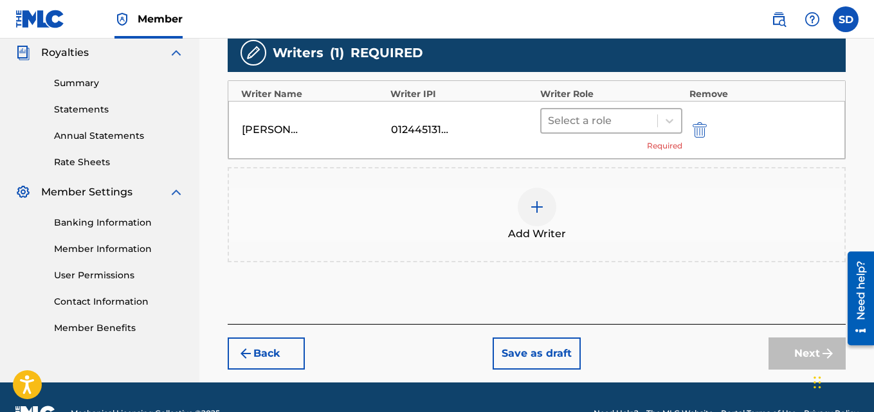
click at [574, 123] on div at bounding box center [600, 121] width 104 height 18
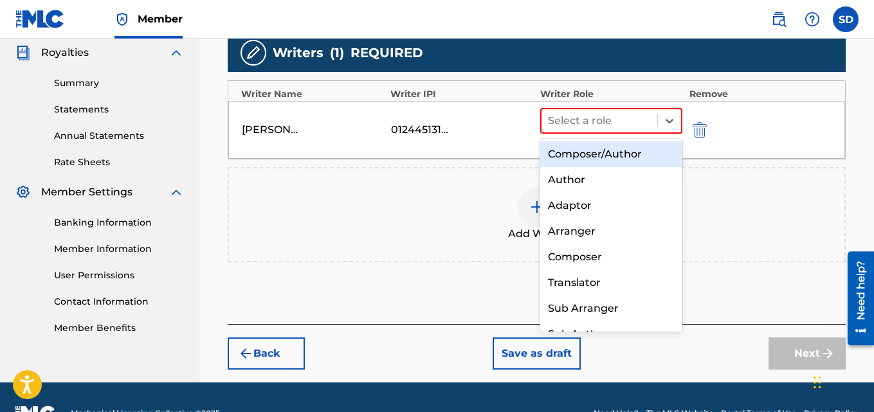
click at [593, 154] on div "Composer/Author" at bounding box center [611, 154] width 143 height 26
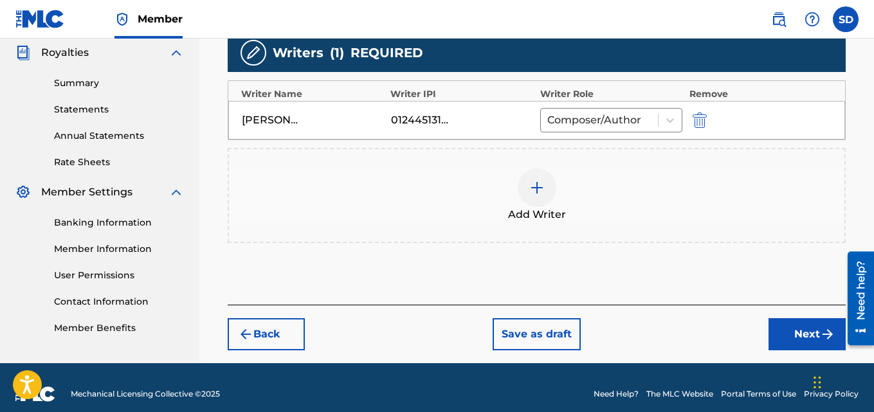
click at [794, 326] on button "Next" at bounding box center [806, 334] width 77 height 32
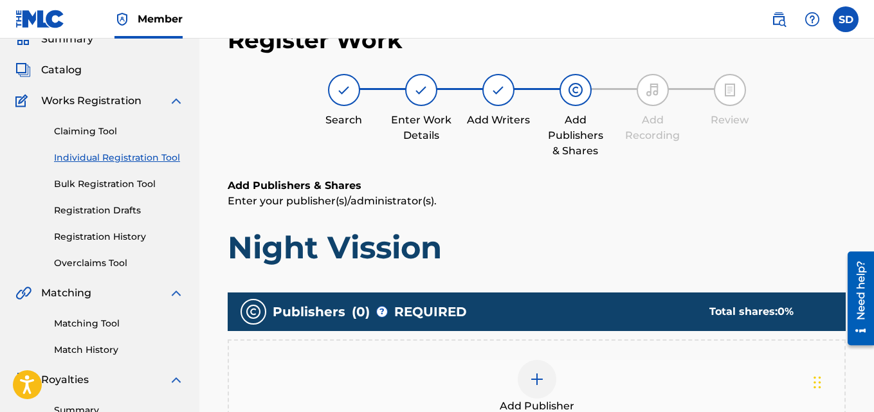
scroll to position [349, 0]
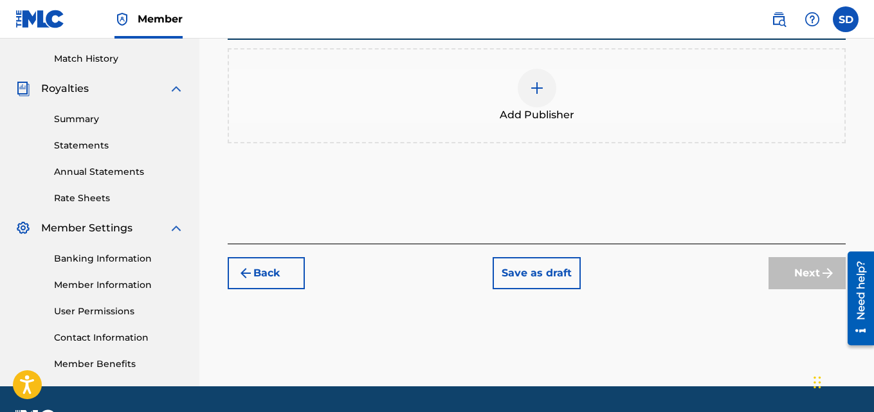
click at [529, 91] on img at bounding box center [536, 87] width 15 height 15
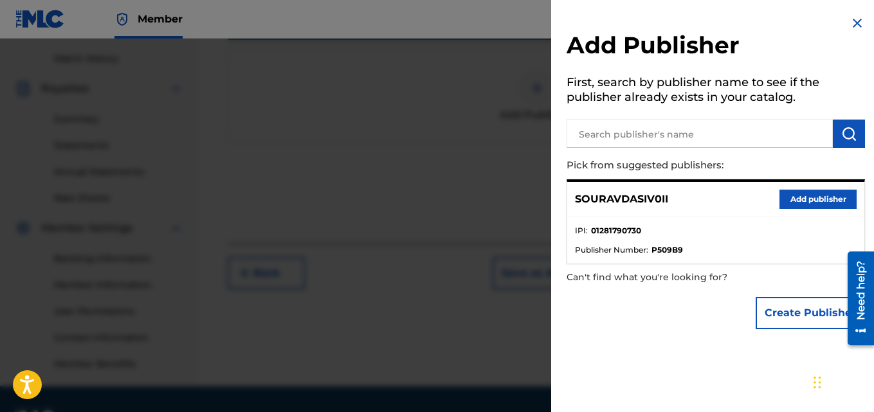
click at [804, 202] on button "Add publisher" at bounding box center [817, 199] width 77 height 19
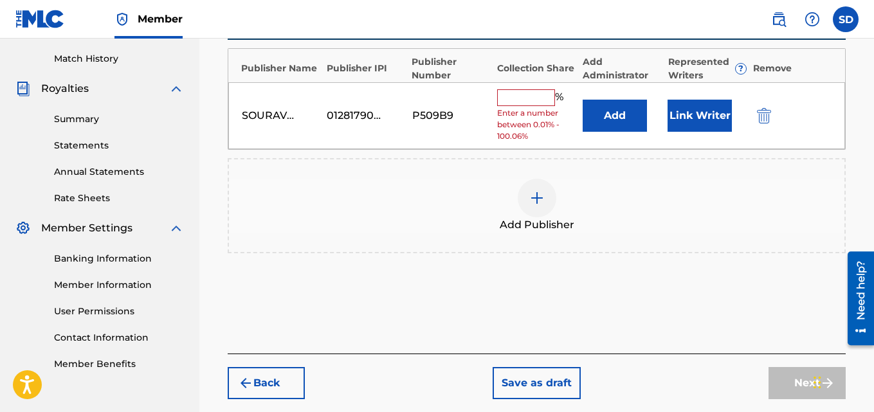
click at [529, 100] on input "text" at bounding box center [526, 97] width 58 height 17
type input "100"
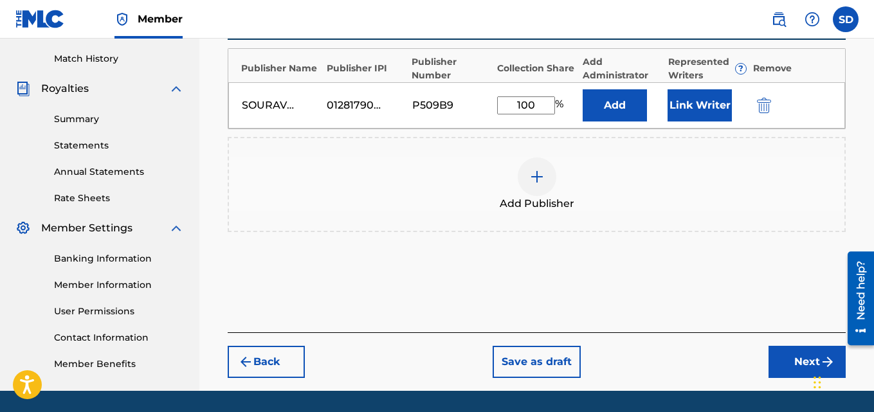
click at [700, 98] on button "Link Writer" at bounding box center [699, 105] width 64 height 32
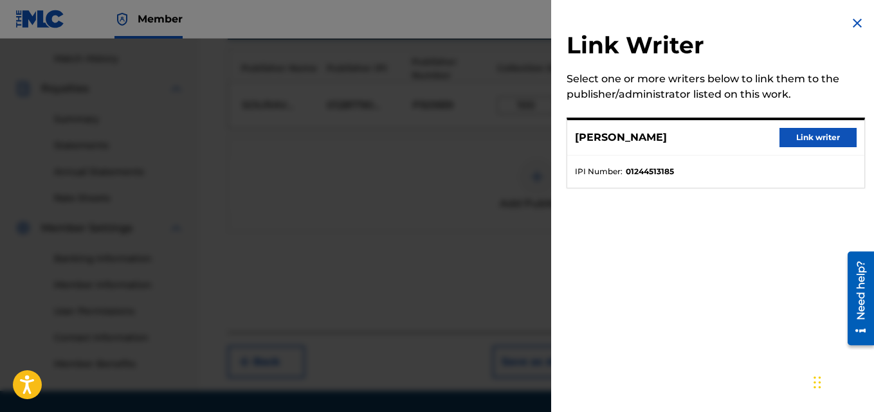
click at [824, 137] on button "Link writer" at bounding box center [817, 137] width 77 height 19
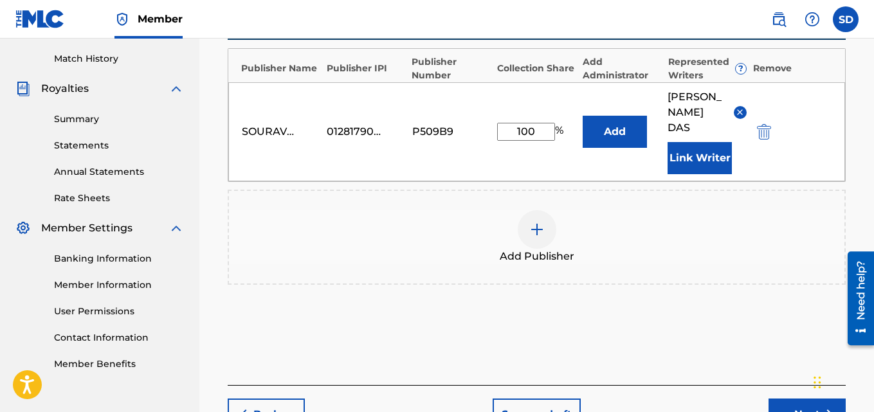
click at [803, 399] on button "Next" at bounding box center [806, 415] width 77 height 32
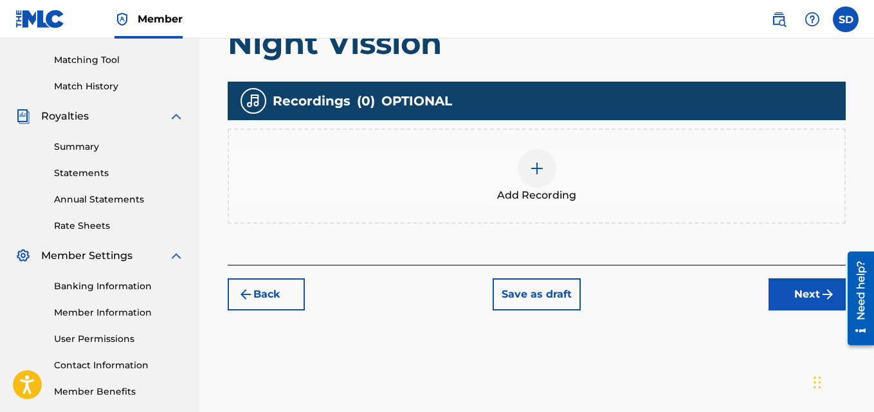
scroll to position [385, 0]
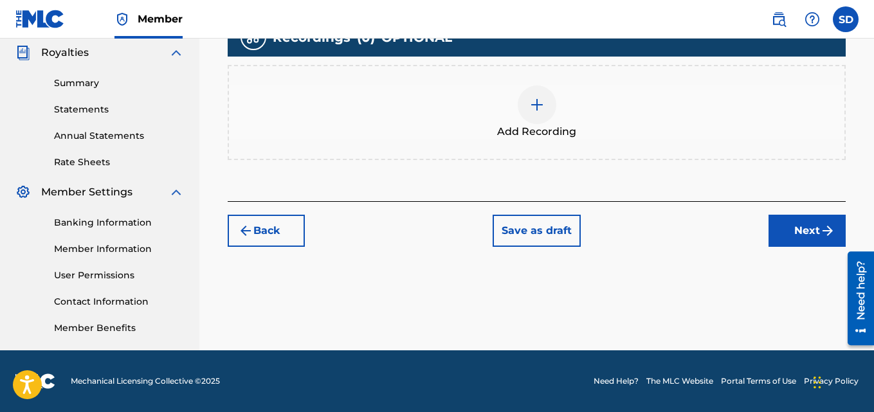
click at [531, 107] on img at bounding box center [536, 104] width 15 height 15
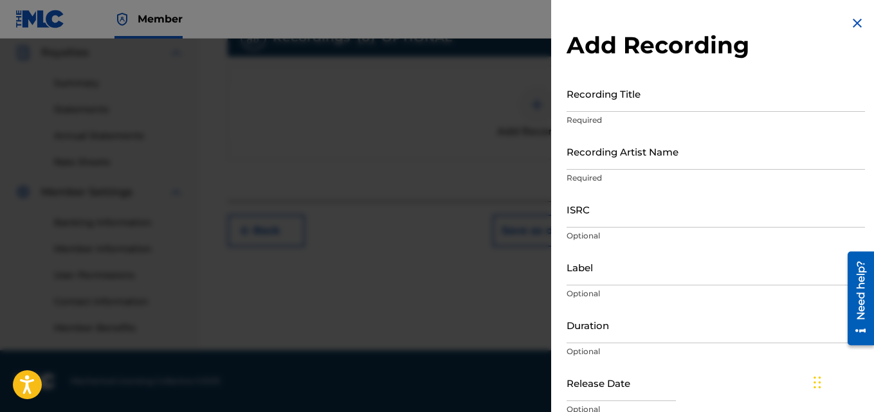
click at [603, 102] on input "Recording Title" at bounding box center [715, 93] width 298 height 37
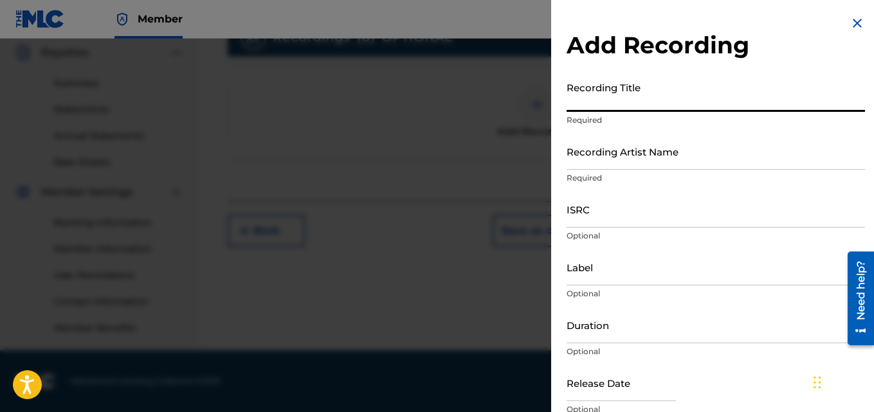
paste input "Night Vission"
type input "Night Vission"
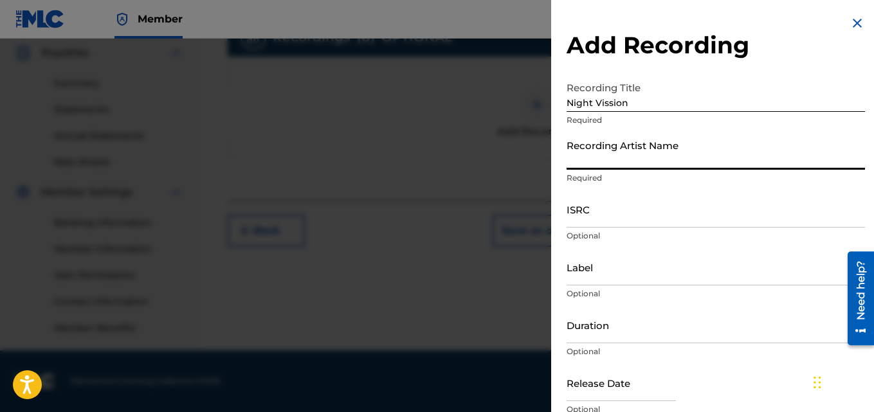
click at [673, 147] on input "Recording Artist Name" at bounding box center [715, 151] width 298 height 37
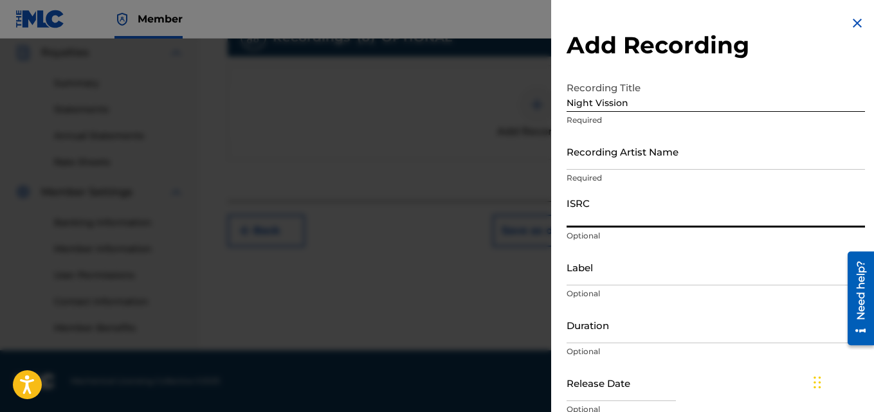
click at [607, 208] on input "ISRC" at bounding box center [715, 209] width 298 height 37
paste input "INI802571154"
type input "INI802571154"
click at [614, 138] on input "Recording Artist Name" at bounding box center [715, 151] width 298 height 37
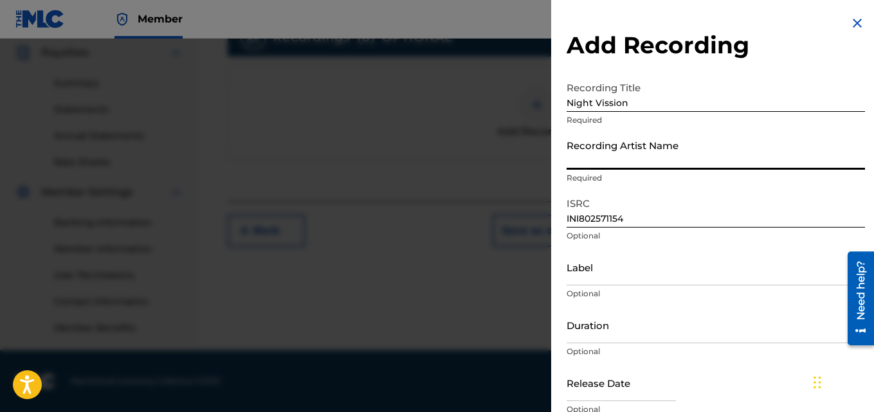
type input "[PERSON_NAME] (IX0II)"
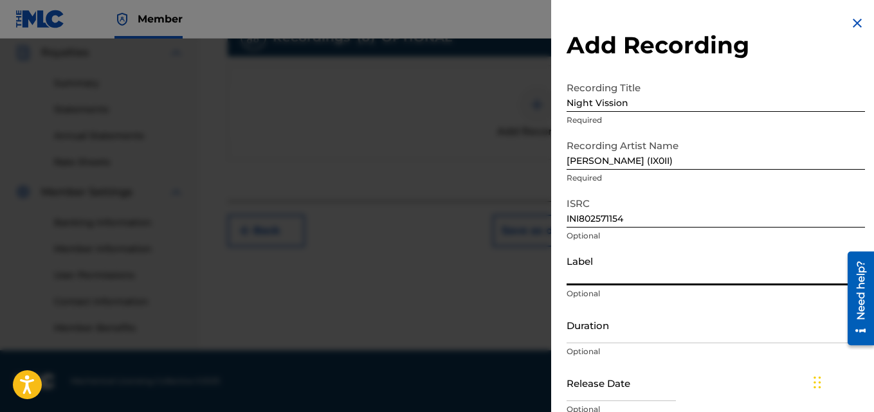
click at [589, 278] on input "Label" at bounding box center [715, 267] width 298 height 37
type input "IX0II"
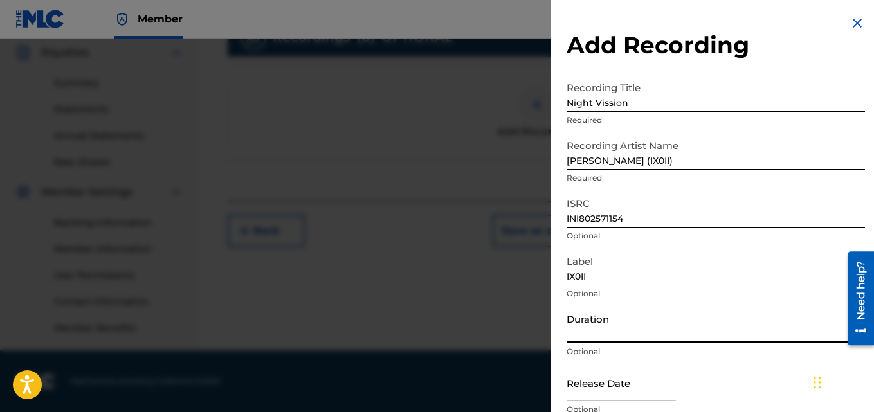
drag, startPoint x: 569, startPoint y: 326, endPoint x: 696, endPoint y: 426, distance: 161.6
click at [567, 320] on div "Add Recording Recording Title Night Vission Required Recording Artist Name [PER…" at bounding box center [715, 235] width 329 height 470
drag, startPoint x: 567, startPoint y: 322, endPoint x: 672, endPoint y: 385, distance: 122.0
click at [672, 385] on form "Recording Title Night Vission Required Recording Artist Name [PERSON_NAME] (IX0…" at bounding box center [715, 264] width 298 height 379
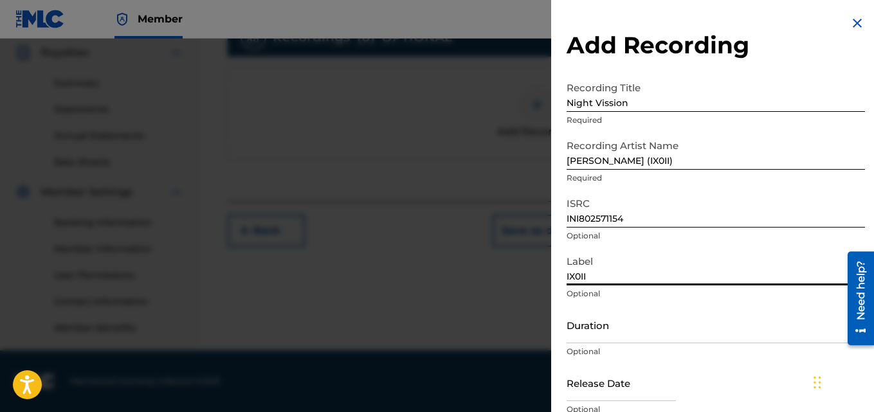
scroll to position [58, 0]
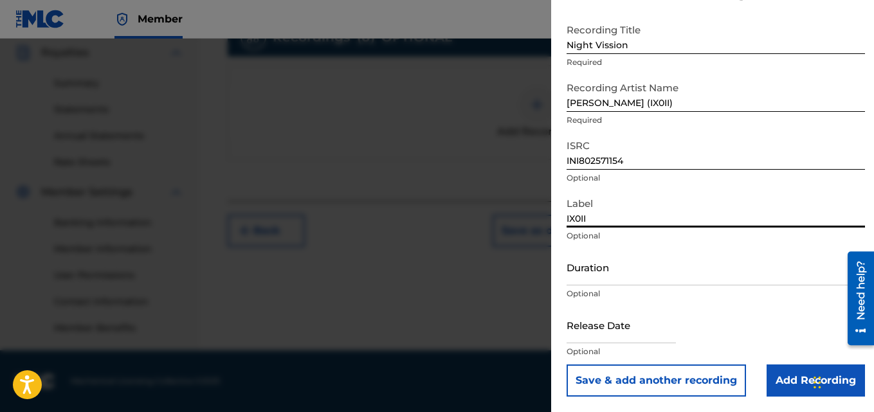
drag, startPoint x: 594, startPoint y: 280, endPoint x: 554, endPoint y: 437, distance: 162.5
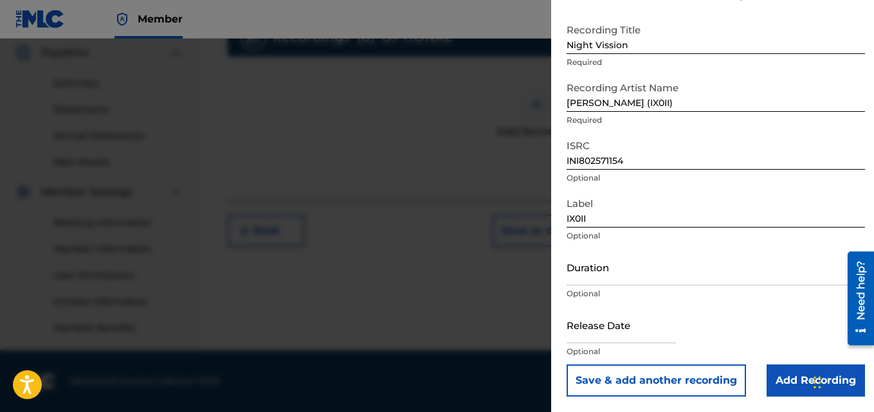
click at [782, 383] on input "Add Recording" at bounding box center [815, 381] width 98 height 32
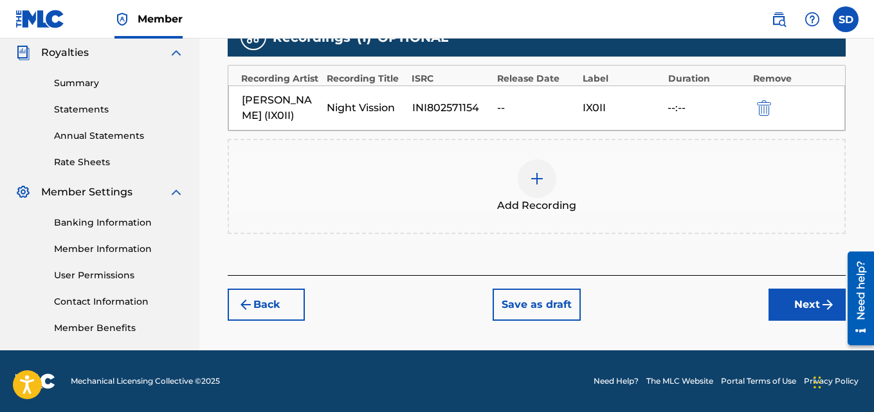
click at [787, 298] on button "Next" at bounding box center [806, 305] width 77 height 32
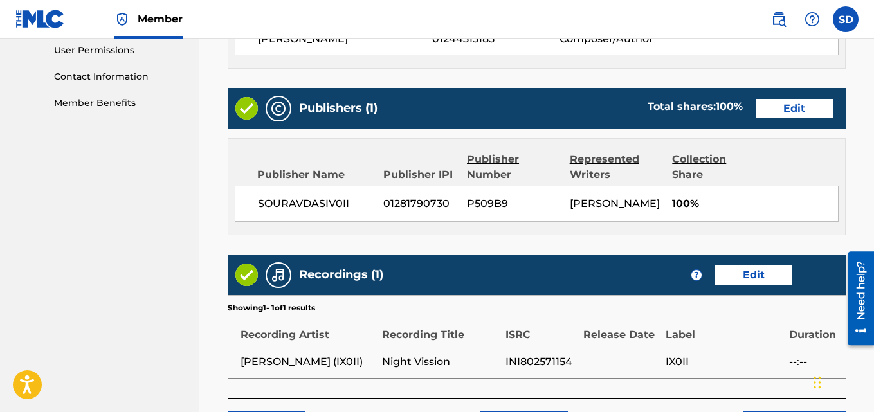
scroll to position [716, 0]
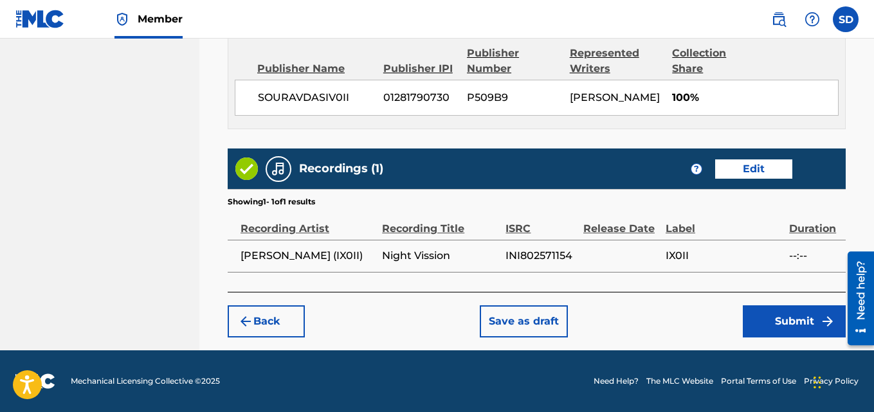
click at [778, 319] on button "Submit" at bounding box center [794, 321] width 103 height 32
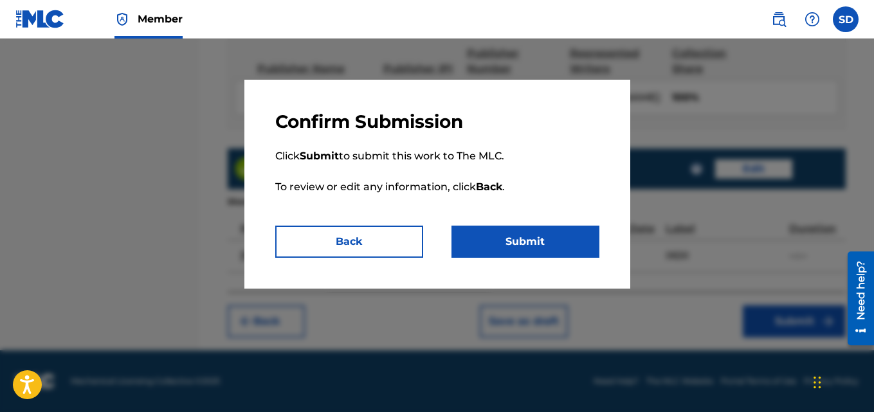
click at [559, 246] on button "Submit" at bounding box center [525, 242] width 148 height 32
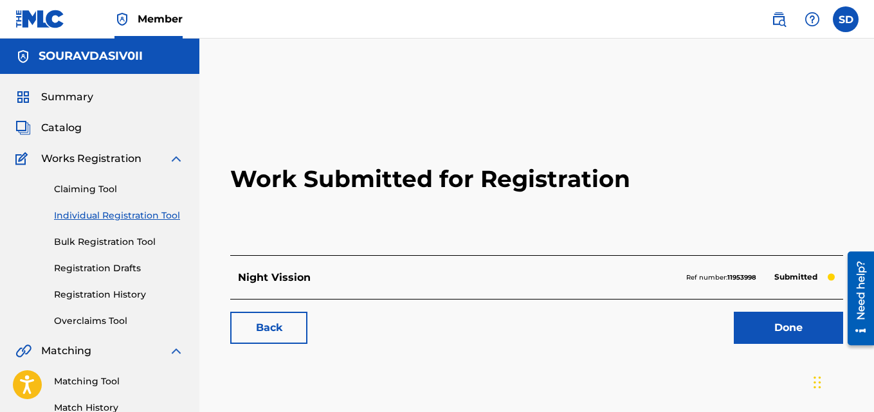
click at [790, 336] on link "Done" at bounding box center [788, 328] width 109 height 32
